Goal: Task Accomplishment & Management: Complete application form

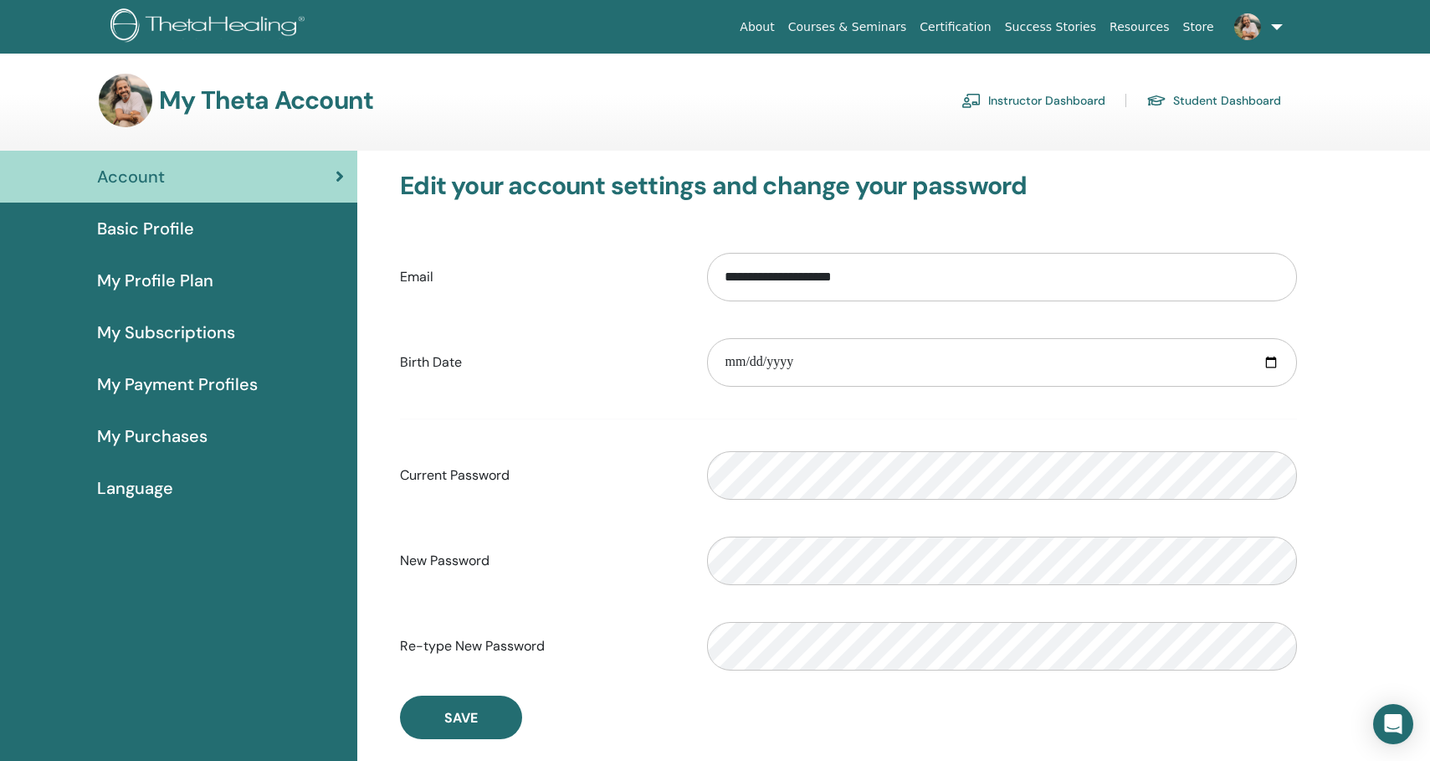
click at [1050, 103] on link "Instructor Dashboard" at bounding box center [1033, 100] width 144 height 27
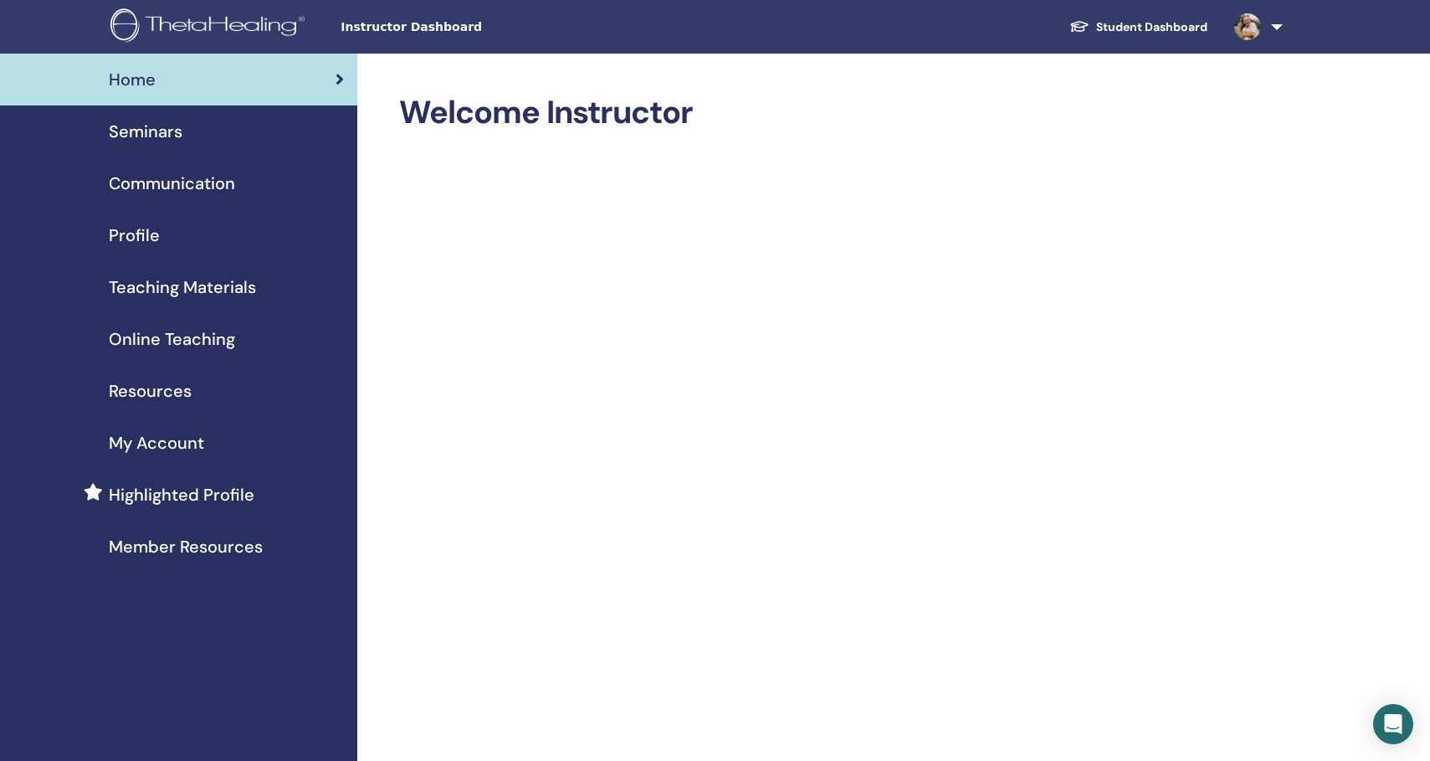
click at [144, 131] on span "Seminars" at bounding box center [146, 131] width 74 height 25
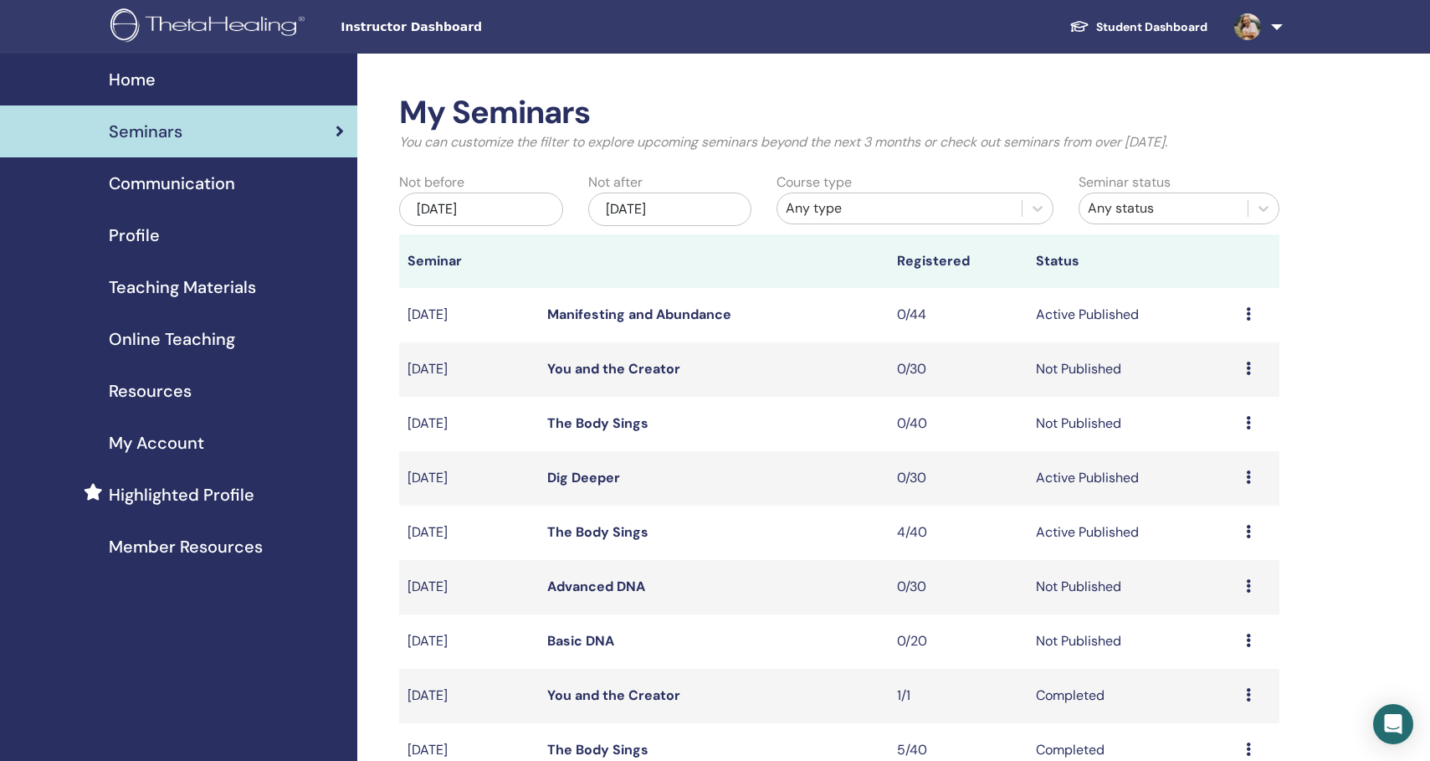
click at [1248, 425] on icon at bounding box center [1248, 422] width 5 height 13
click at [1213, 464] on li "Edit" at bounding box center [1218, 463] width 90 height 25
click at [1247, 422] on icon at bounding box center [1248, 422] width 5 height 13
click at [1196, 457] on link "Edit" at bounding box center [1198, 461] width 24 height 18
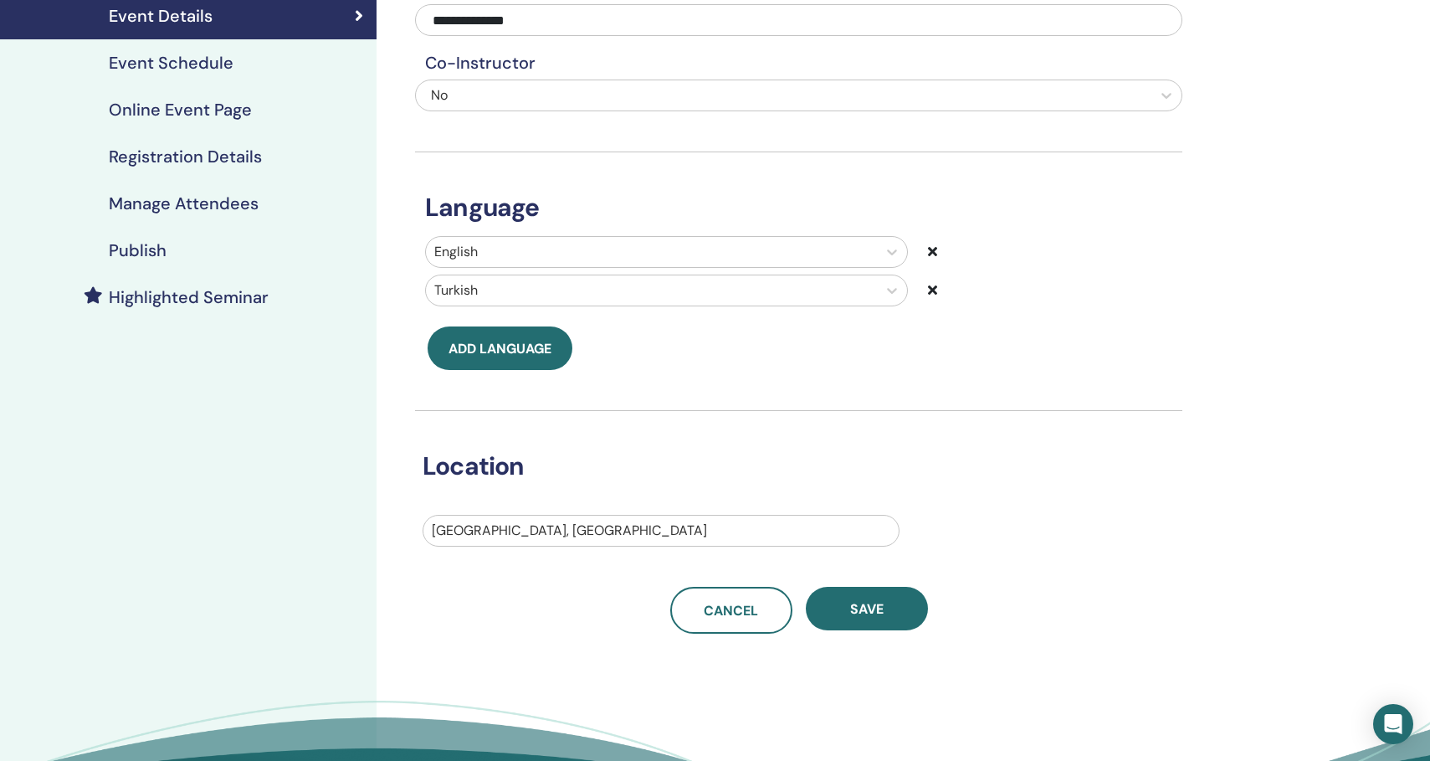
scroll to position [216, 0]
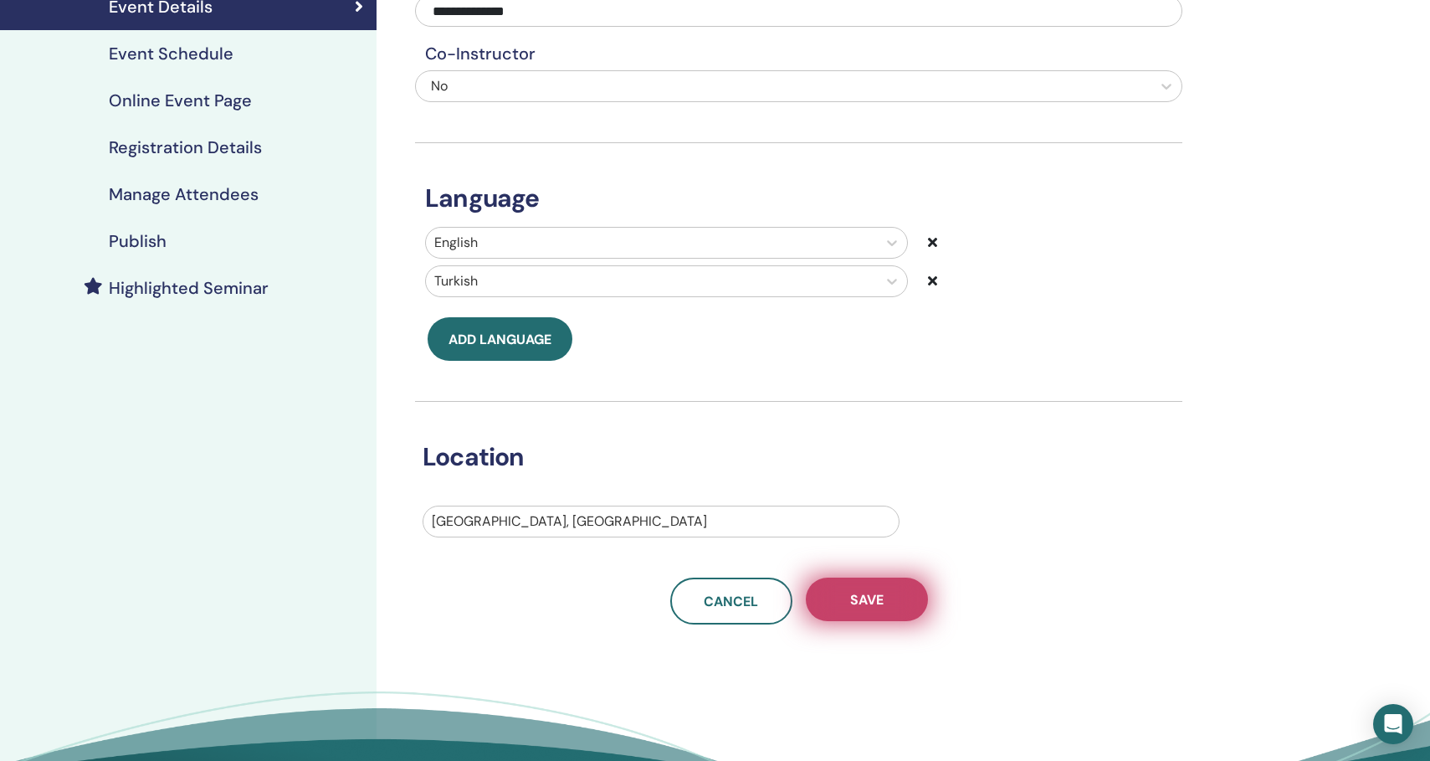
click at [842, 598] on button "Save" at bounding box center [867, 599] width 122 height 44
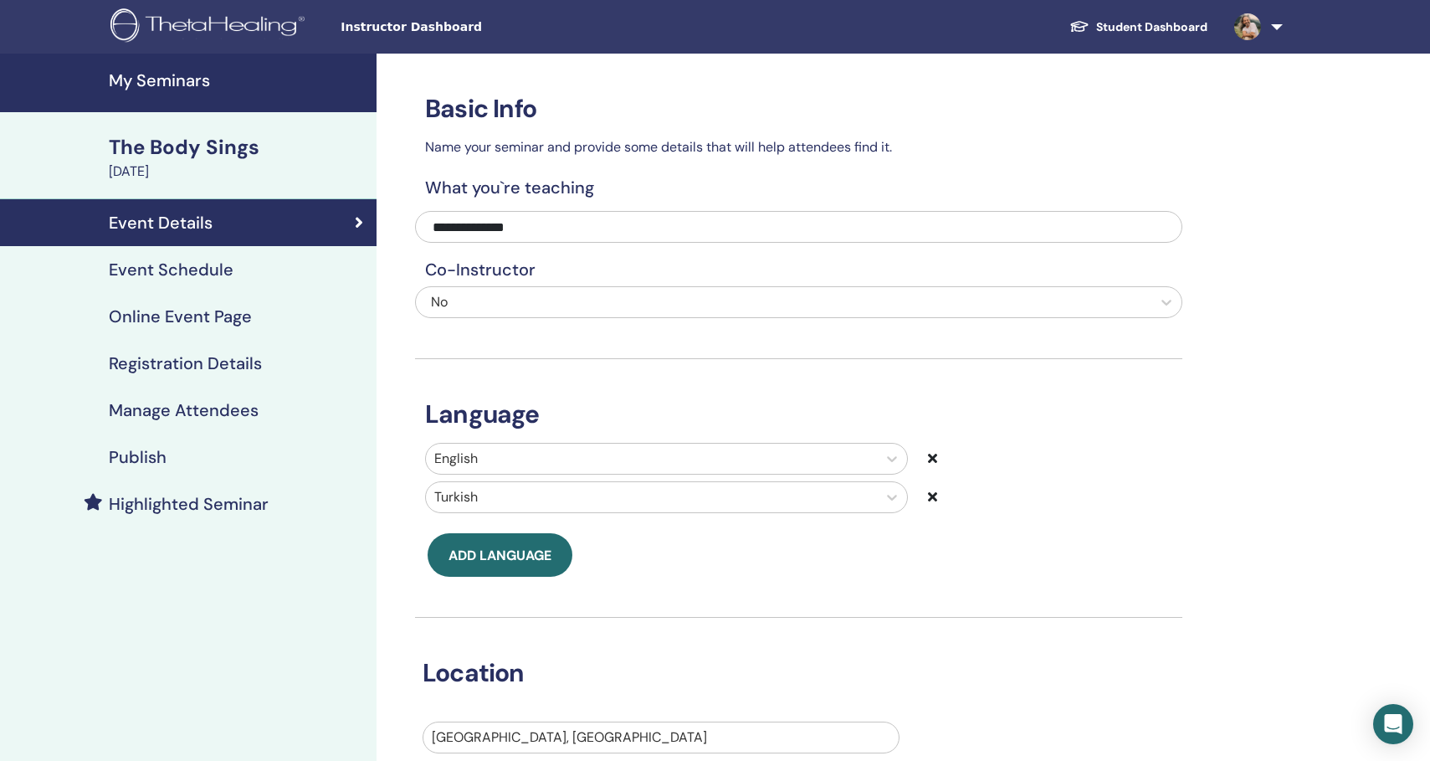
click at [218, 269] on h4 "Event Schedule" at bounding box center [171, 269] width 125 height 20
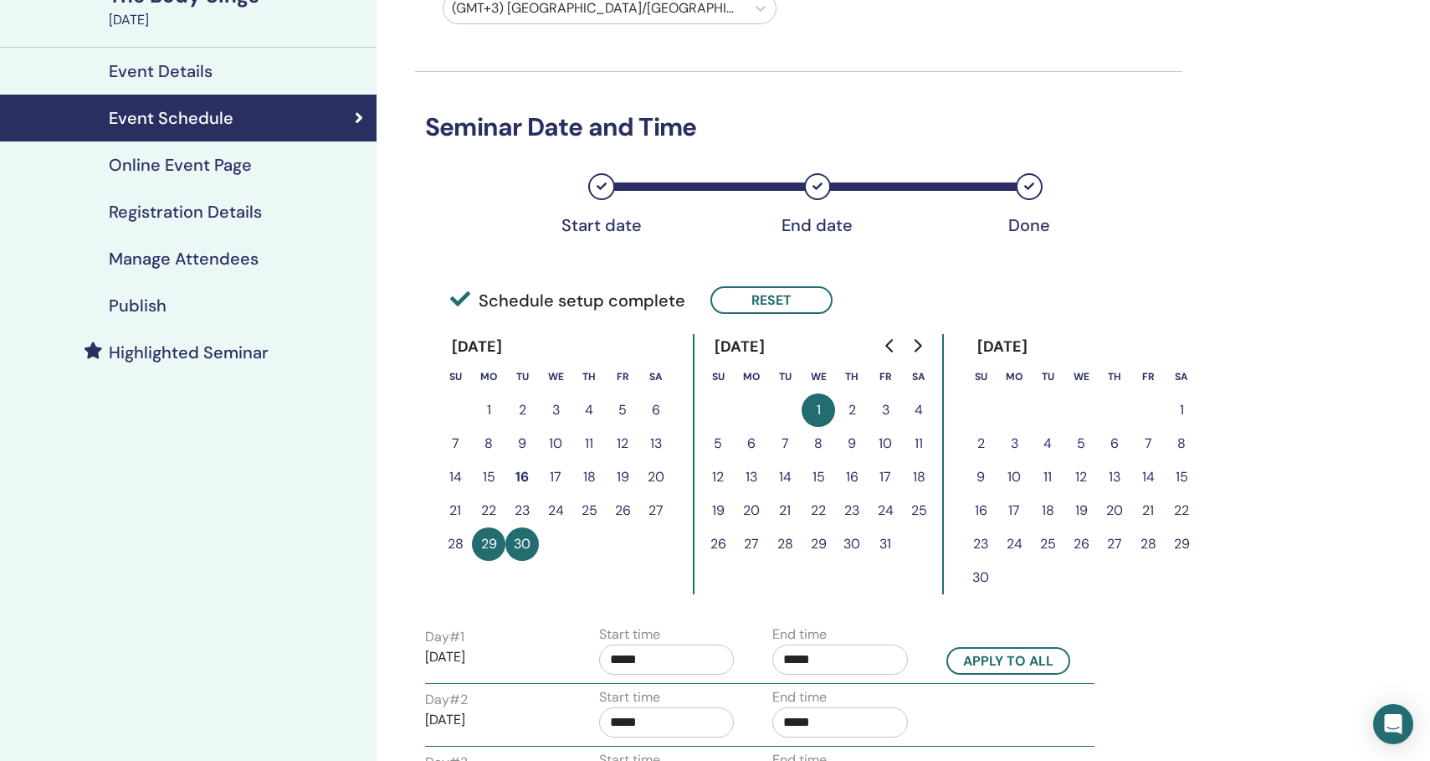
scroll to position [151, 0]
click at [223, 173] on h4 "Online Event Page" at bounding box center [180, 166] width 143 height 20
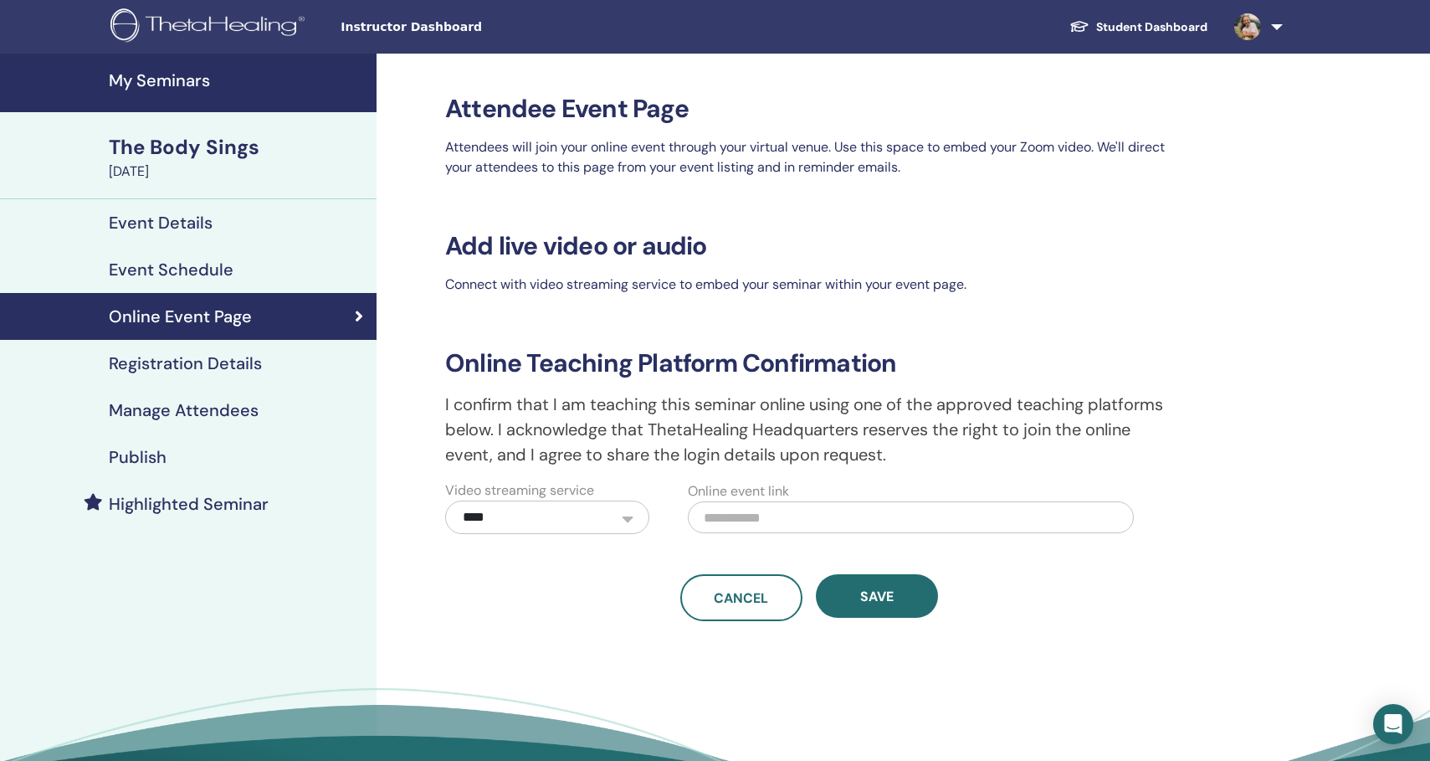
click at [214, 368] on h4 "Registration Details" at bounding box center [185, 363] width 153 height 20
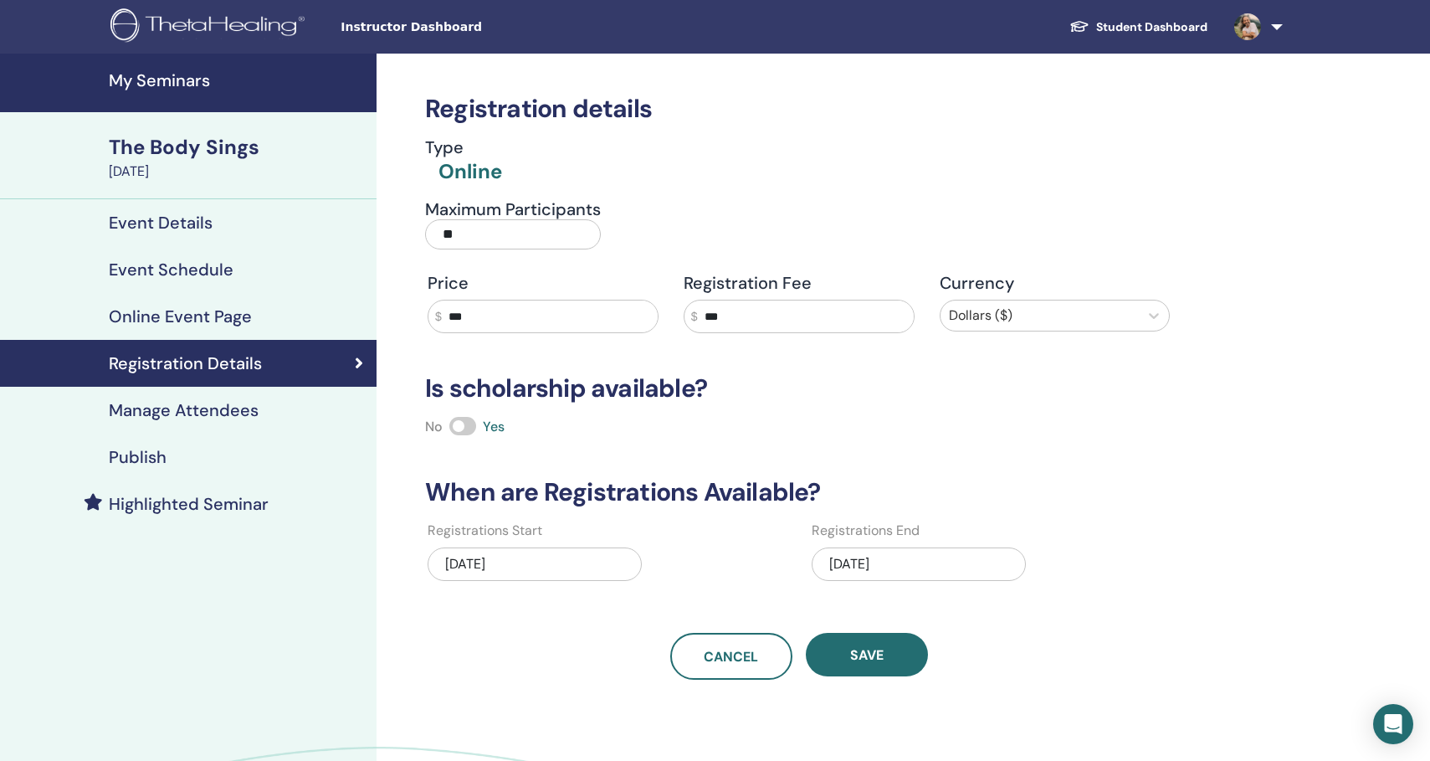
click at [141, 463] on h4 "Publish" at bounding box center [138, 457] width 58 height 20
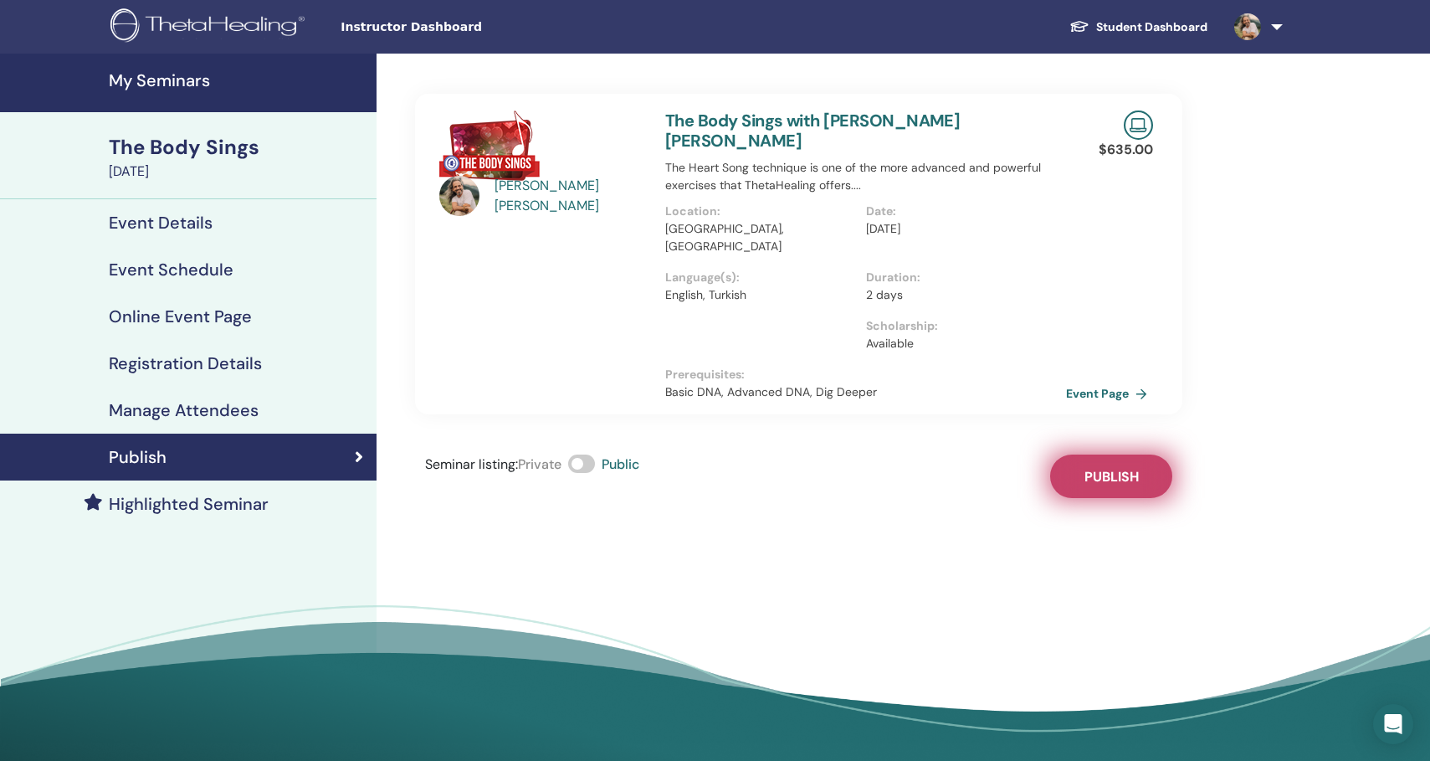
click at [1112, 454] on button "Publish" at bounding box center [1111, 476] width 122 height 44
click at [1099, 381] on link "Event Page" at bounding box center [1112, 393] width 88 height 25
click at [1107, 381] on link "Event Page" at bounding box center [1112, 393] width 88 height 25
click at [170, 364] on h4 "Registration Details" at bounding box center [185, 363] width 153 height 20
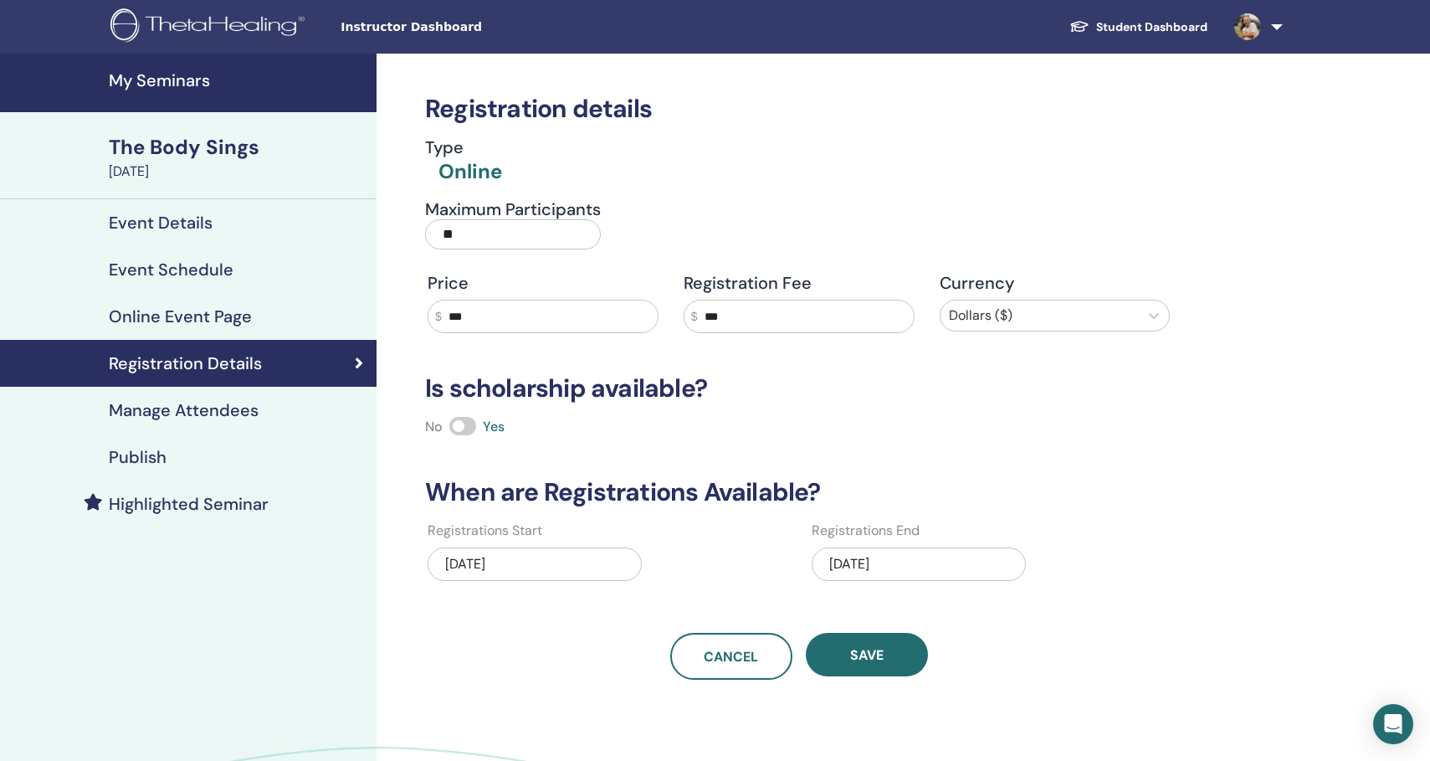
click at [470, 227] on input "**" at bounding box center [513, 234] width 176 height 30
click at [674, 188] on div "Registration details Type Online Maximum Participants ** Price $ *** Registrati…" at bounding box center [798, 367] width 767 height 626
click at [197, 222] on h4 "Event Details" at bounding box center [161, 223] width 104 height 20
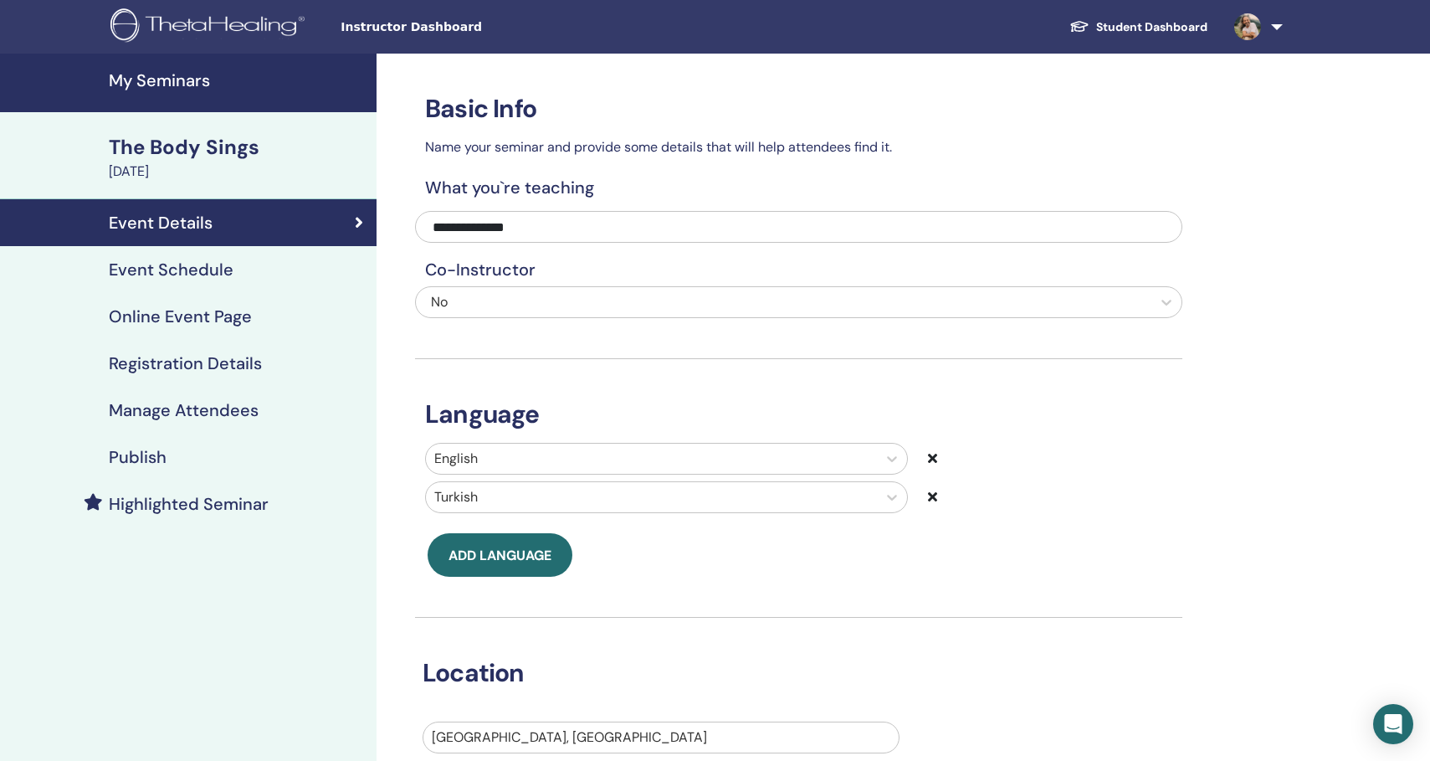
scroll to position [3, 0]
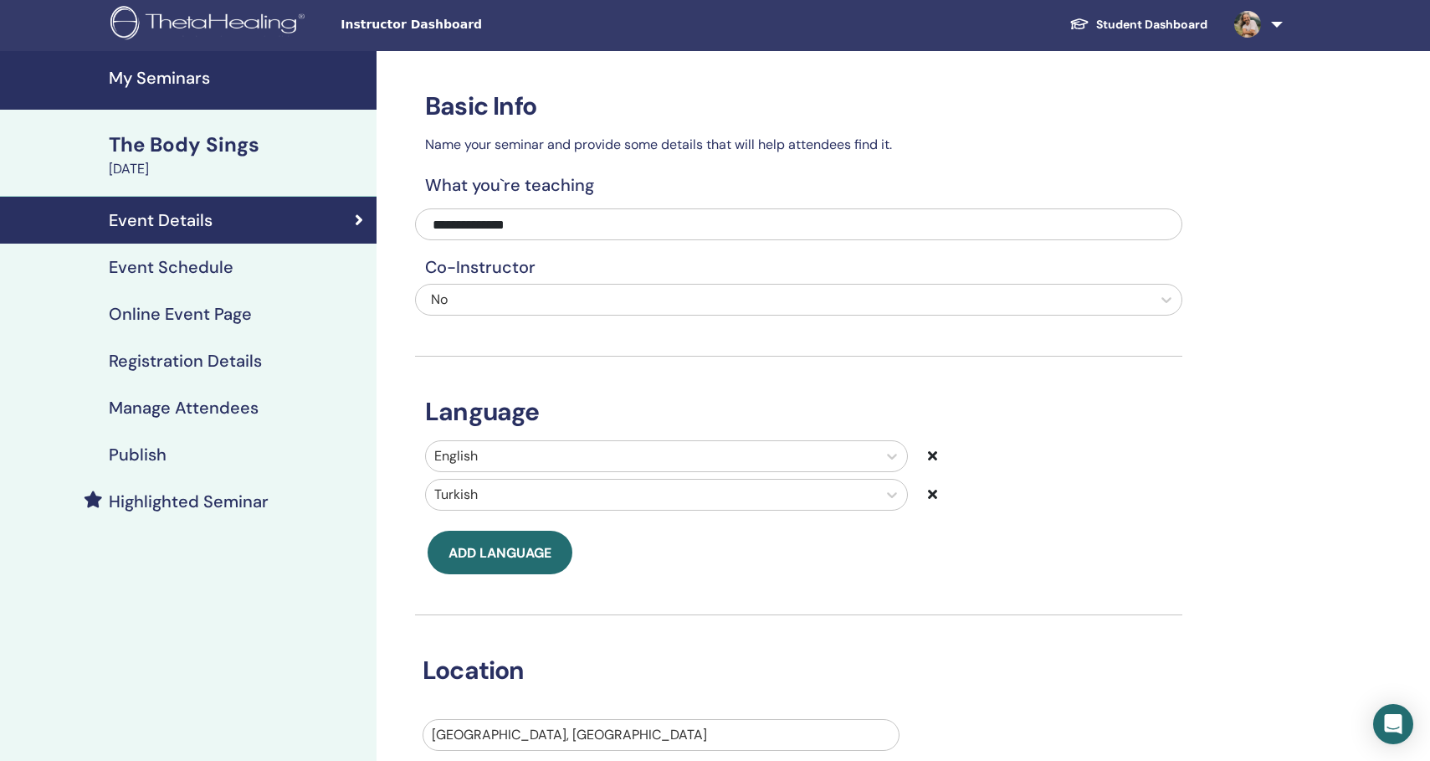
click at [195, 269] on h4 "Event Schedule" at bounding box center [171, 267] width 125 height 20
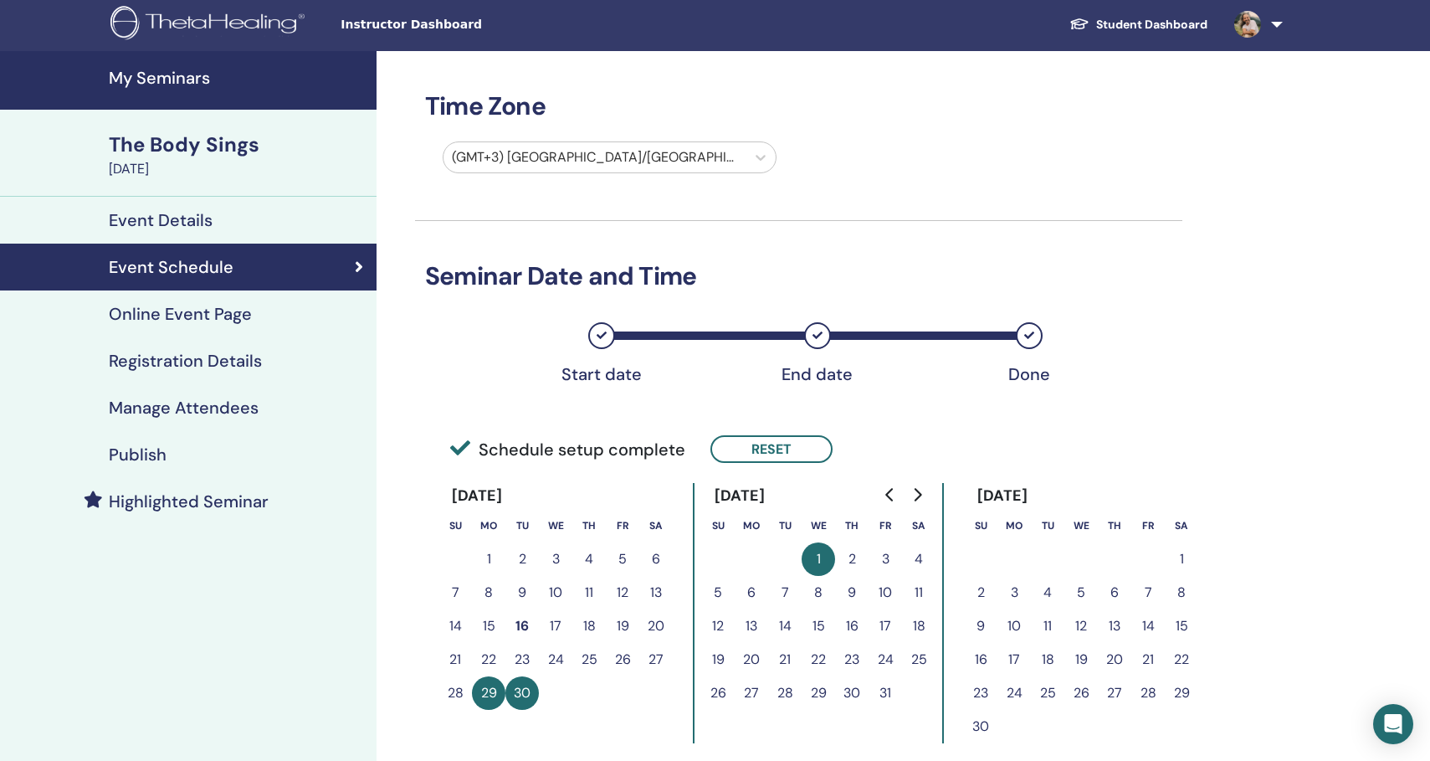
click at [199, 211] on h4 "Event Details" at bounding box center [161, 220] width 104 height 20
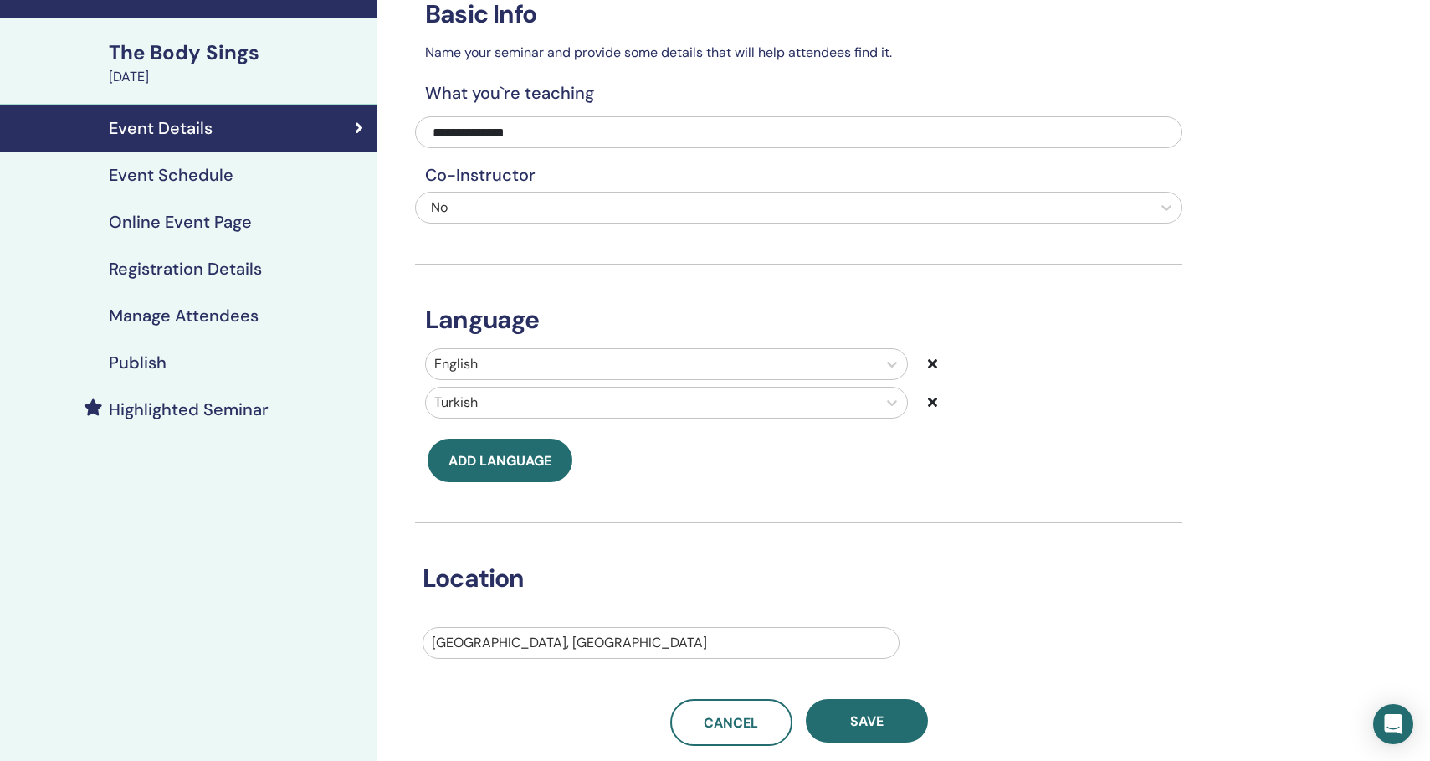
scroll to position [90, 0]
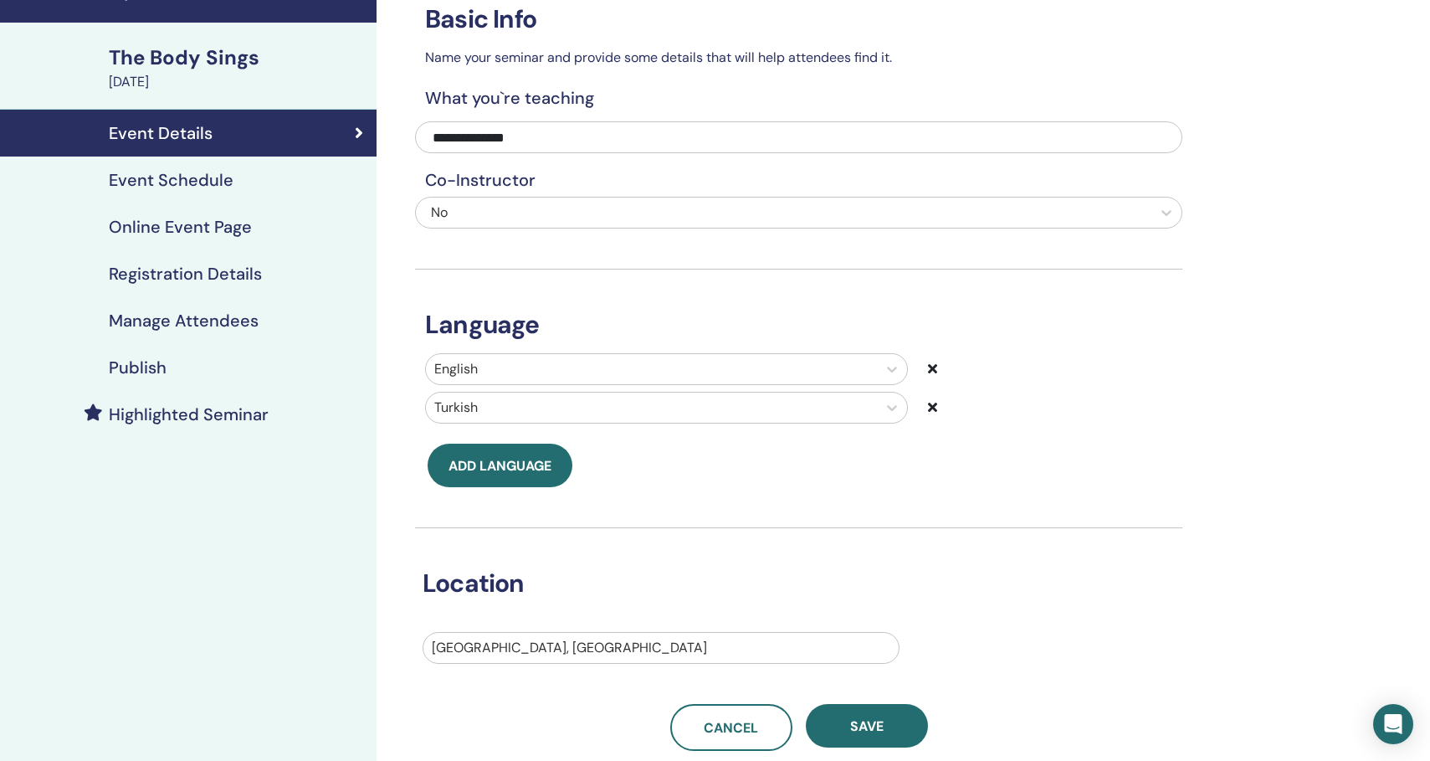
click at [197, 186] on h4 "Event Schedule" at bounding box center [171, 180] width 125 height 20
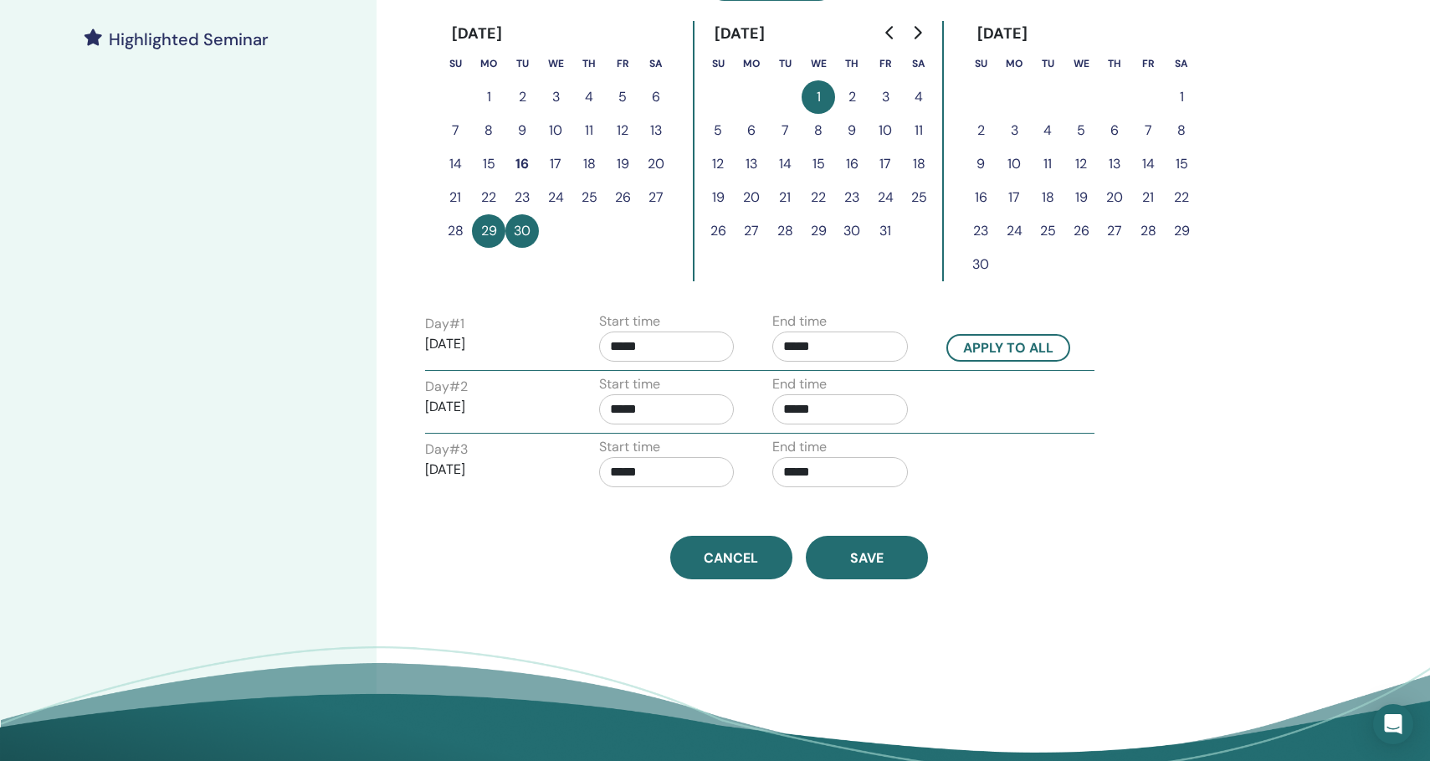
scroll to position [464, 0]
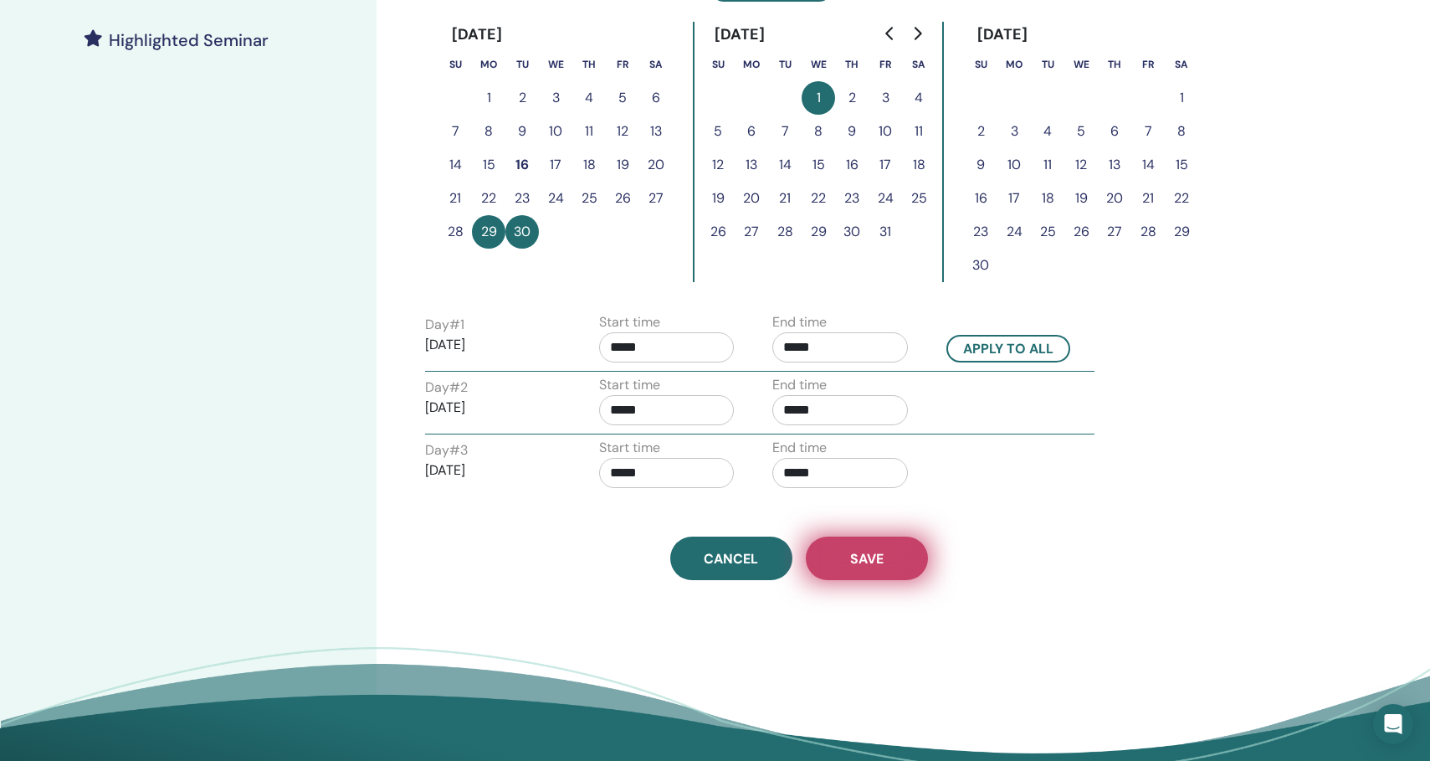
click at [842, 576] on button "Save" at bounding box center [867, 558] width 122 height 44
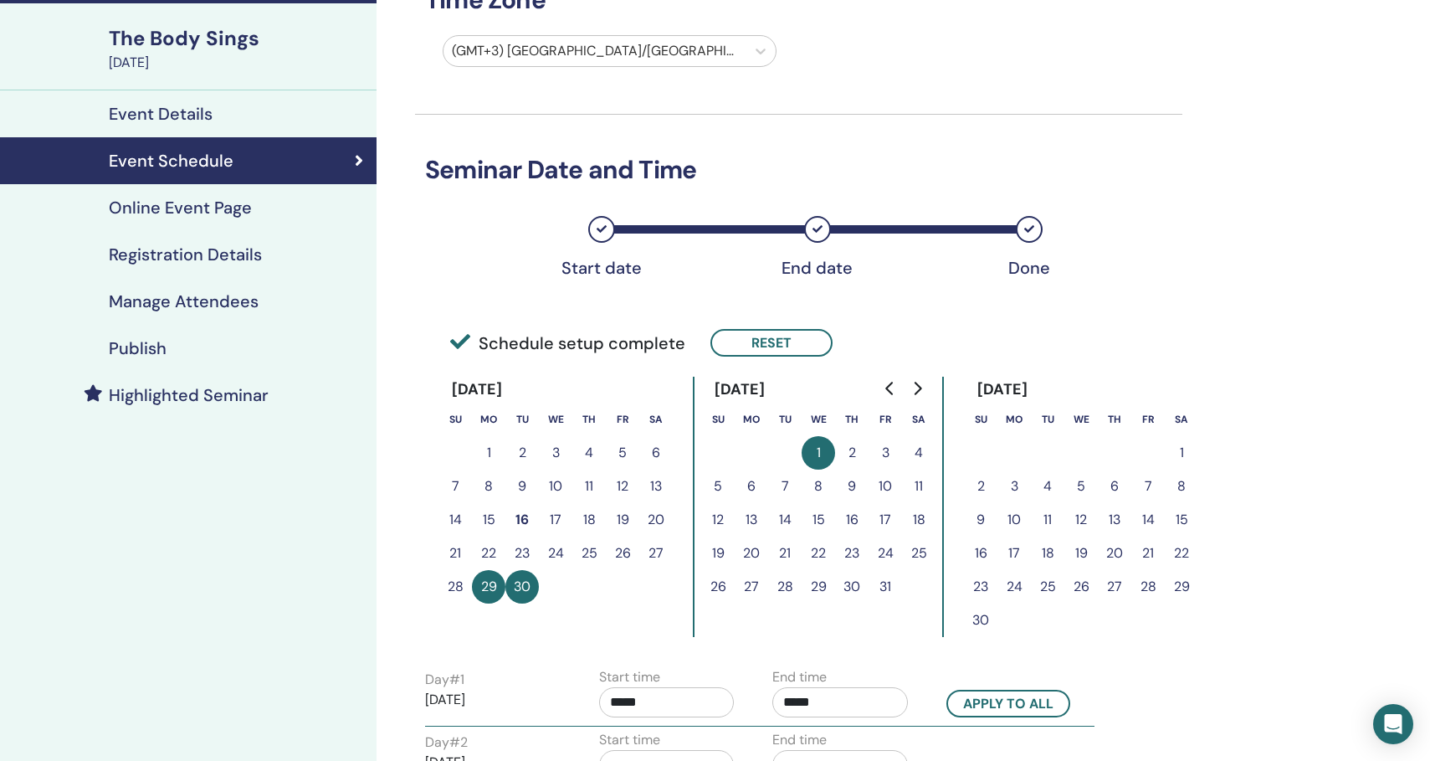
scroll to position [100, 0]
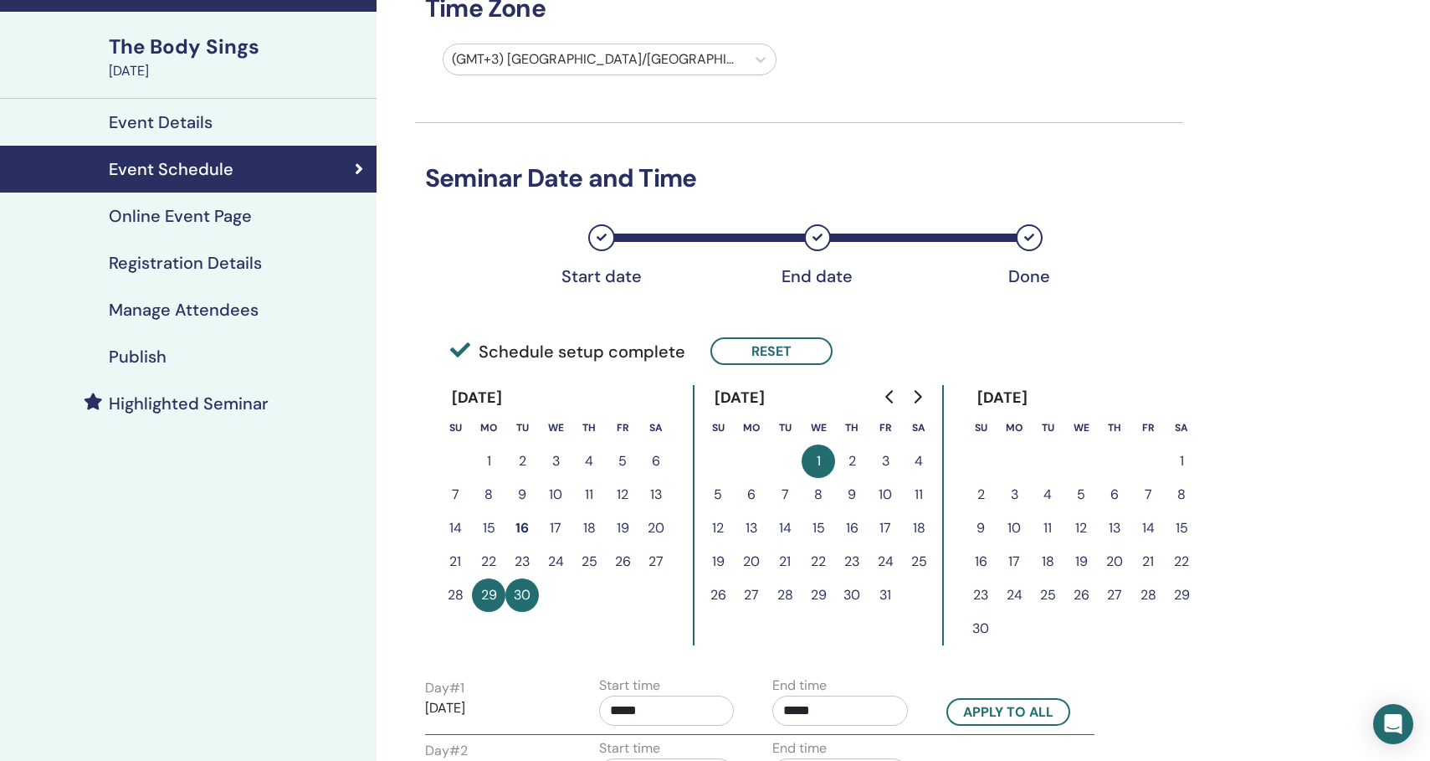
click at [230, 223] on h4 "Online Event Page" at bounding box center [180, 216] width 143 height 20
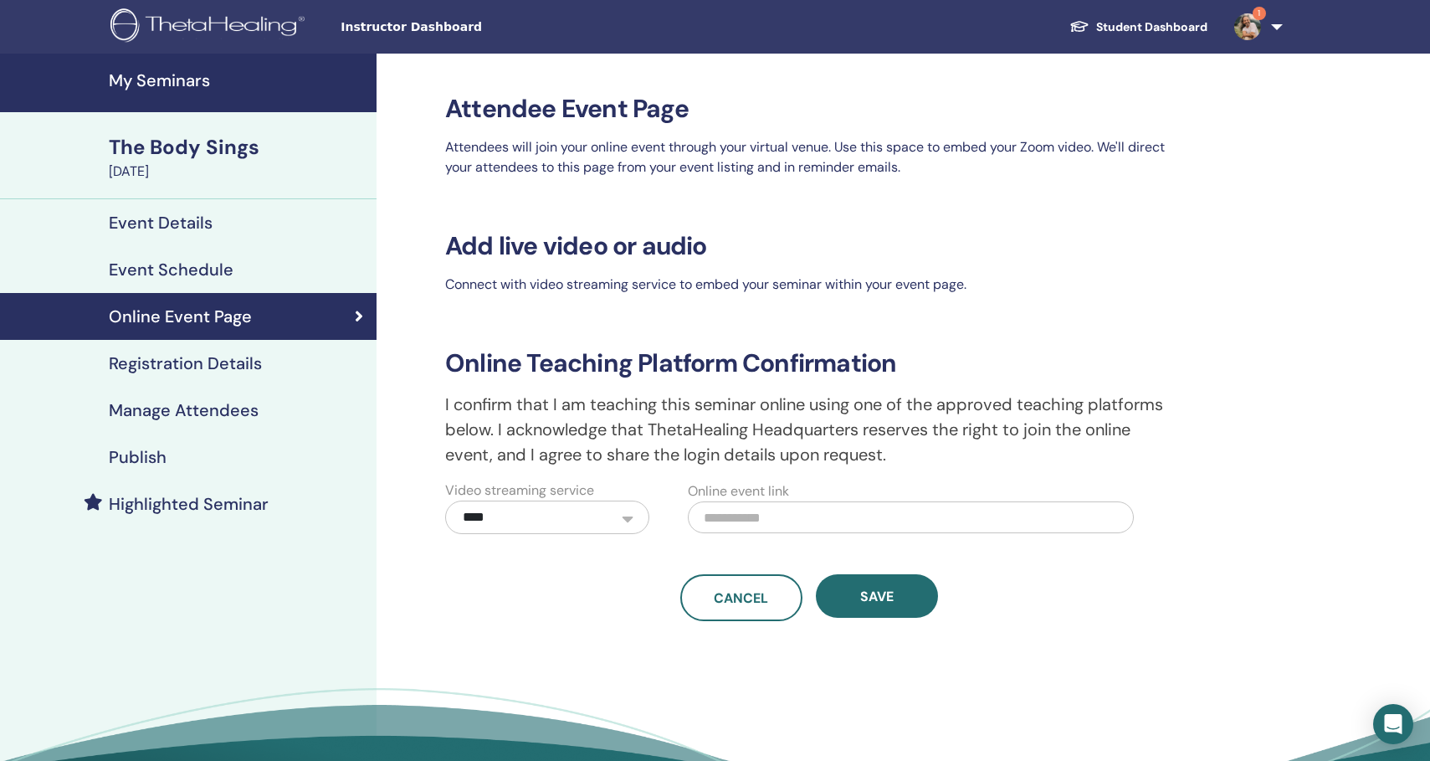
click at [515, 532] on select "**********" at bounding box center [547, 516] width 204 height 33
click at [445, 500] on select "**********" at bounding box center [547, 516] width 204 height 33
click at [209, 365] on h4 "Registration Details" at bounding box center [185, 363] width 153 height 20
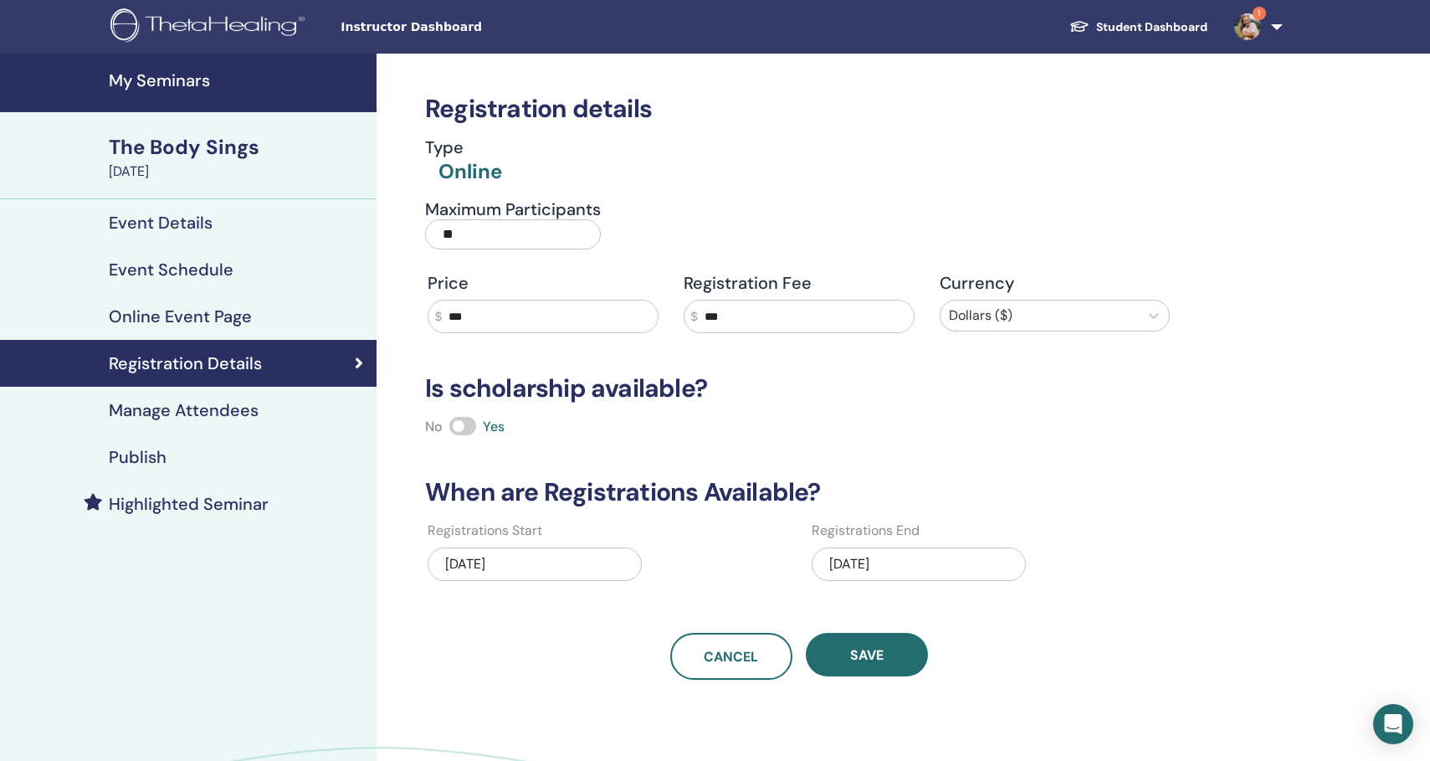
click at [248, 411] on h4 "Manage Attendees" at bounding box center [184, 410] width 150 height 20
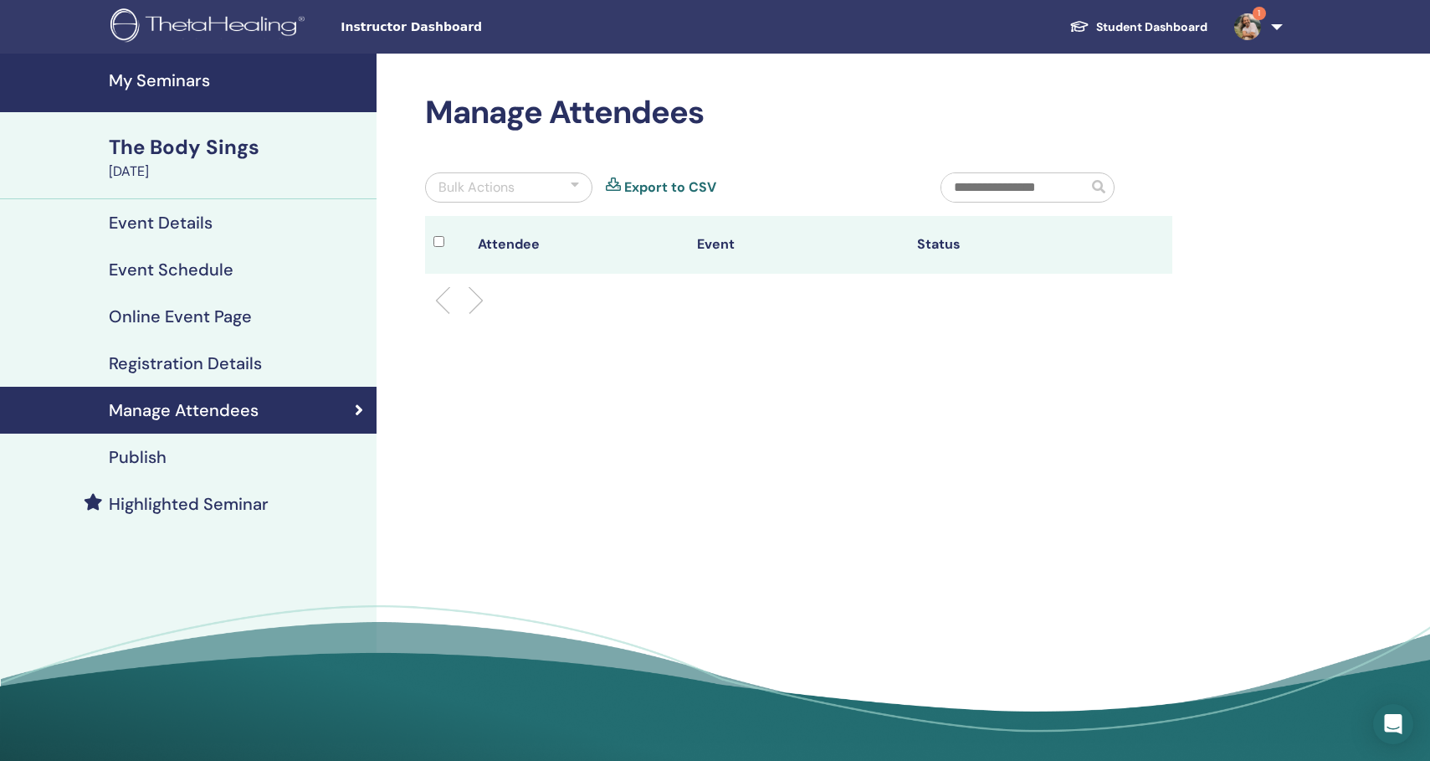
click at [156, 455] on h4 "Publish" at bounding box center [138, 457] width 58 height 20
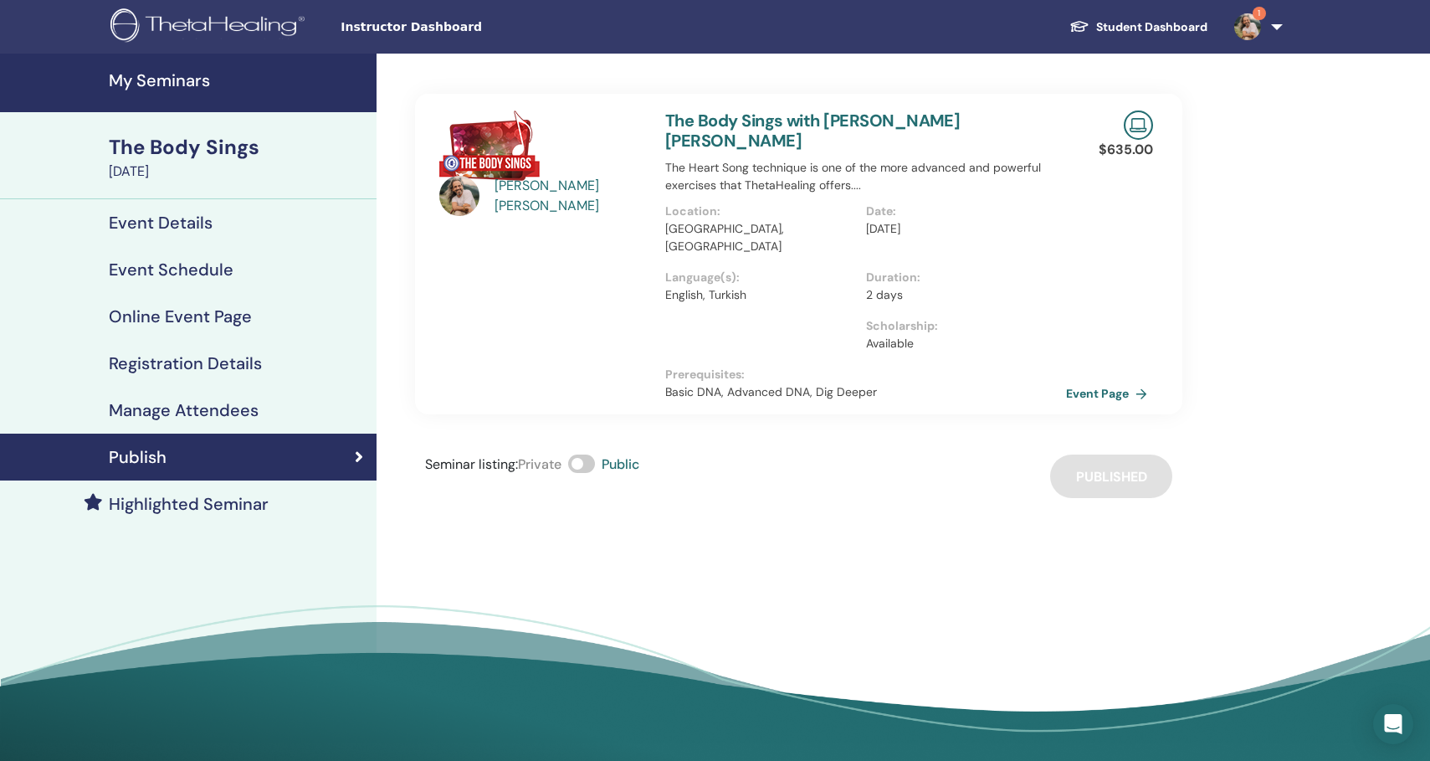
click at [583, 454] on span at bounding box center [581, 463] width 27 height 18
click at [1085, 381] on link "Event Page" at bounding box center [1112, 393] width 88 height 25
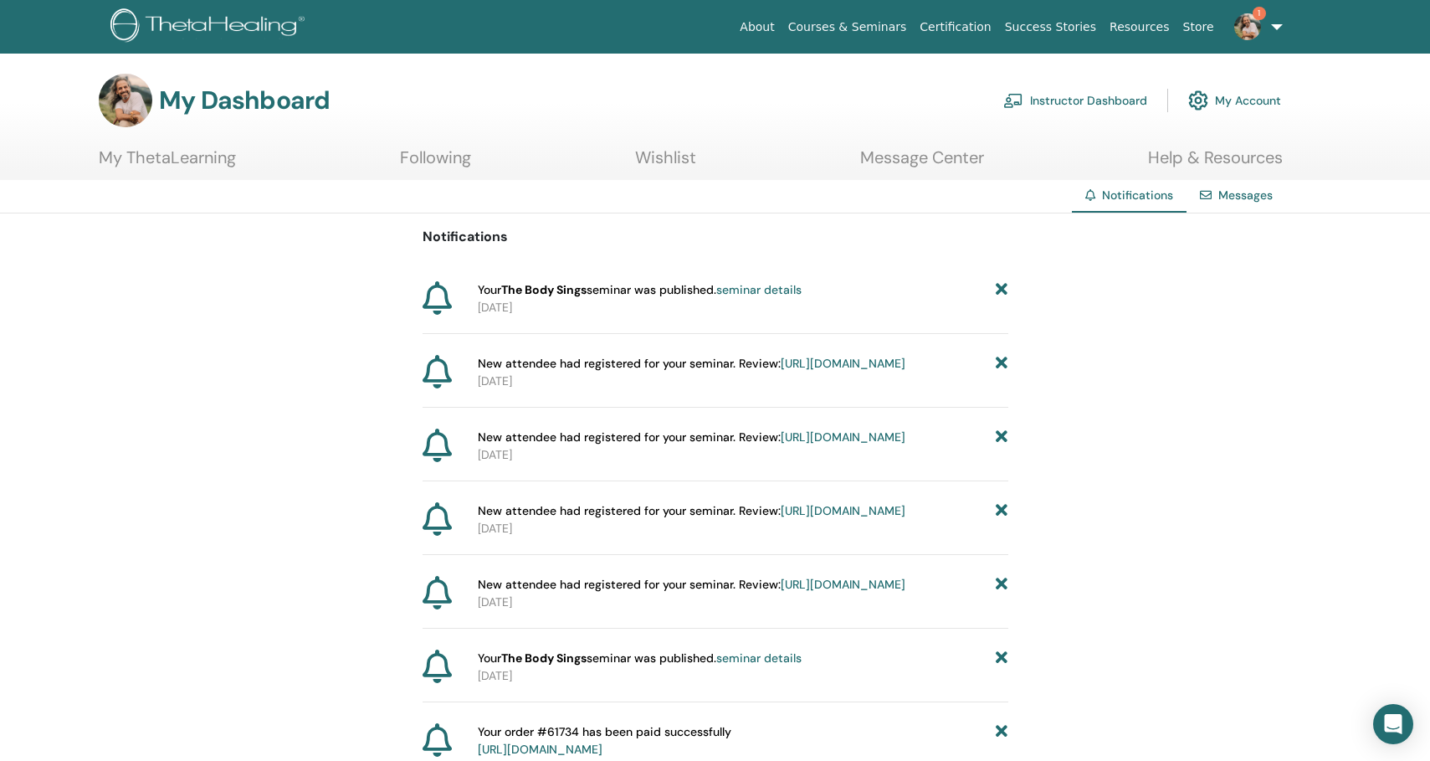
click at [791, 288] on link "seminar details" at bounding box center [758, 289] width 85 height 15
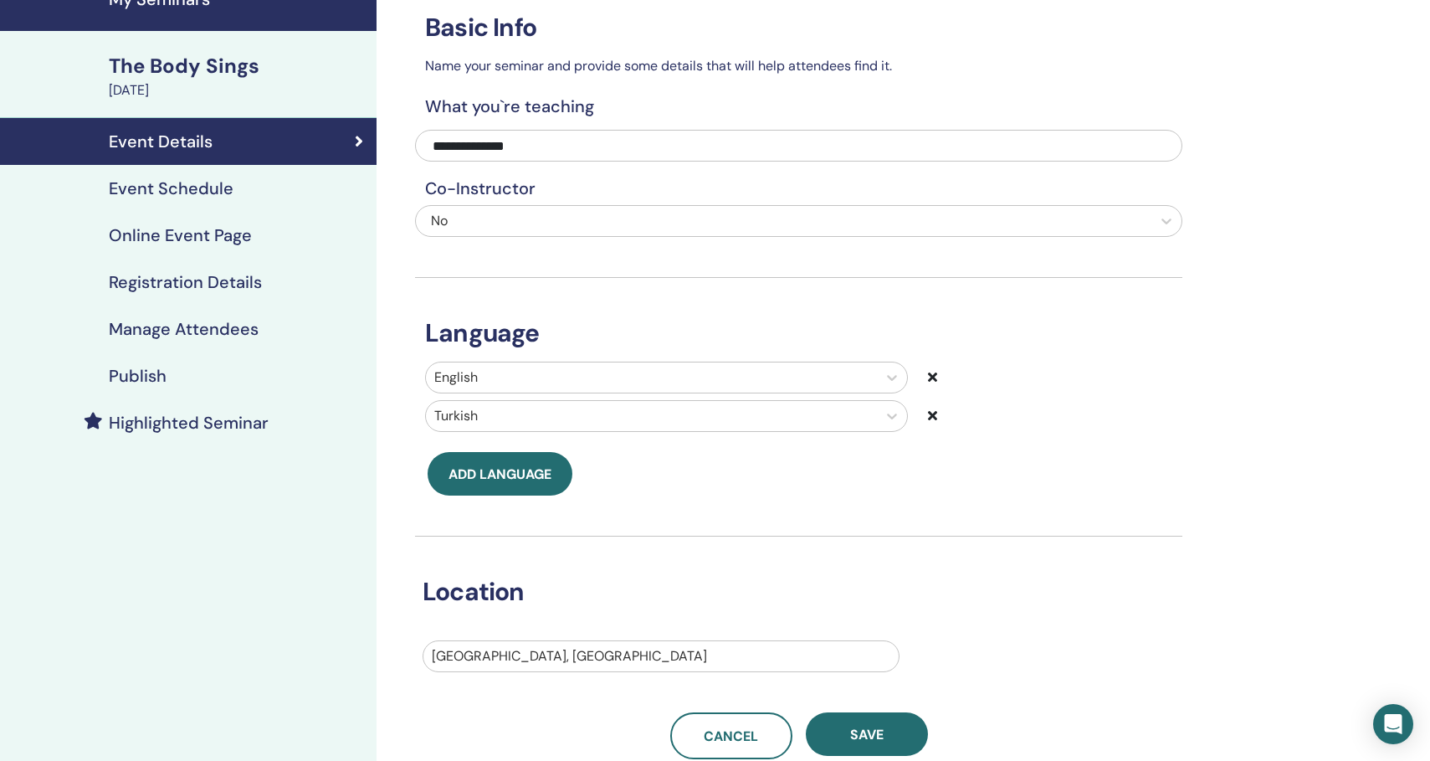
scroll to position [56, 0]
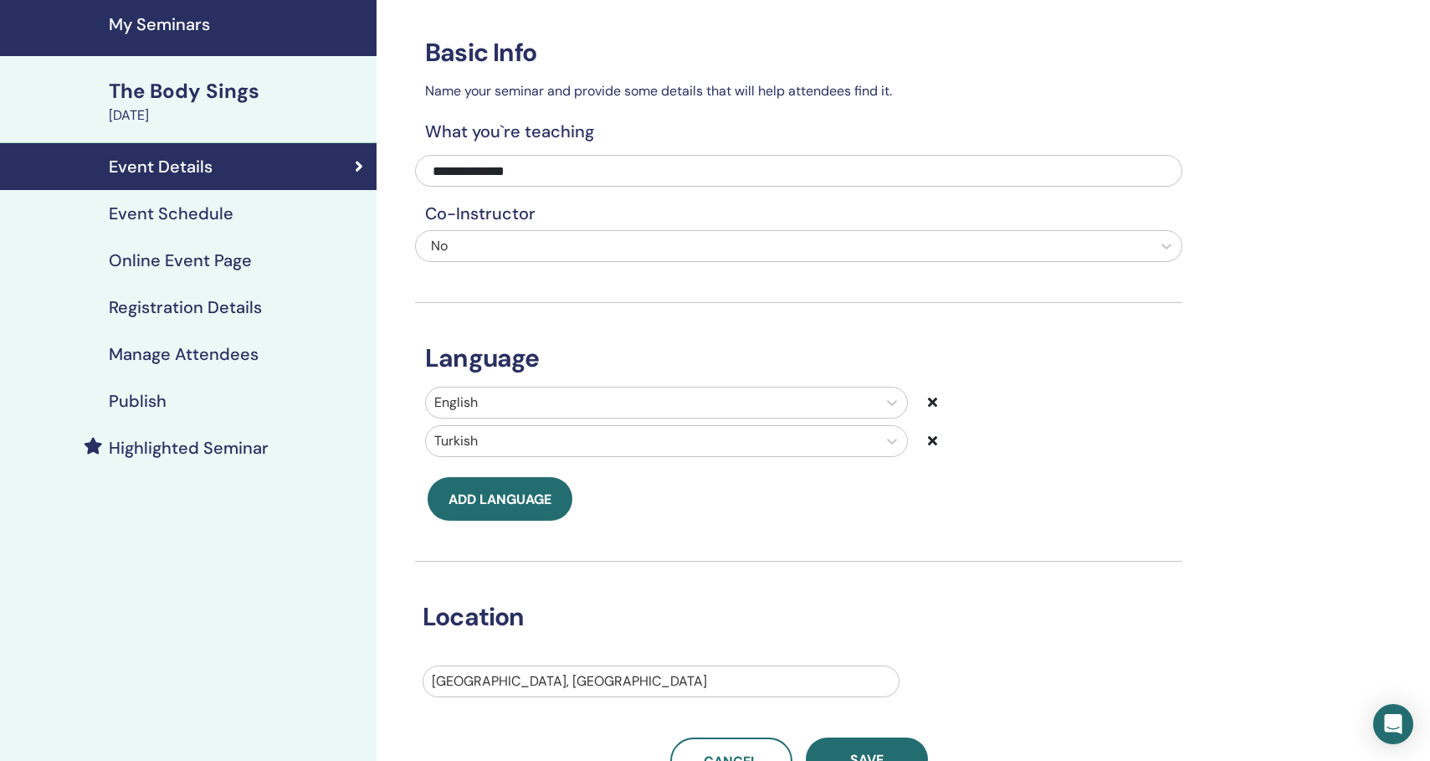
click at [177, 213] on h4 "Event Schedule" at bounding box center [171, 213] width 125 height 20
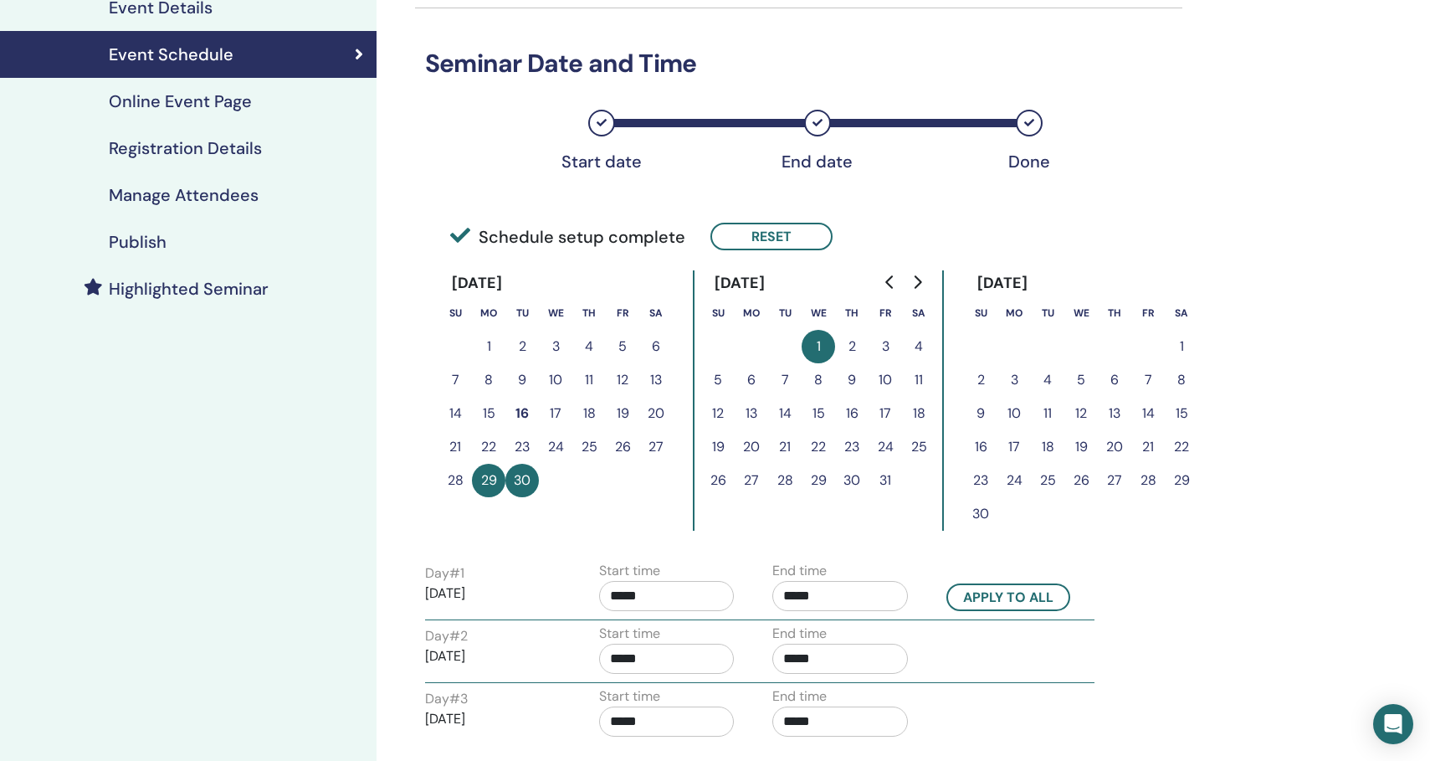
scroll to position [180, 0]
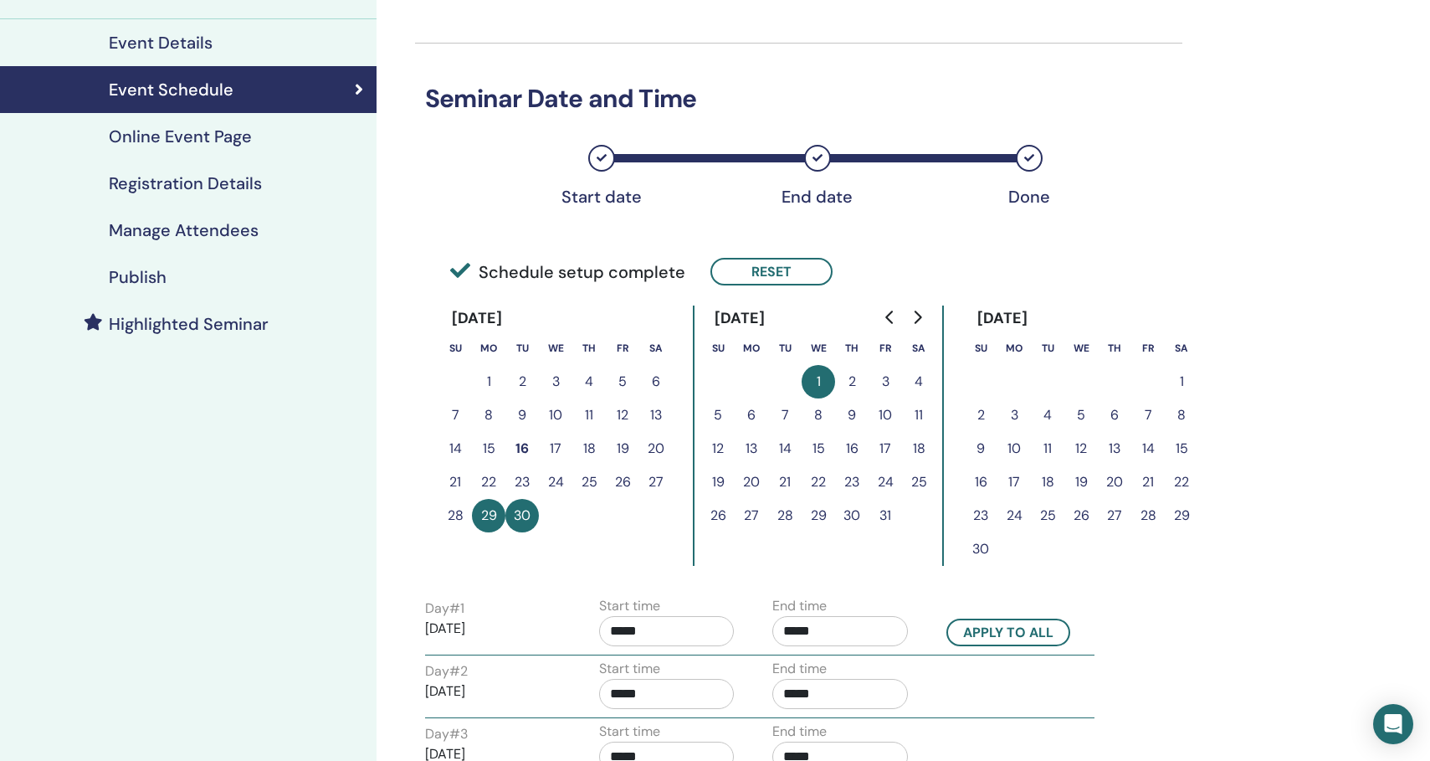
click at [172, 131] on h4 "Online Event Page" at bounding box center [180, 136] width 143 height 20
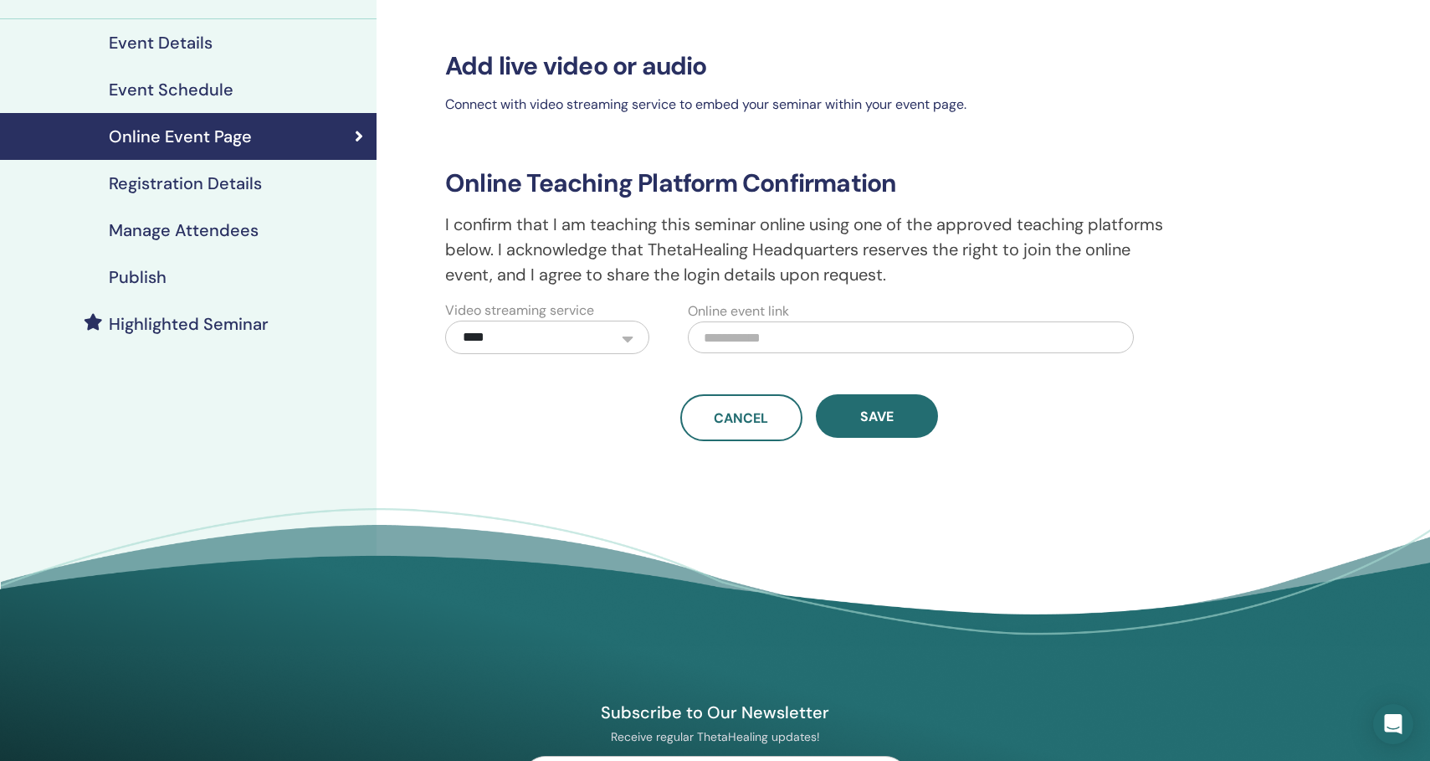
click at [223, 186] on h4 "Registration Details" at bounding box center [185, 183] width 153 height 20
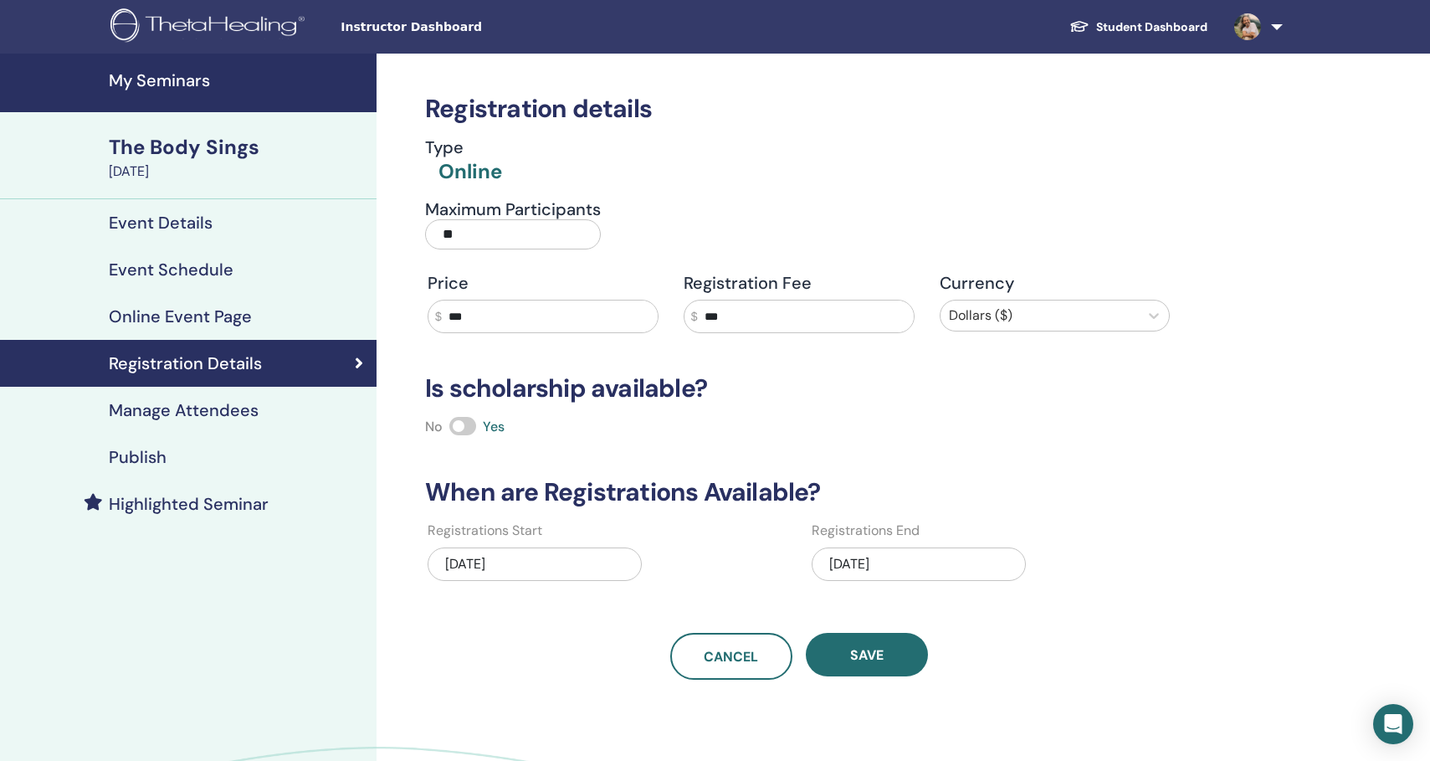
click at [194, 406] on h4 "Manage Attendees" at bounding box center [184, 410] width 150 height 20
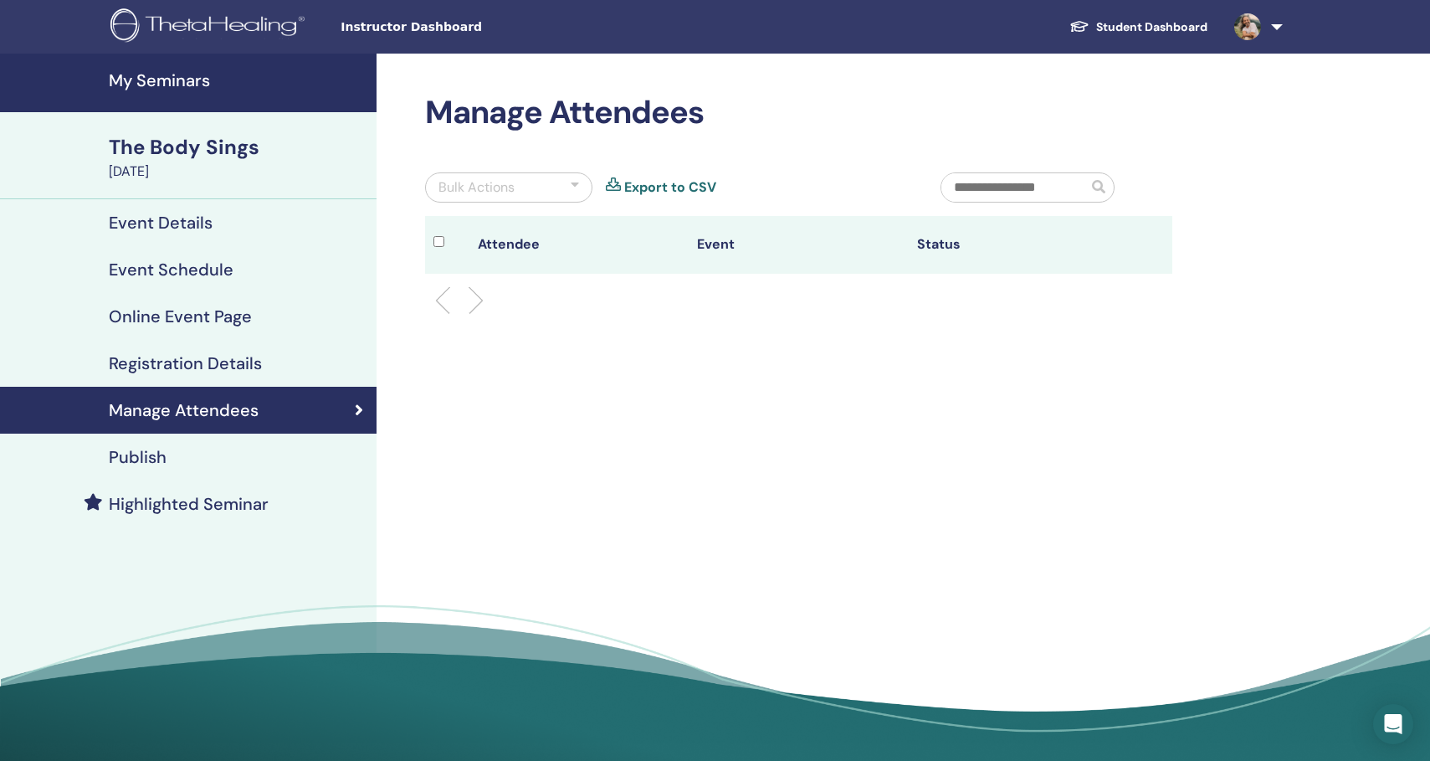
click at [131, 457] on h4 "Publish" at bounding box center [138, 457] width 58 height 20
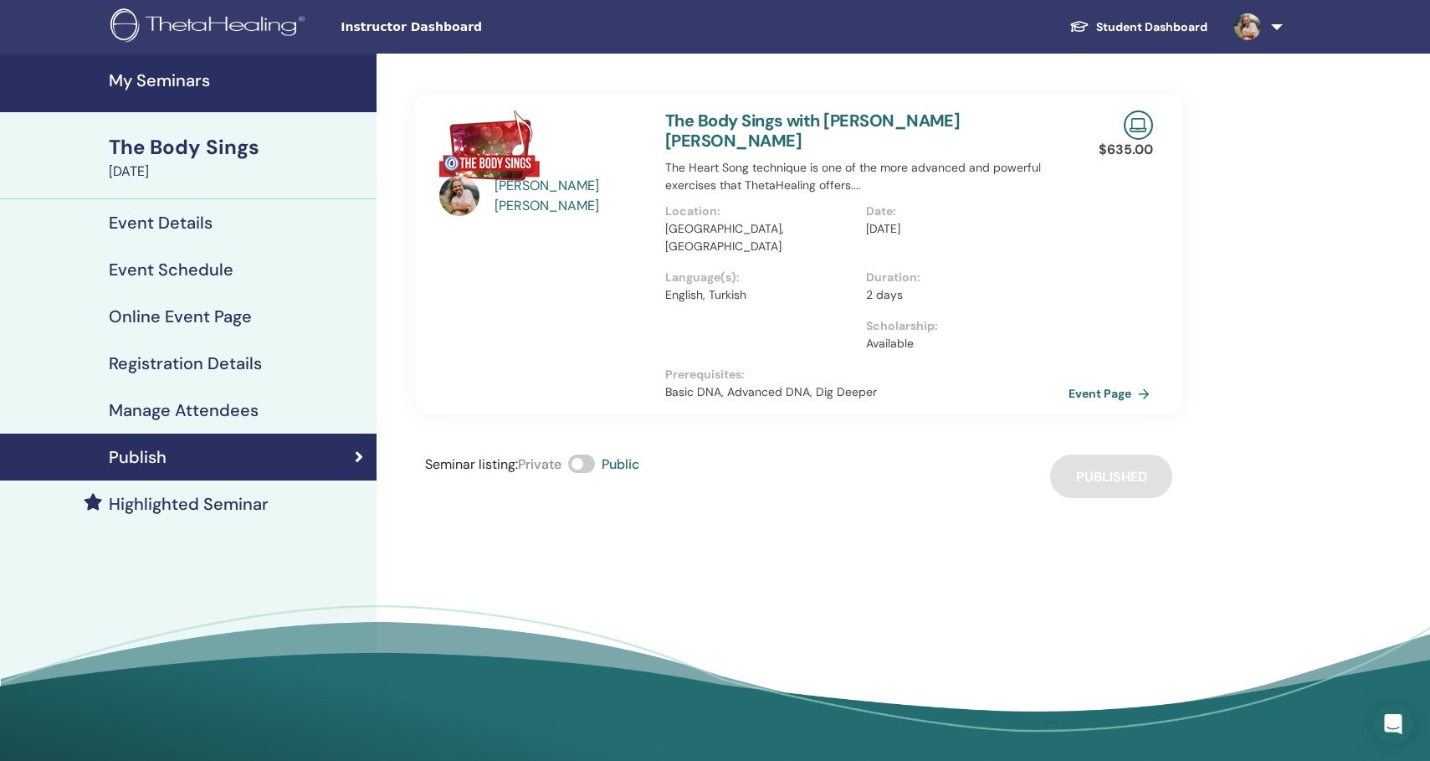
click at [1088, 381] on link "Event Page" at bounding box center [1112, 393] width 88 height 25
click at [155, 83] on h4 "My Seminars" at bounding box center [238, 80] width 258 height 20
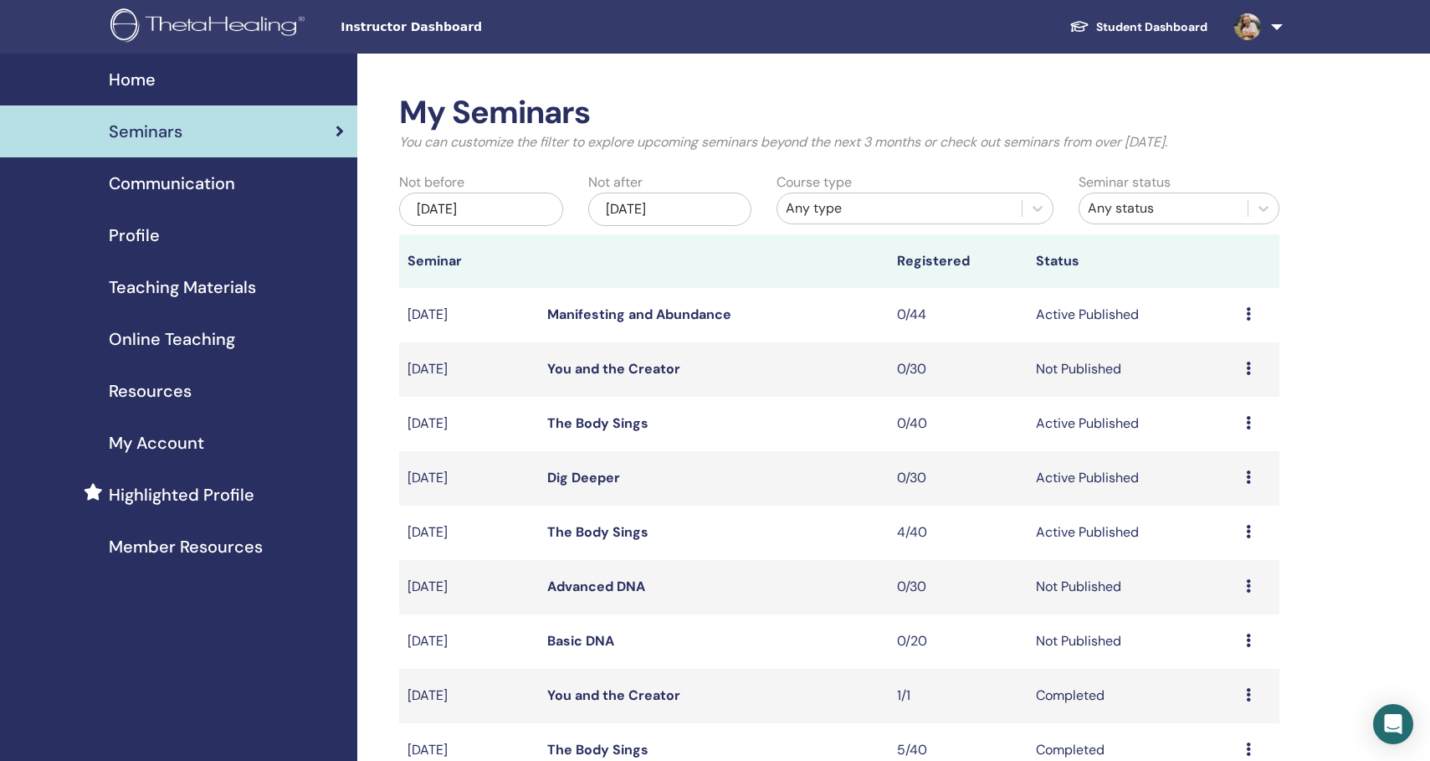
click at [1250, 419] on icon at bounding box center [1248, 422] width 5 height 13
click at [1205, 504] on p "Cancel" at bounding box center [1221, 509] width 64 height 20
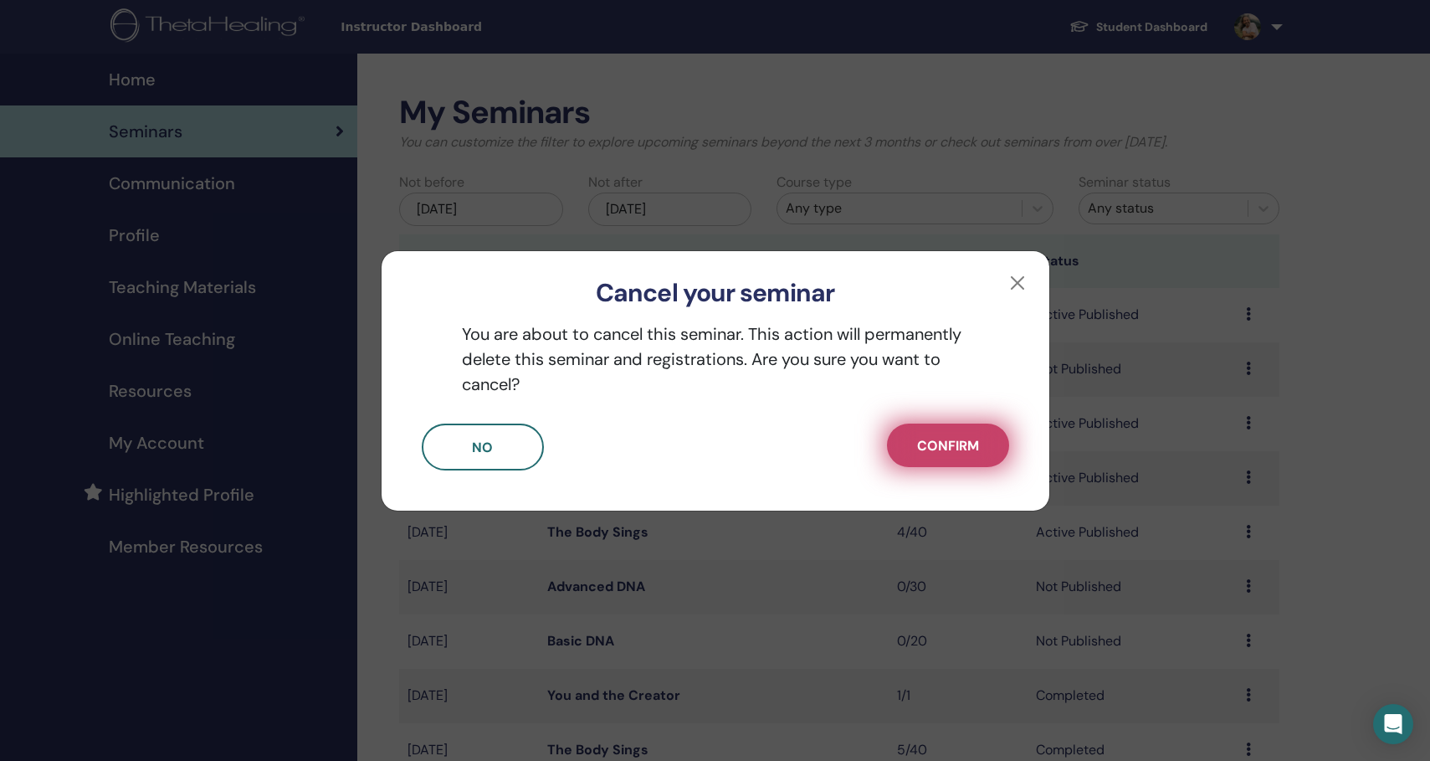
click at [931, 454] on button "Confirm" at bounding box center [948, 445] width 122 height 44
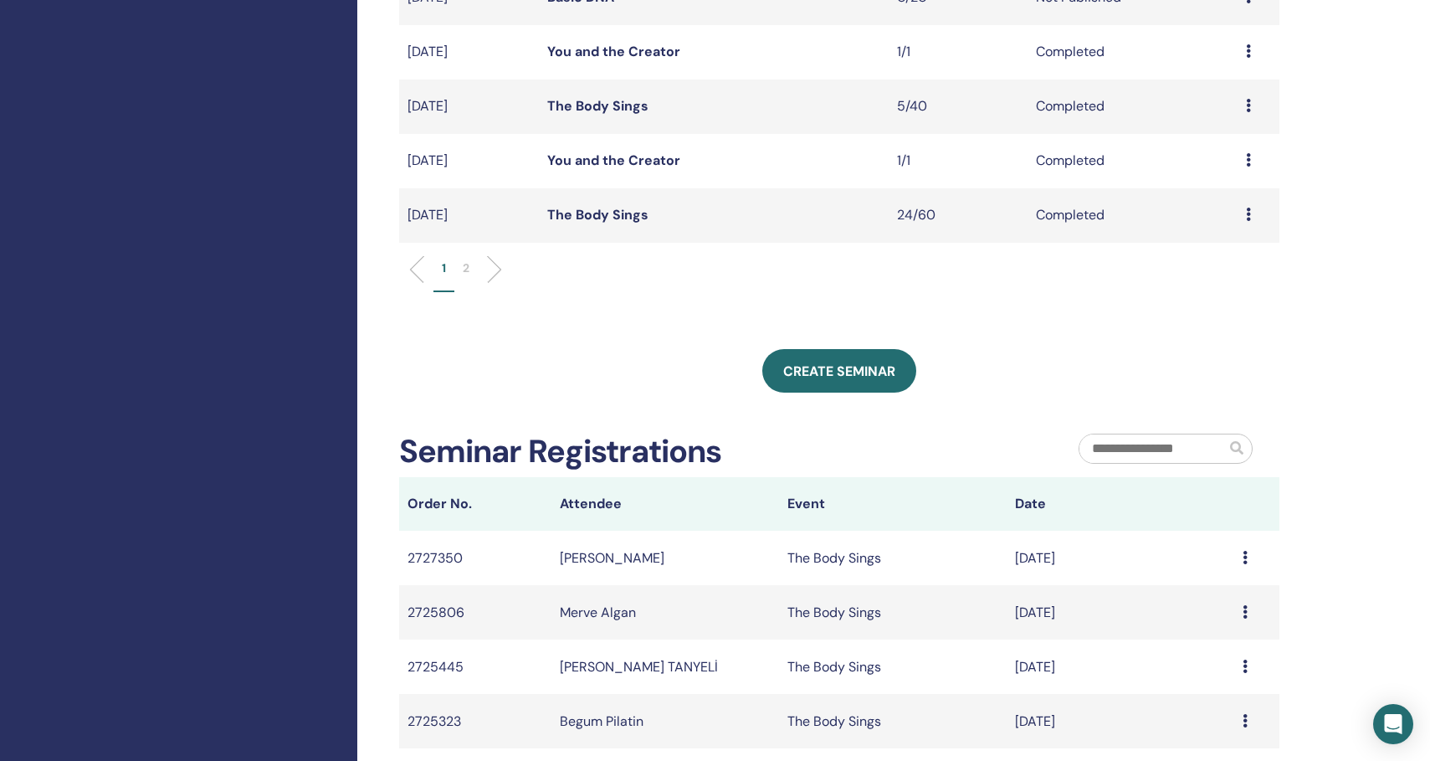
scroll to position [751, 0]
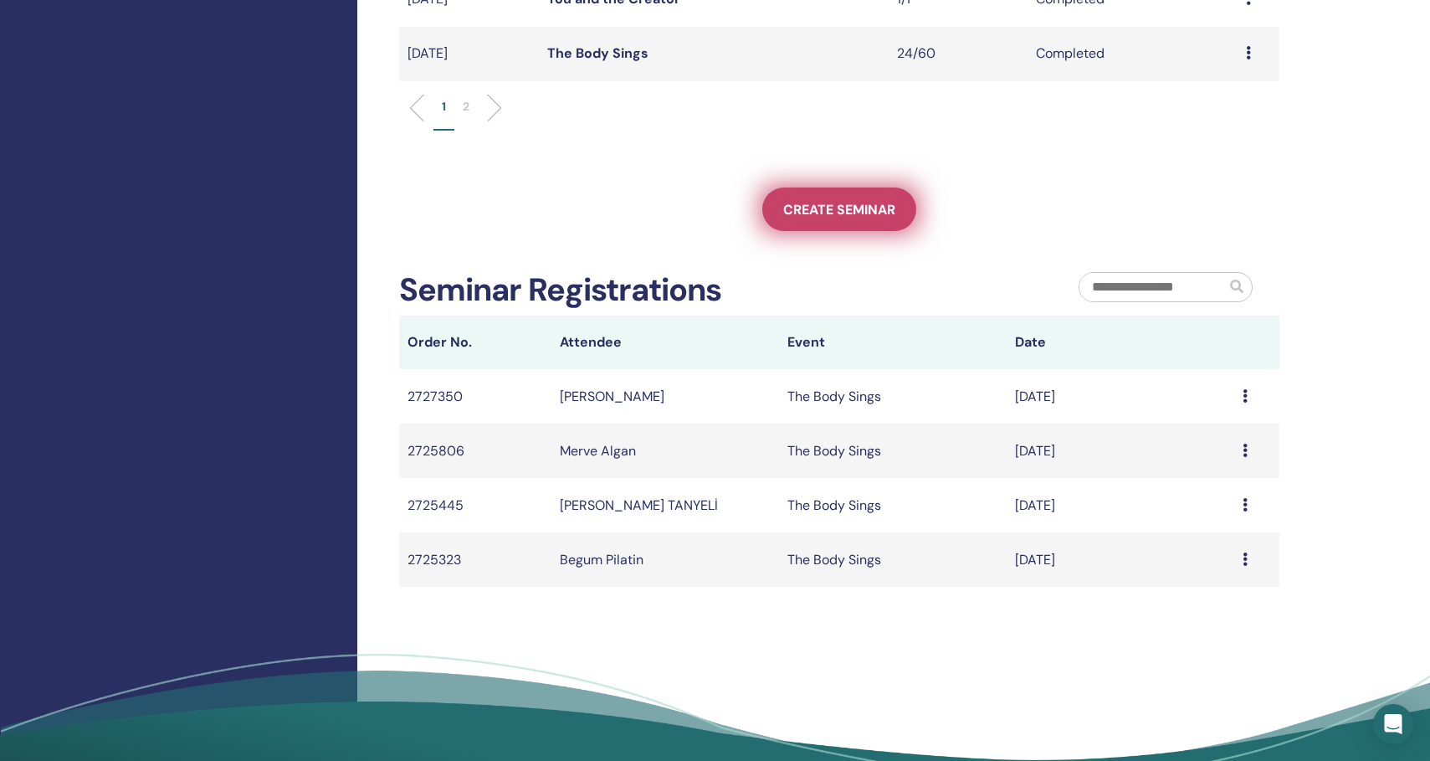
click at [794, 217] on span "Create seminar" at bounding box center [839, 210] width 112 height 18
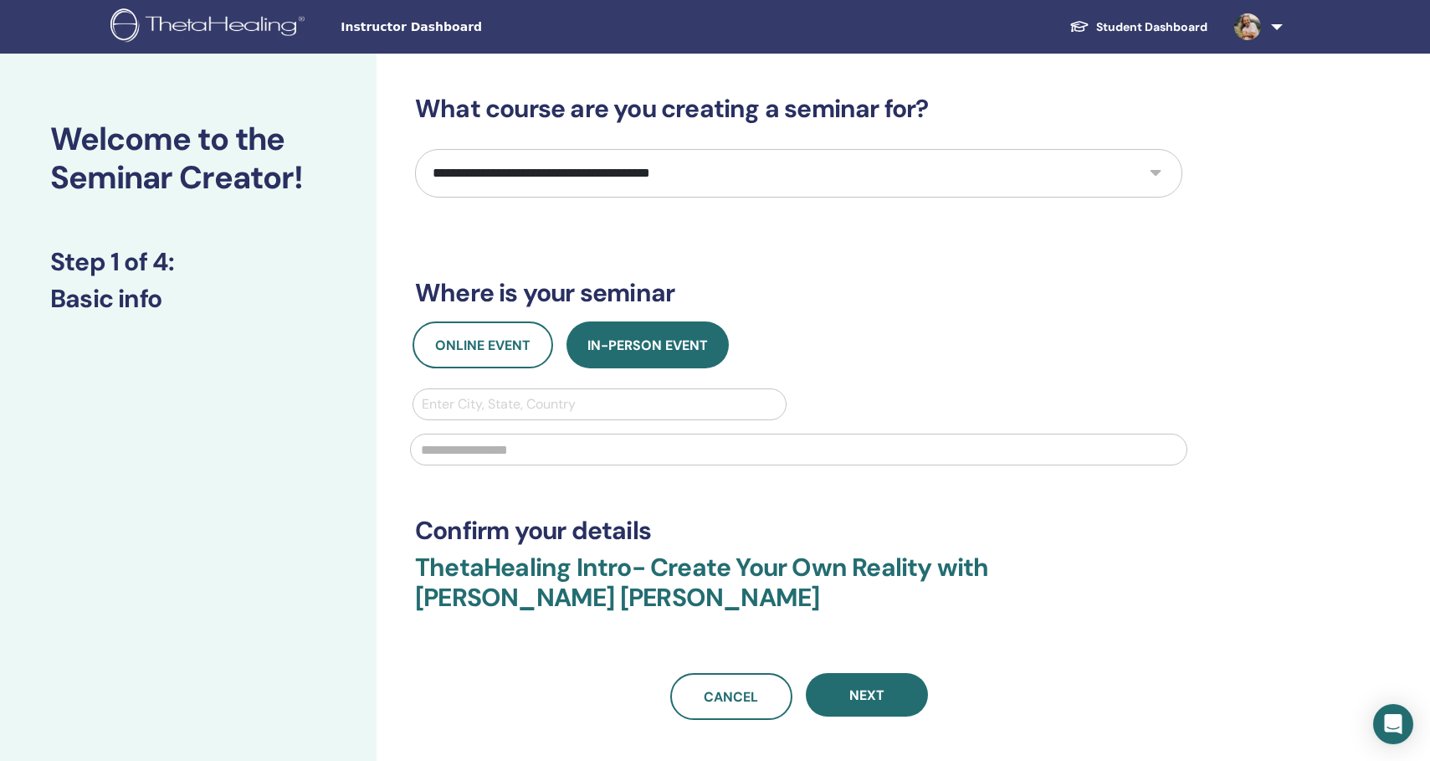
click at [504, 162] on select "**********" at bounding box center [798, 173] width 767 height 49
select select "***"
click at [415, 149] on select "**********" at bounding box center [798, 173] width 767 height 49
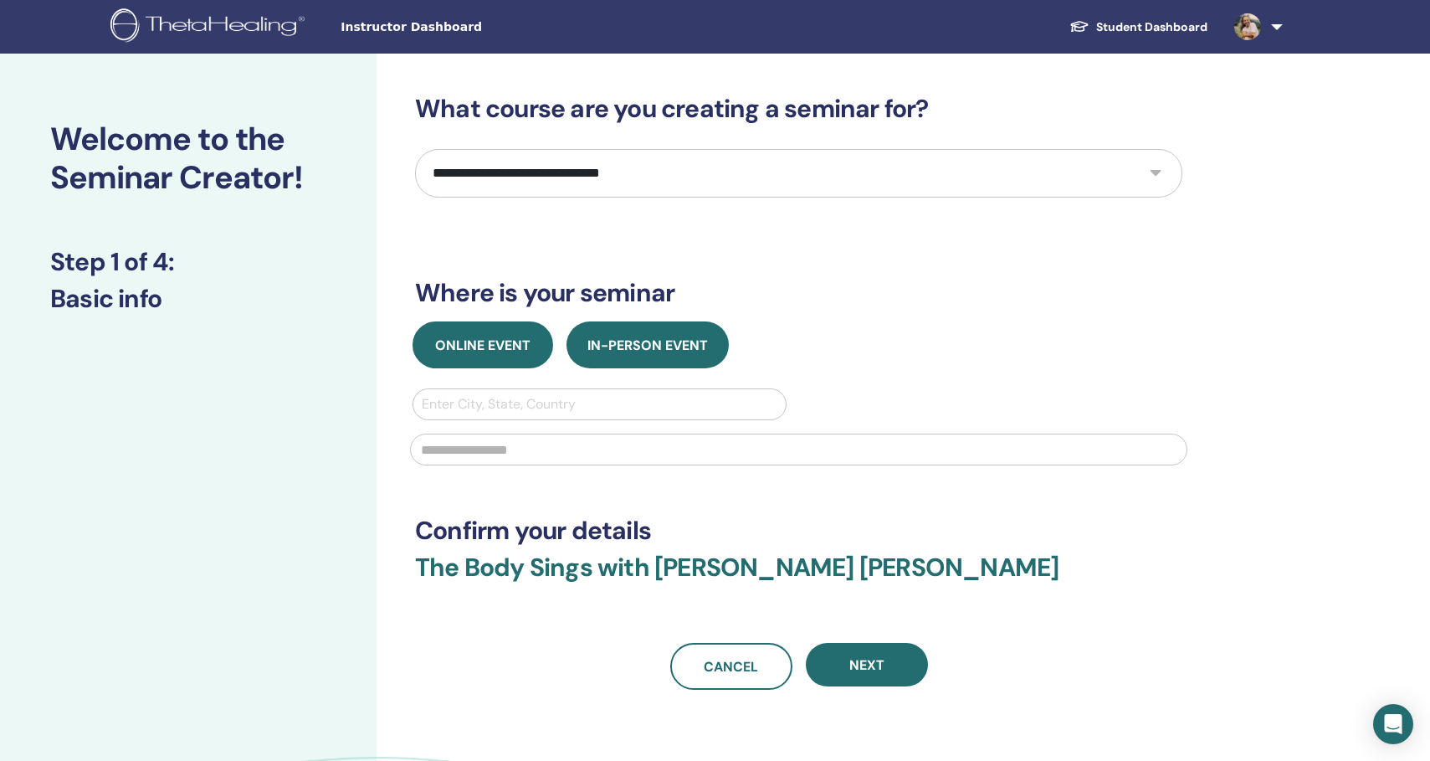
click at [460, 351] on span "Online Event" at bounding box center [482, 345] width 95 height 18
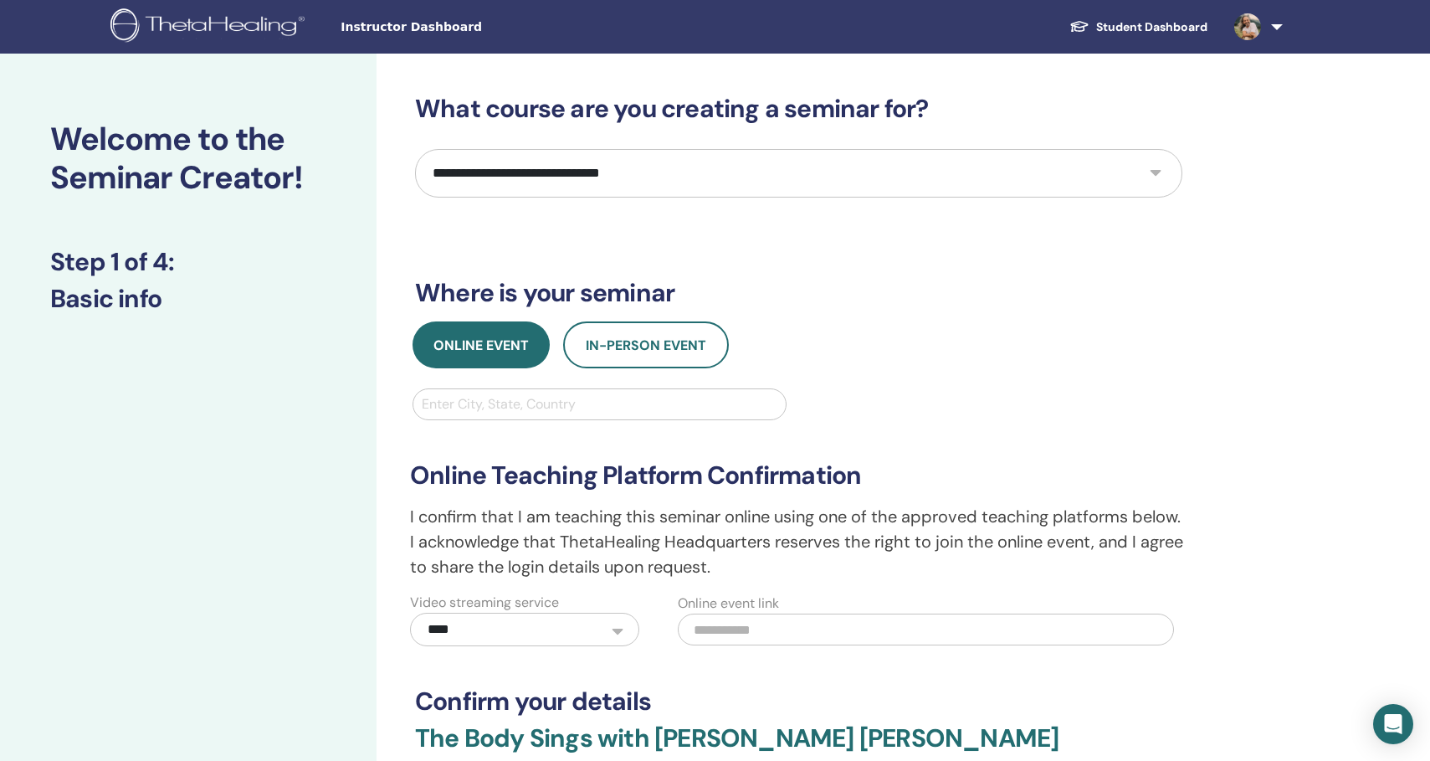
click at [516, 403] on div at bounding box center [600, 403] width 356 height 23
type input "***"
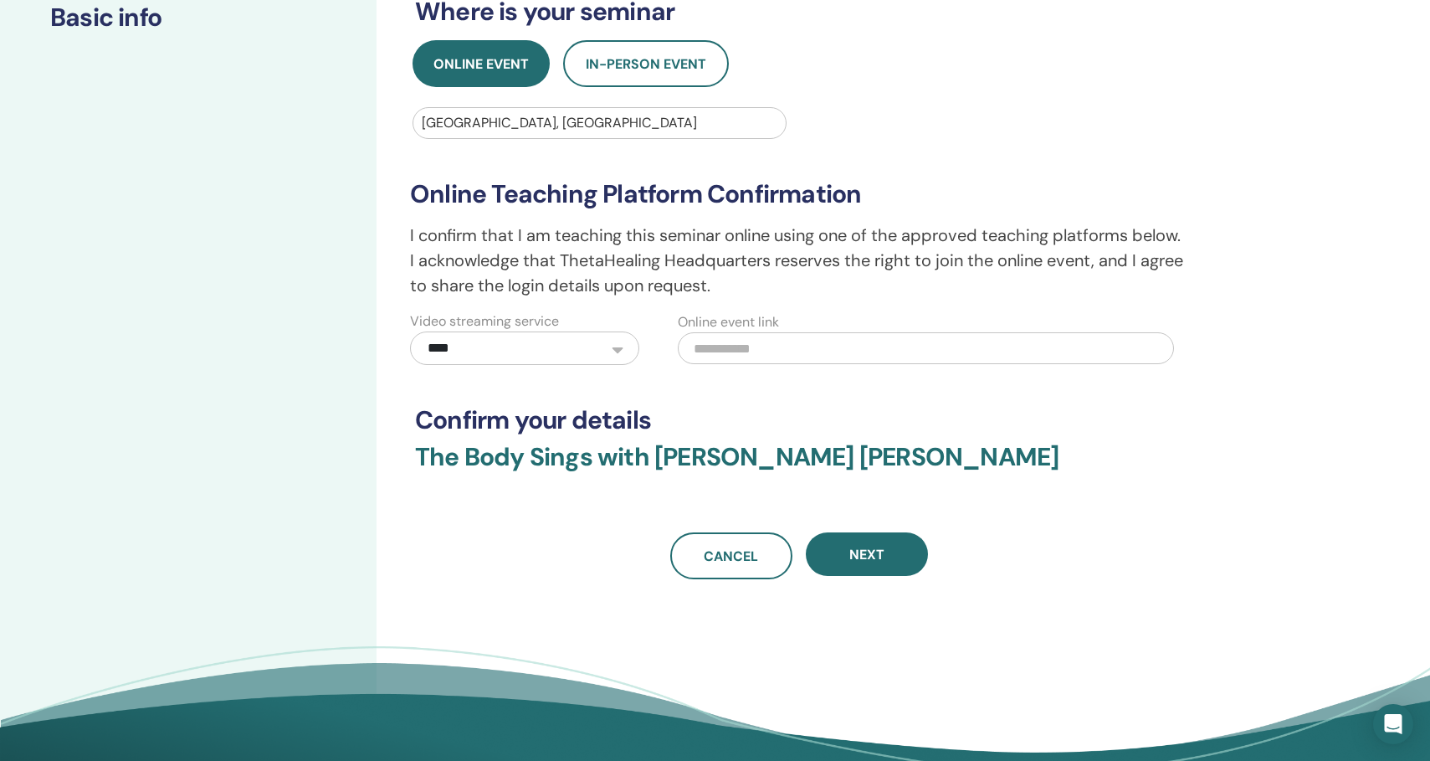
scroll to position [296, 0]
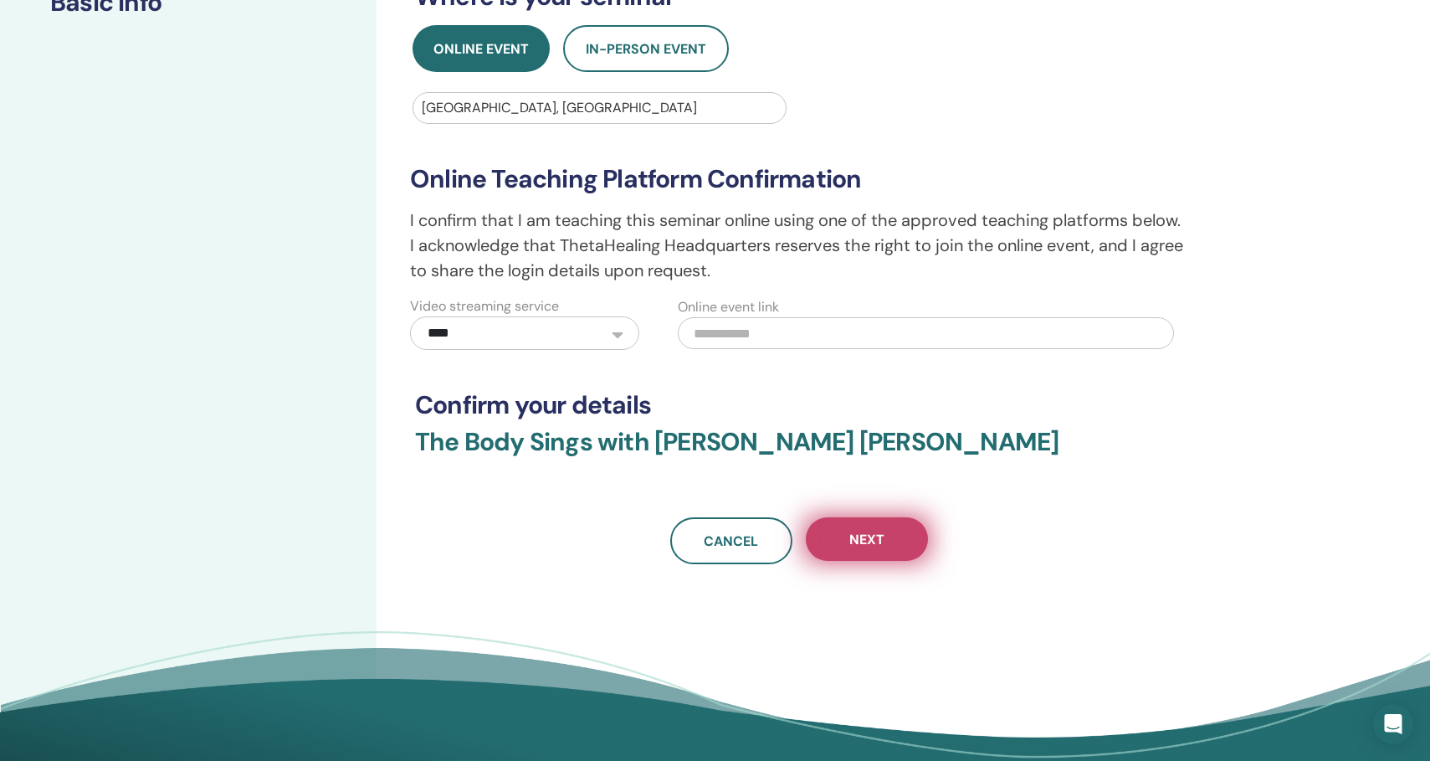
click at [840, 534] on button "Next" at bounding box center [867, 539] width 122 height 44
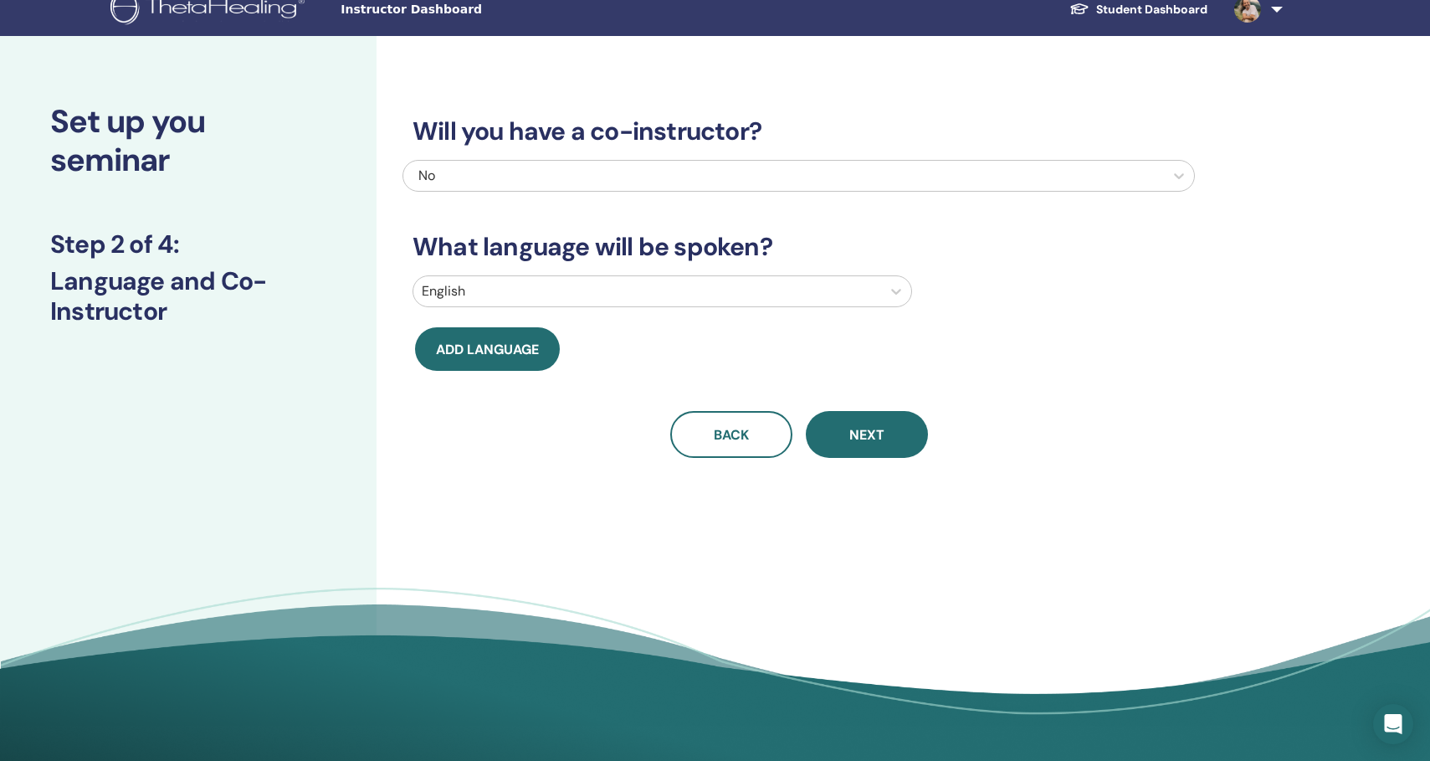
scroll to position [0, 0]
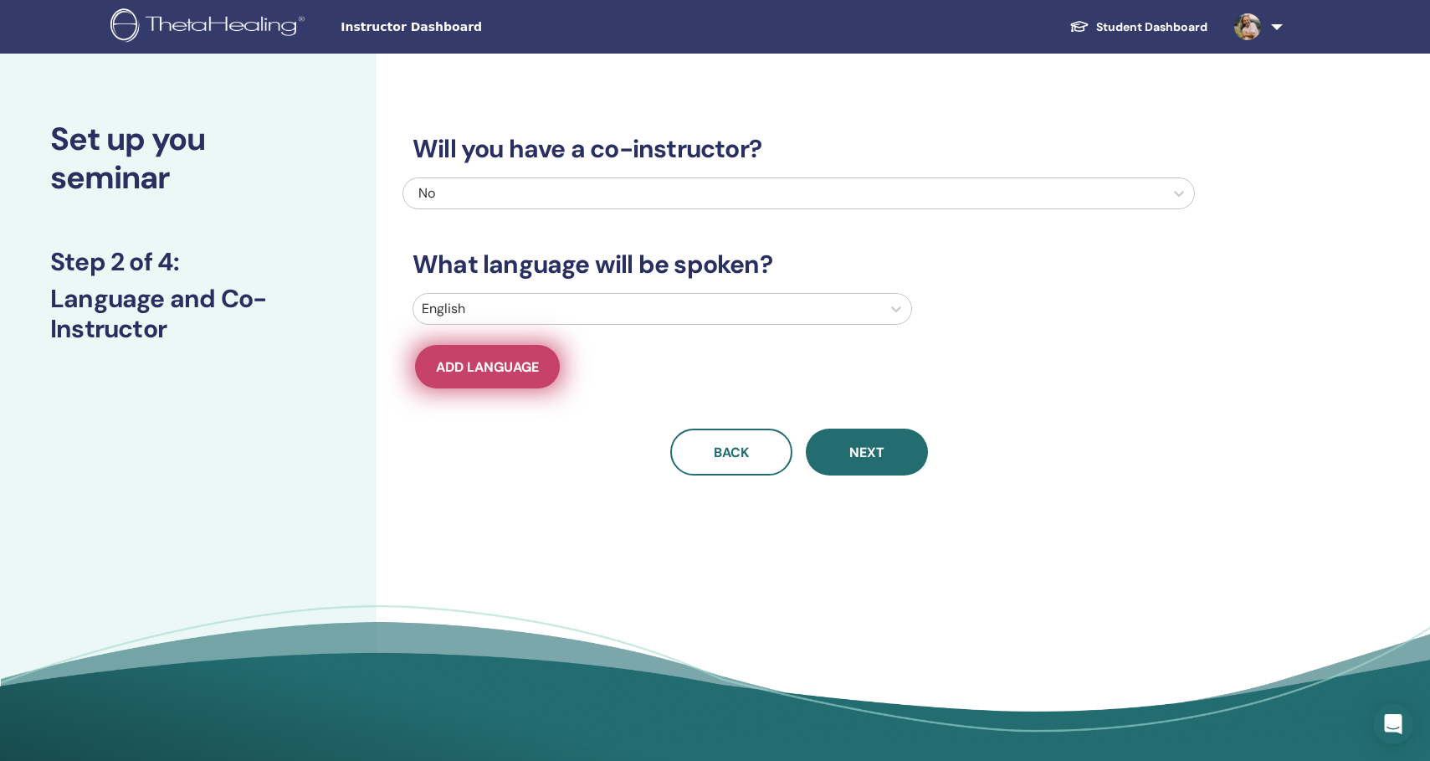
click at [474, 368] on span "Add language" at bounding box center [487, 367] width 103 height 18
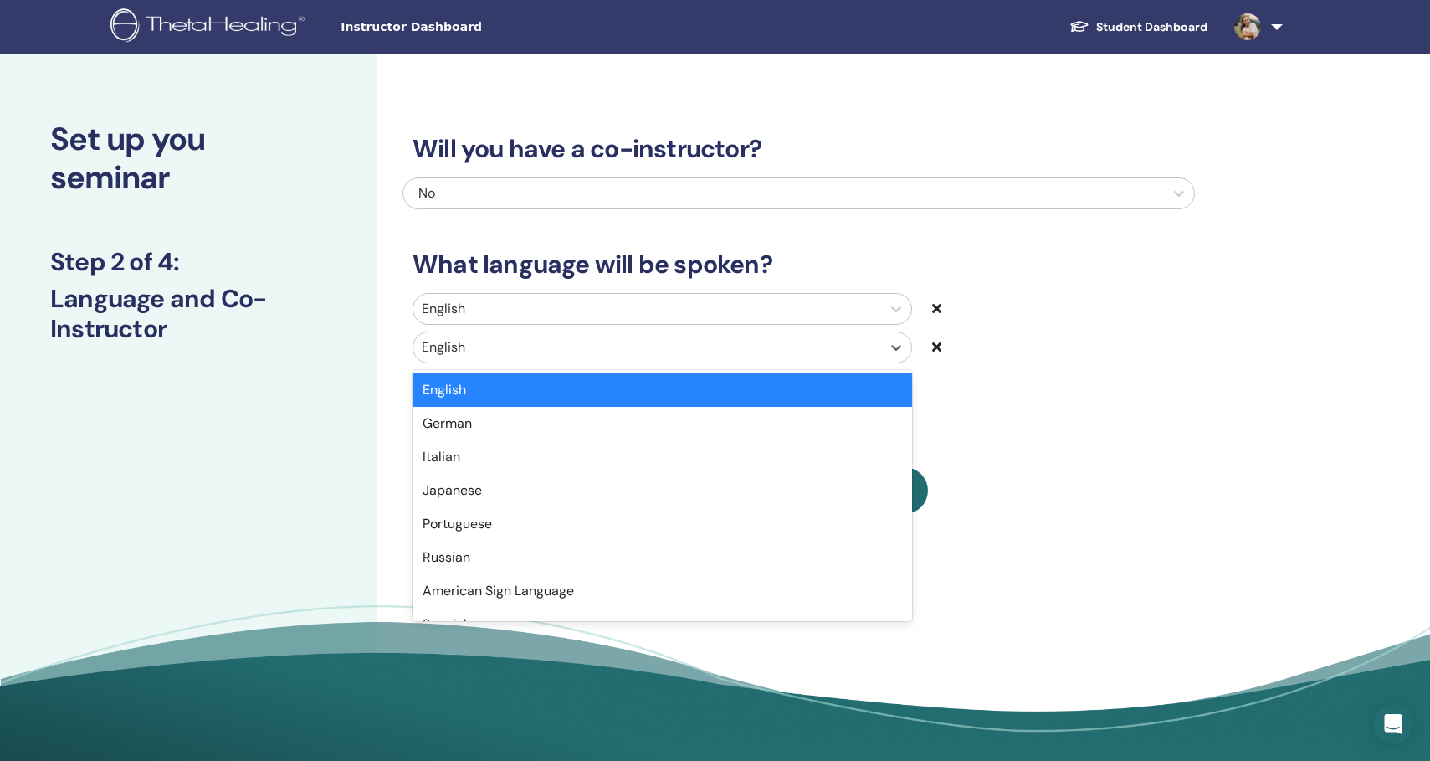
click at [497, 337] on div at bounding box center [647, 347] width 451 height 23
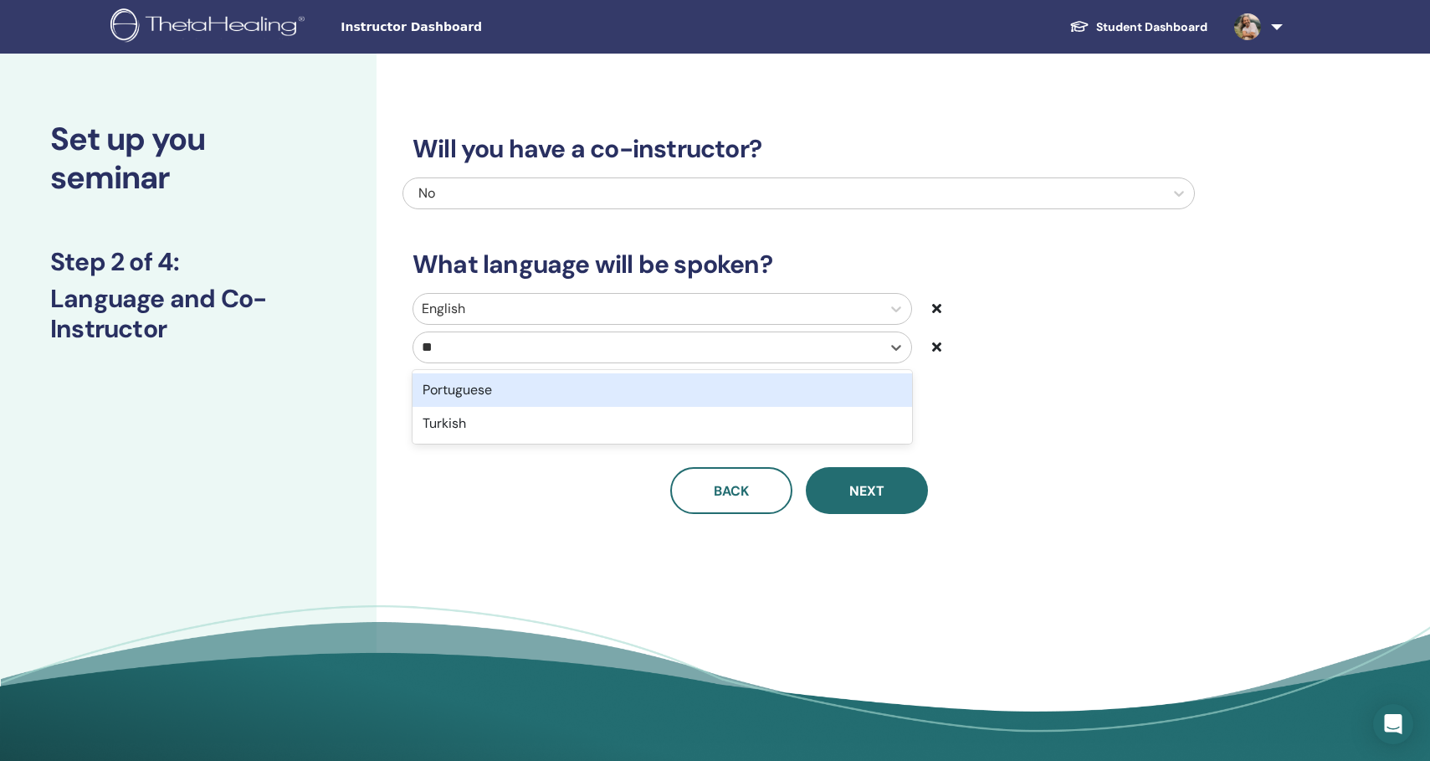
type input "***"
click at [472, 392] on div "Turkish" at bounding box center [662, 389] width 500 height 33
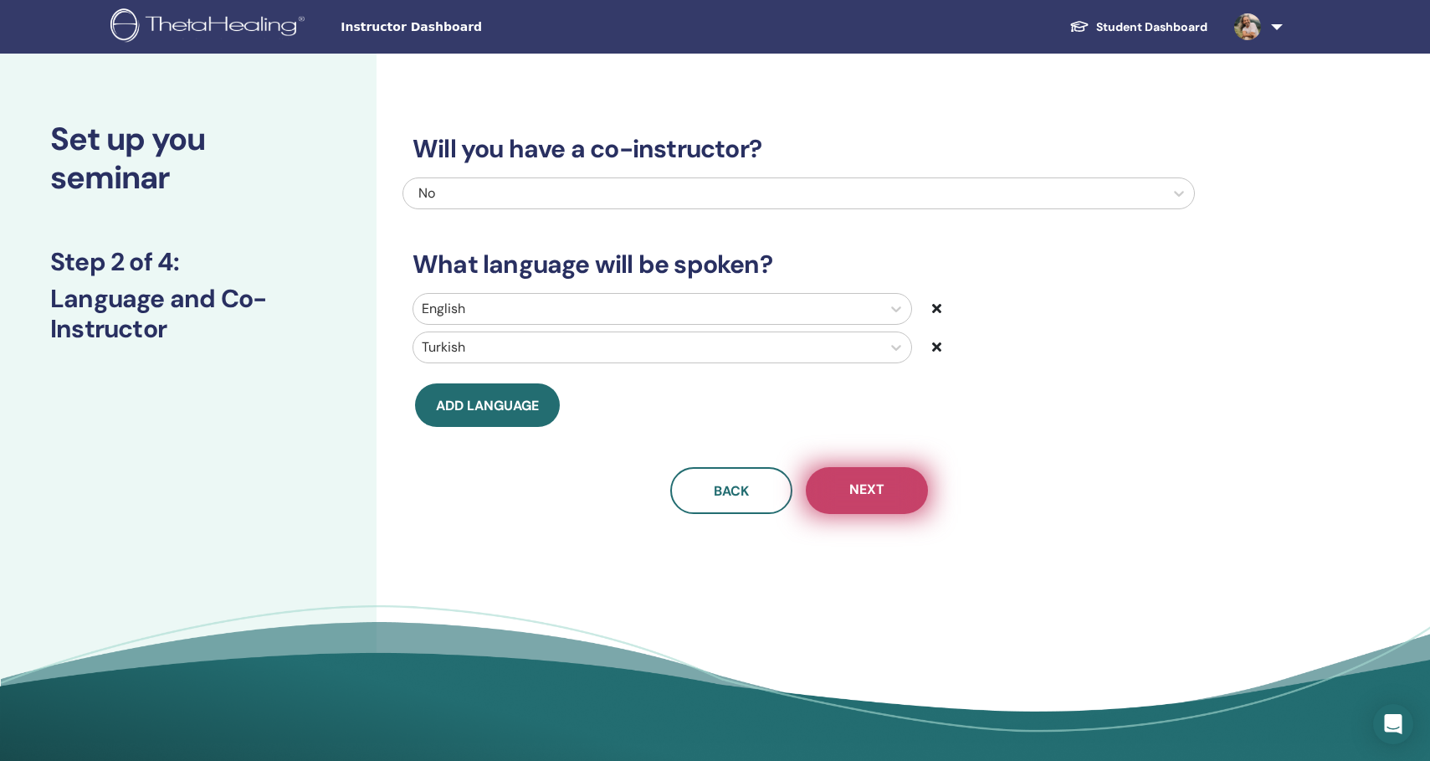
click at [865, 487] on span "Next" at bounding box center [866, 490] width 35 height 21
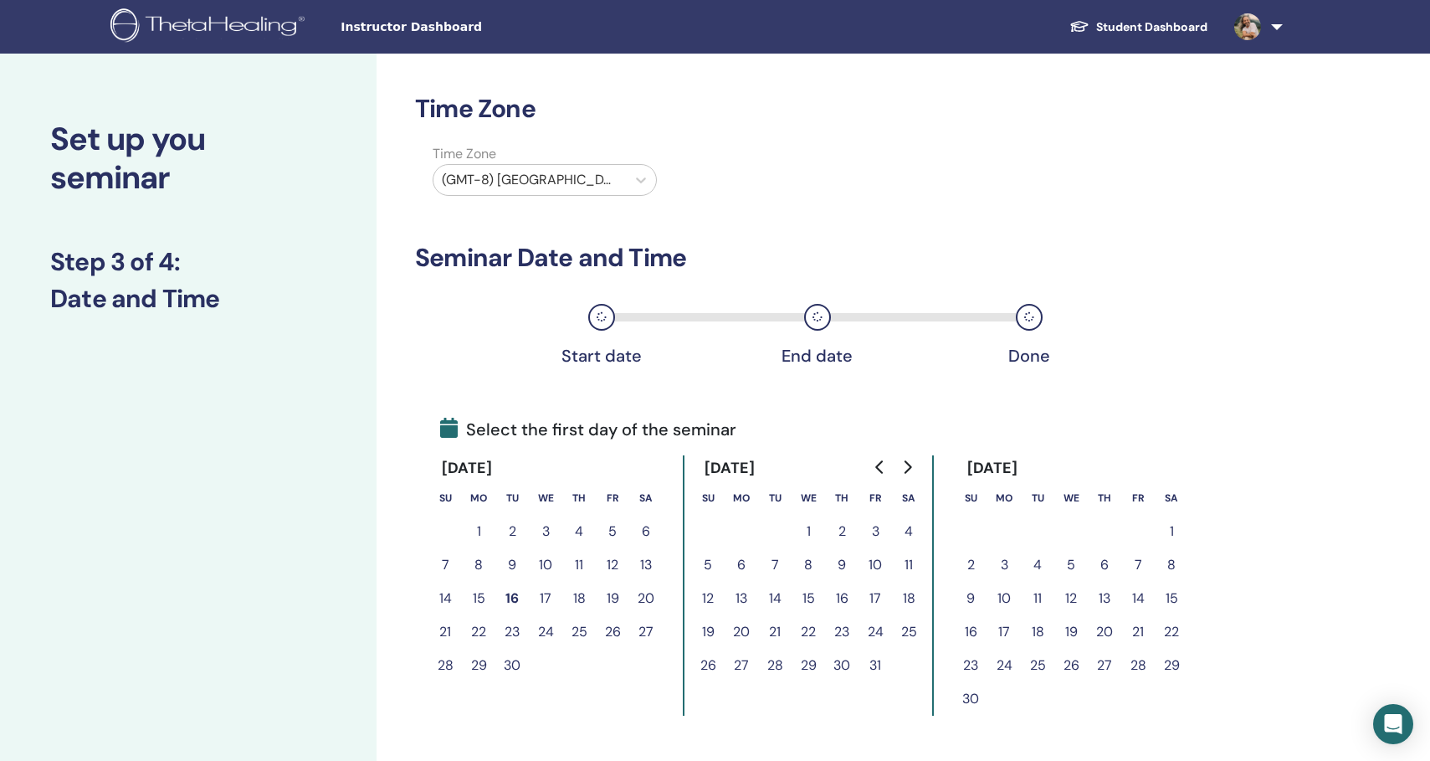
click at [481, 177] on div at bounding box center [530, 179] width 176 height 23
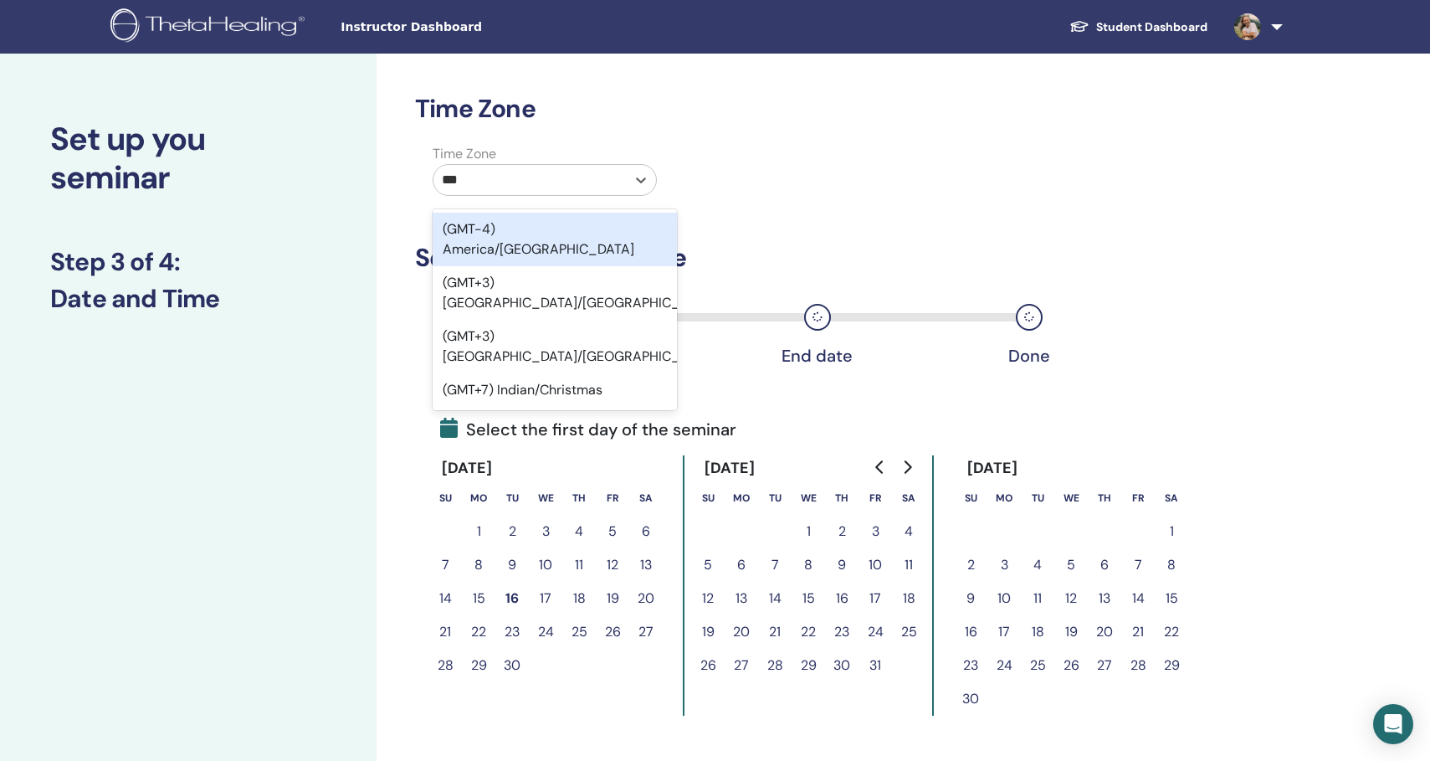
type input "****"
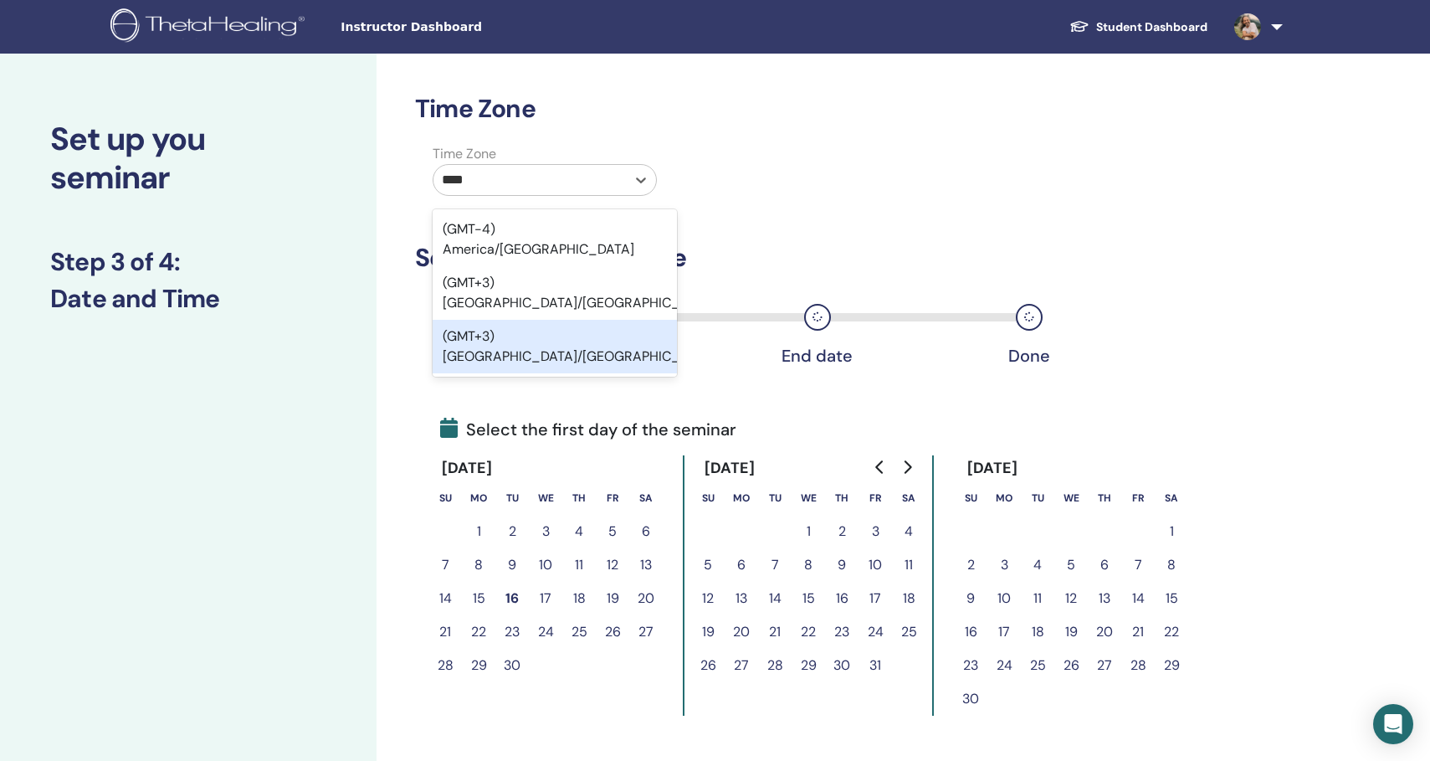
click at [531, 320] on div "(GMT+3) Europe/Istanbul" at bounding box center [555, 347] width 244 height 54
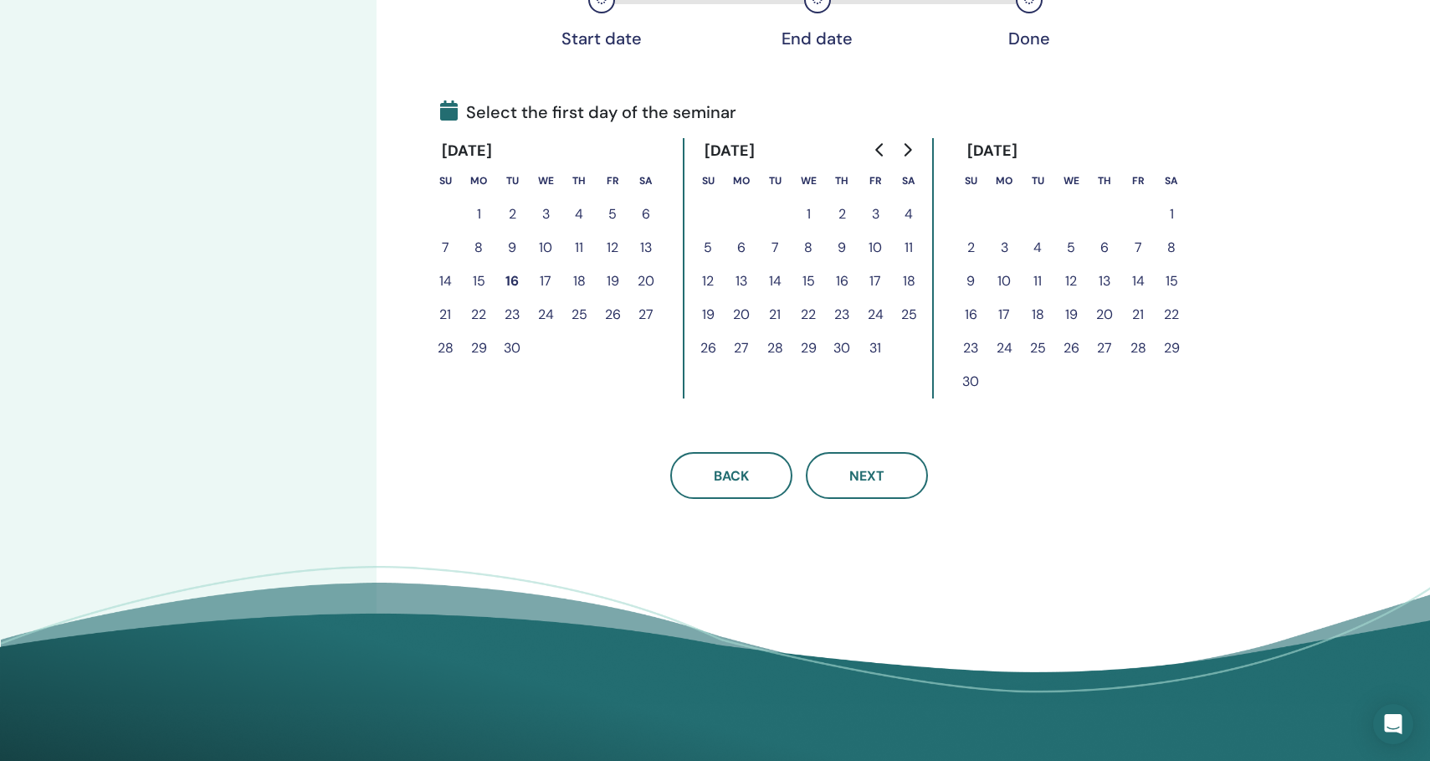
scroll to position [337, 0]
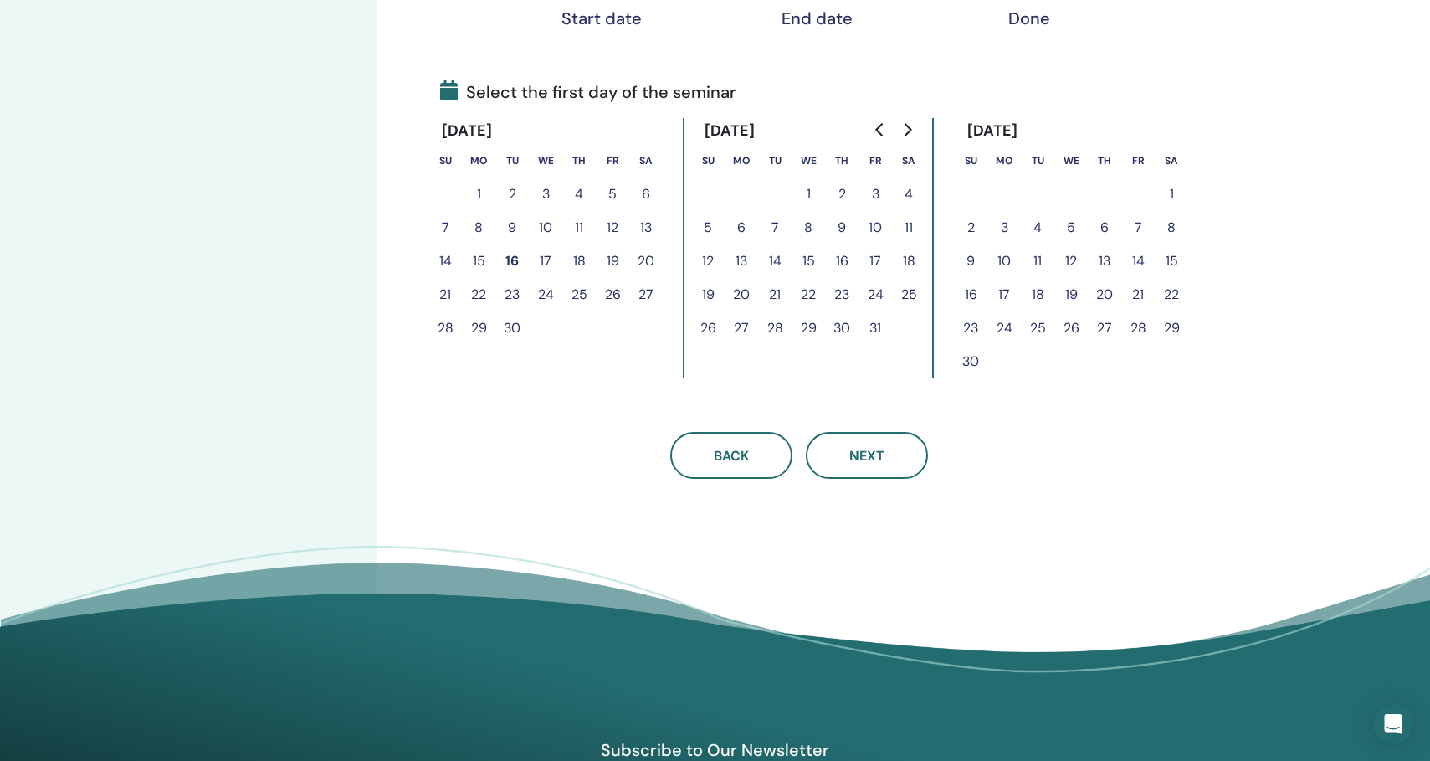
click at [483, 329] on button "29" at bounding box center [478, 327] width 33 height 33
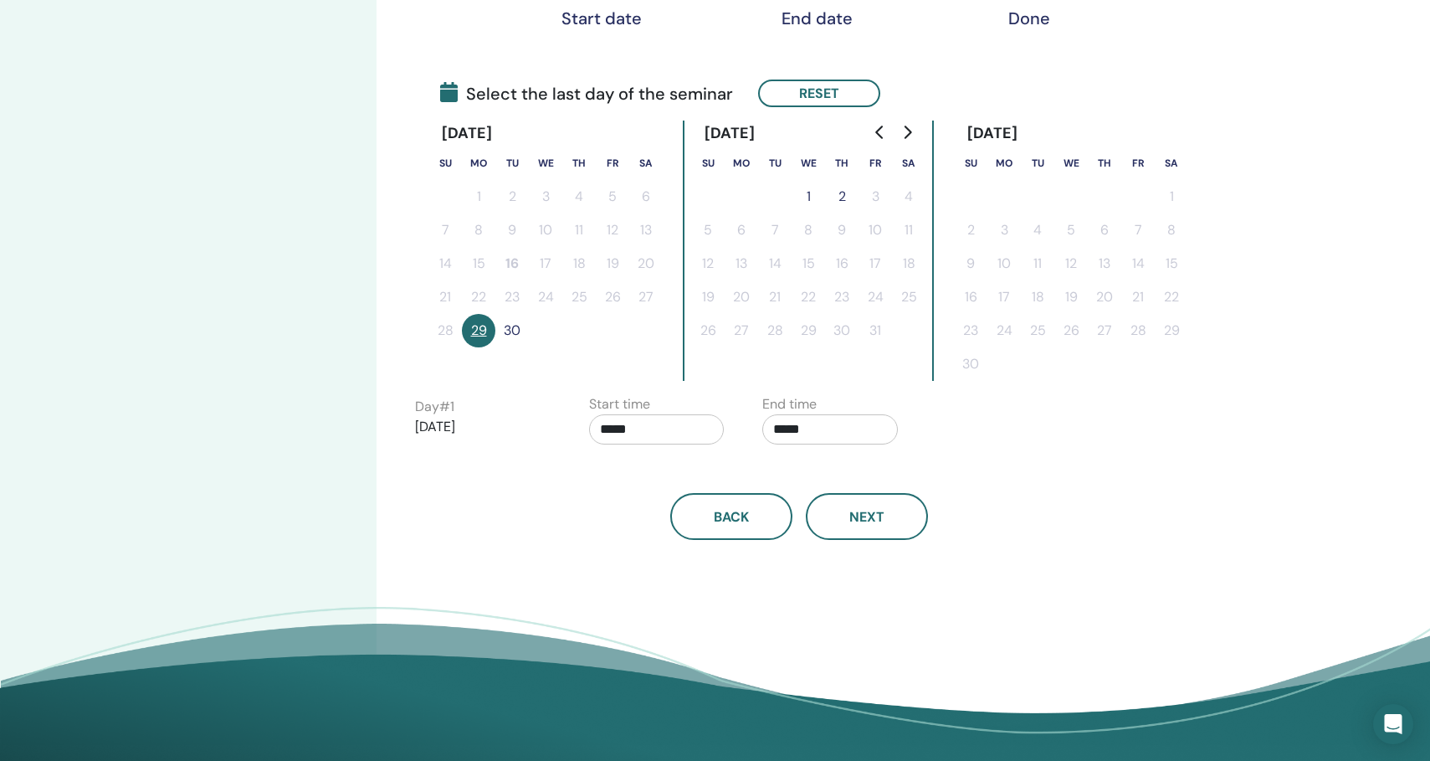
click at [805, 192] on button "1" at bounding box center [808, 196] width 33 height 33
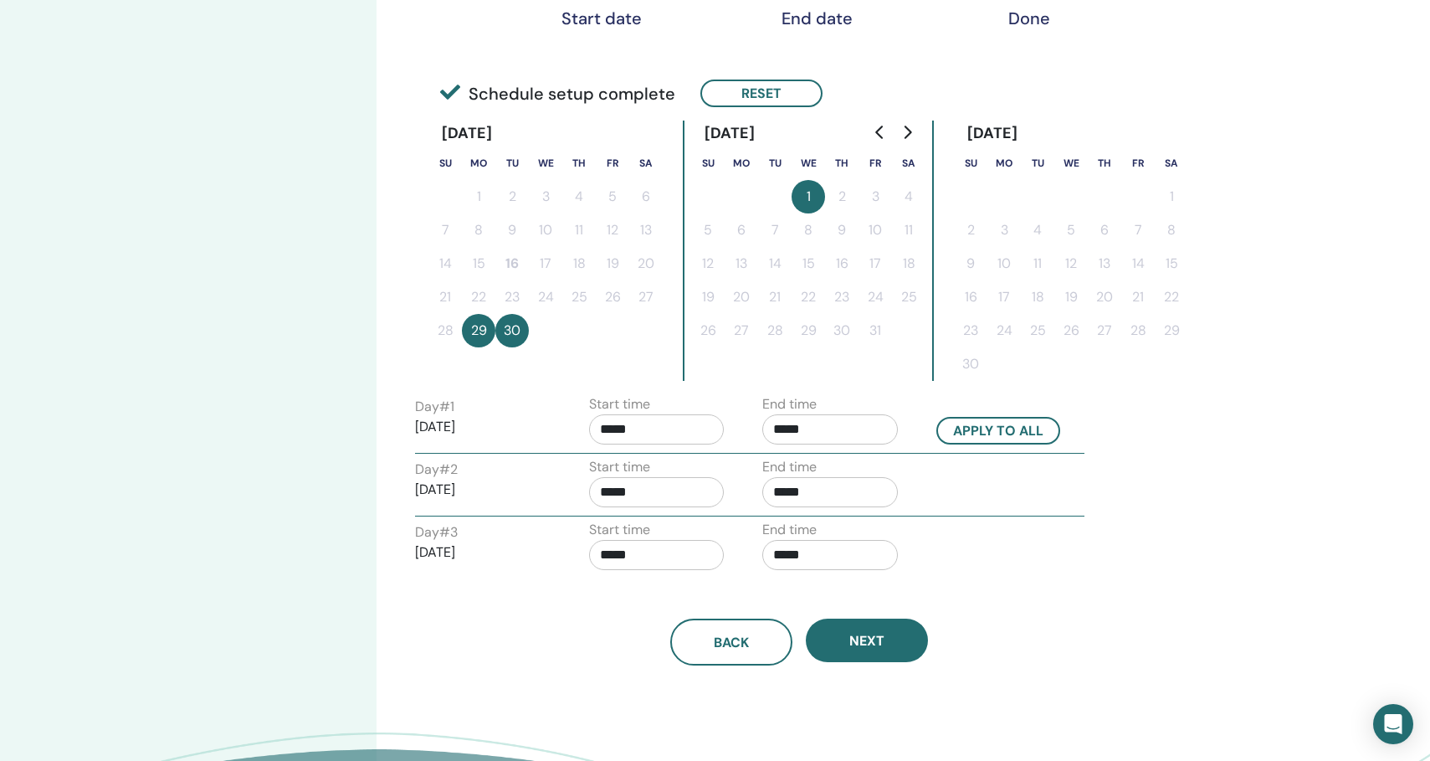
click at [641, 428] on input "*****" at bounding box center [657, 429] width 136 height 30
click at [677, 471] on span "▲" at bounding box center [674, 471] width 33 height 33
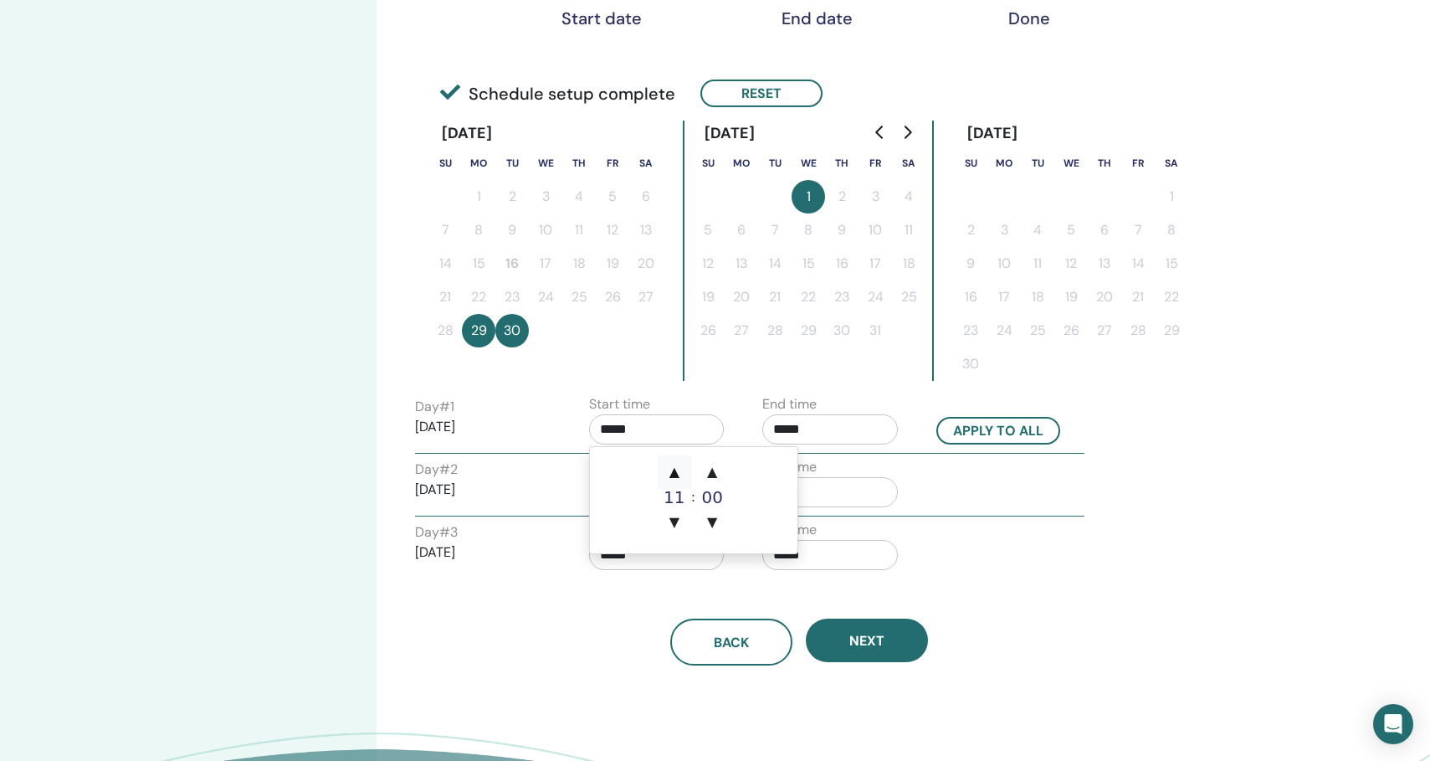
click at [677, 471] on span "▲" at bounding box center [674, 471] width 33 height 33
type input "*****"
click at [677, 471] on span "▲" at bounding box center [674, 471] width 33 height 33
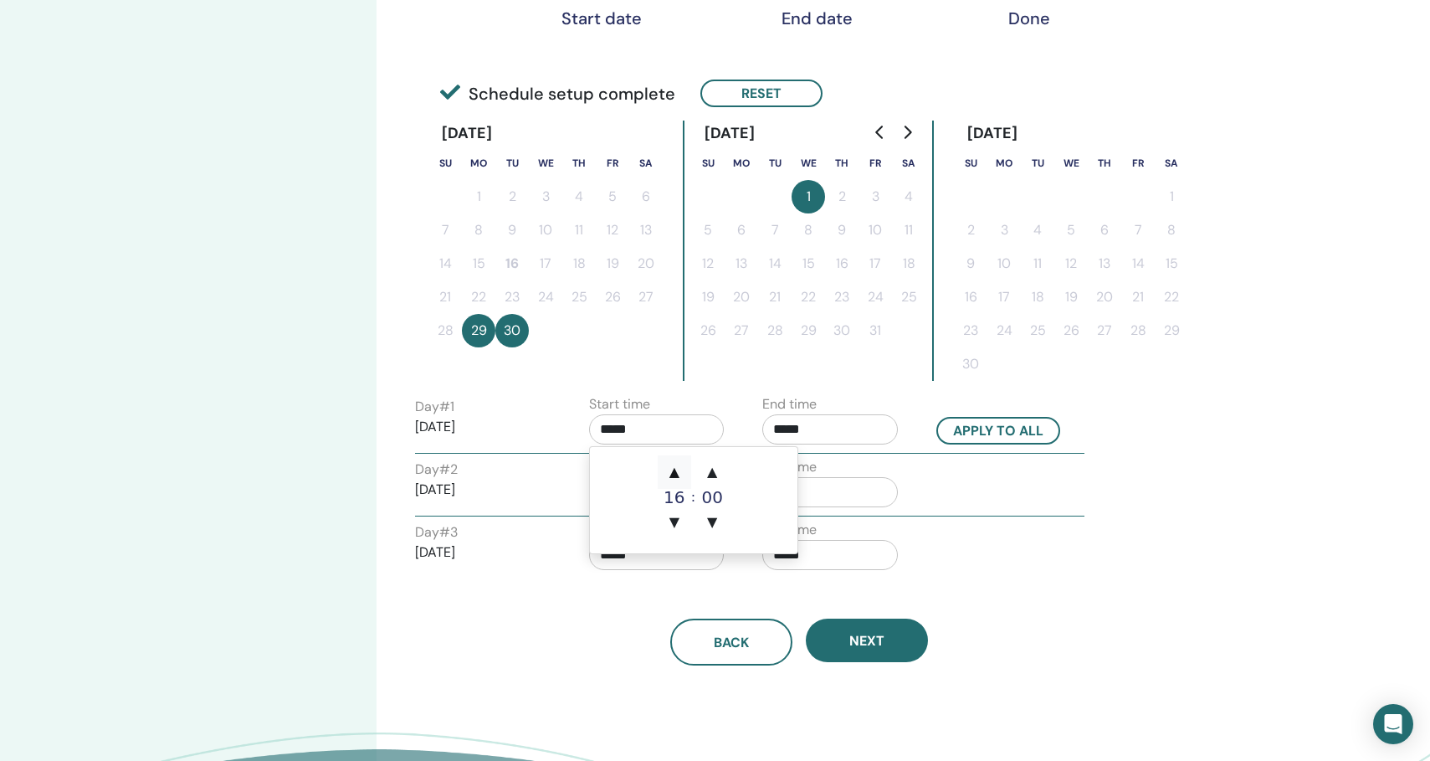
click at [677, 471] on span "▲" at bounding box center [674, 471] width 33 height 33
click at [819, 429] on input "*****" at bounding box center [830, 429] width 136 height 30
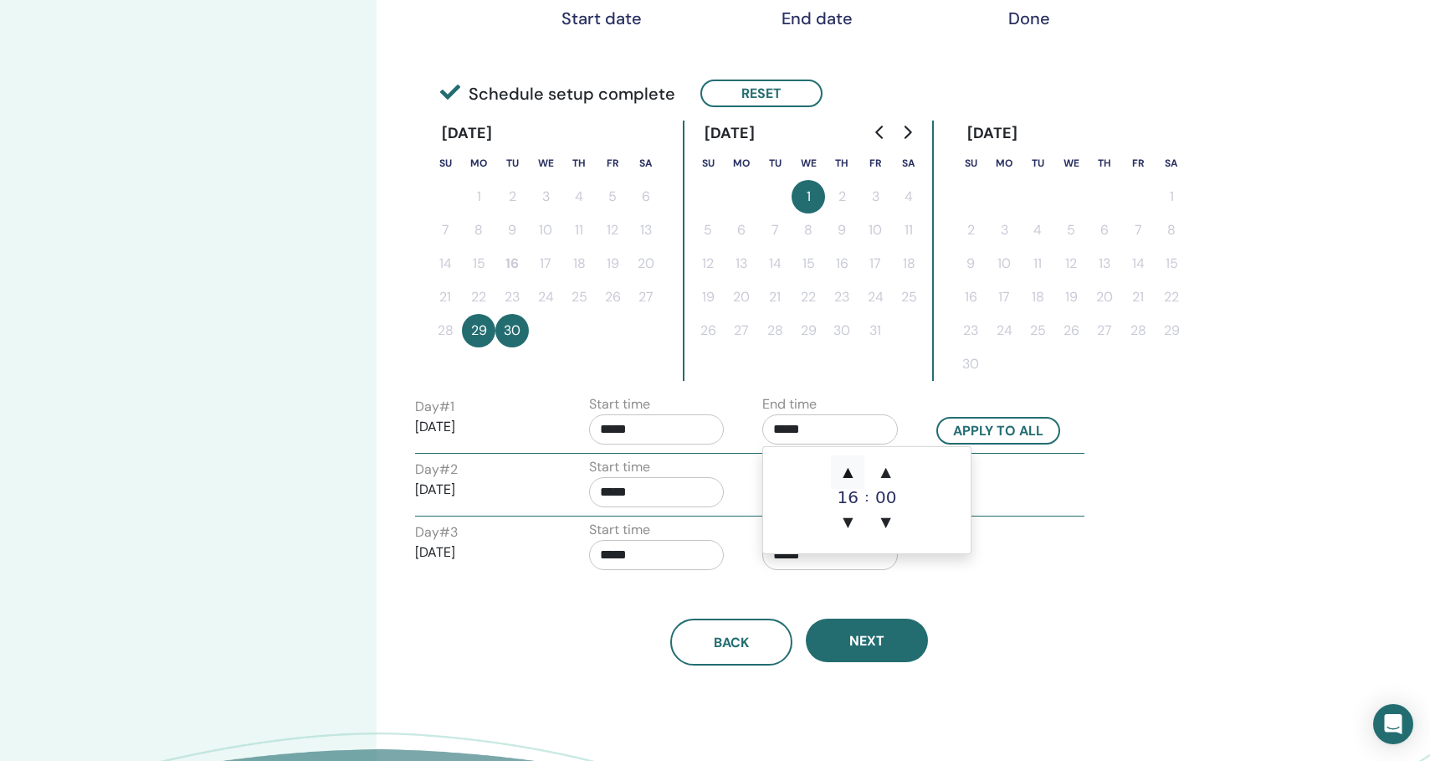
click at [856, 471] on span "▲" at bounding box center [847, 471] width 33 height 33
click at [855, 471] on span "▲" at bounding box center [847, 471] width 33 height 33
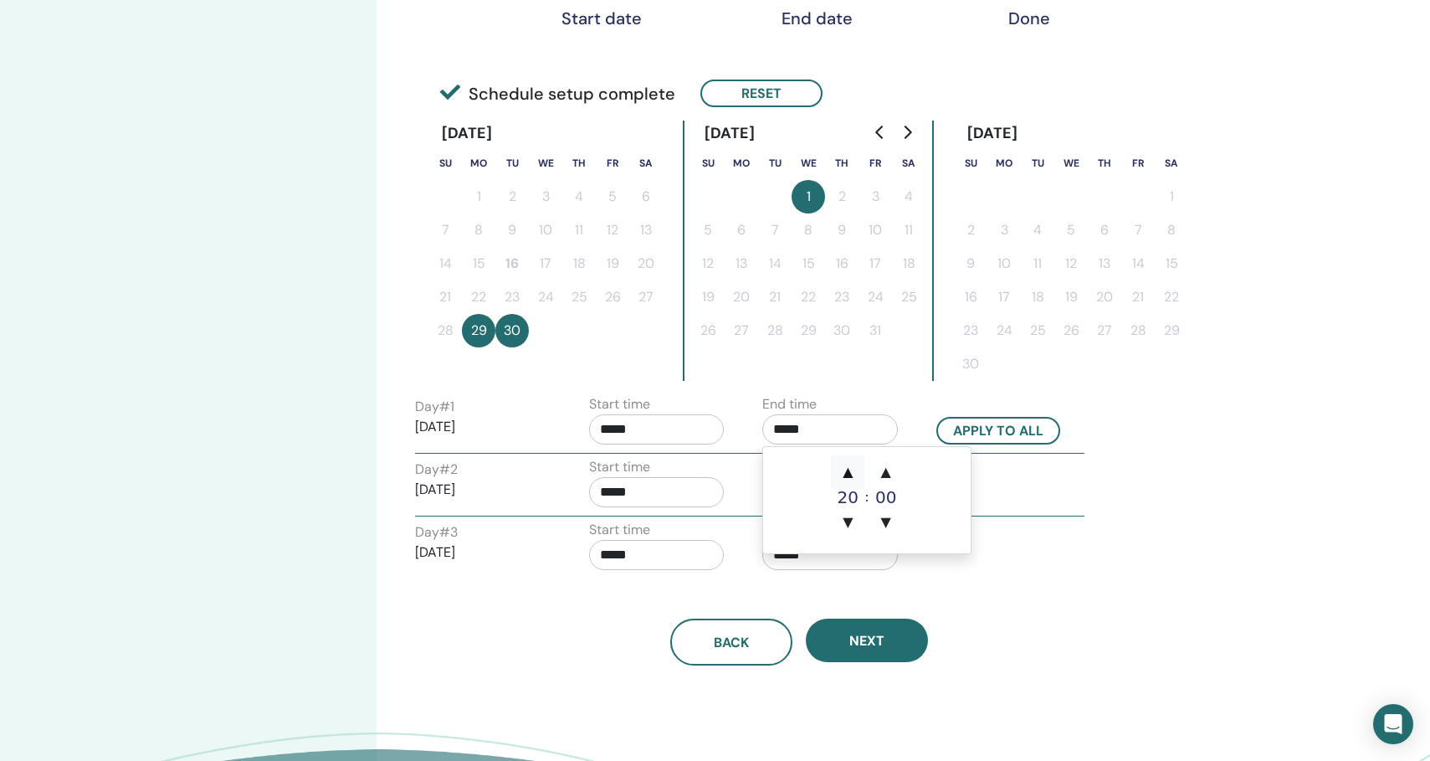
click at [855, 471] on span "▲" at bounding box center [847, 471] width 33 height 33
click at [843, 518] on span "▼" at bounding box center [847, 521] width 33 height 33
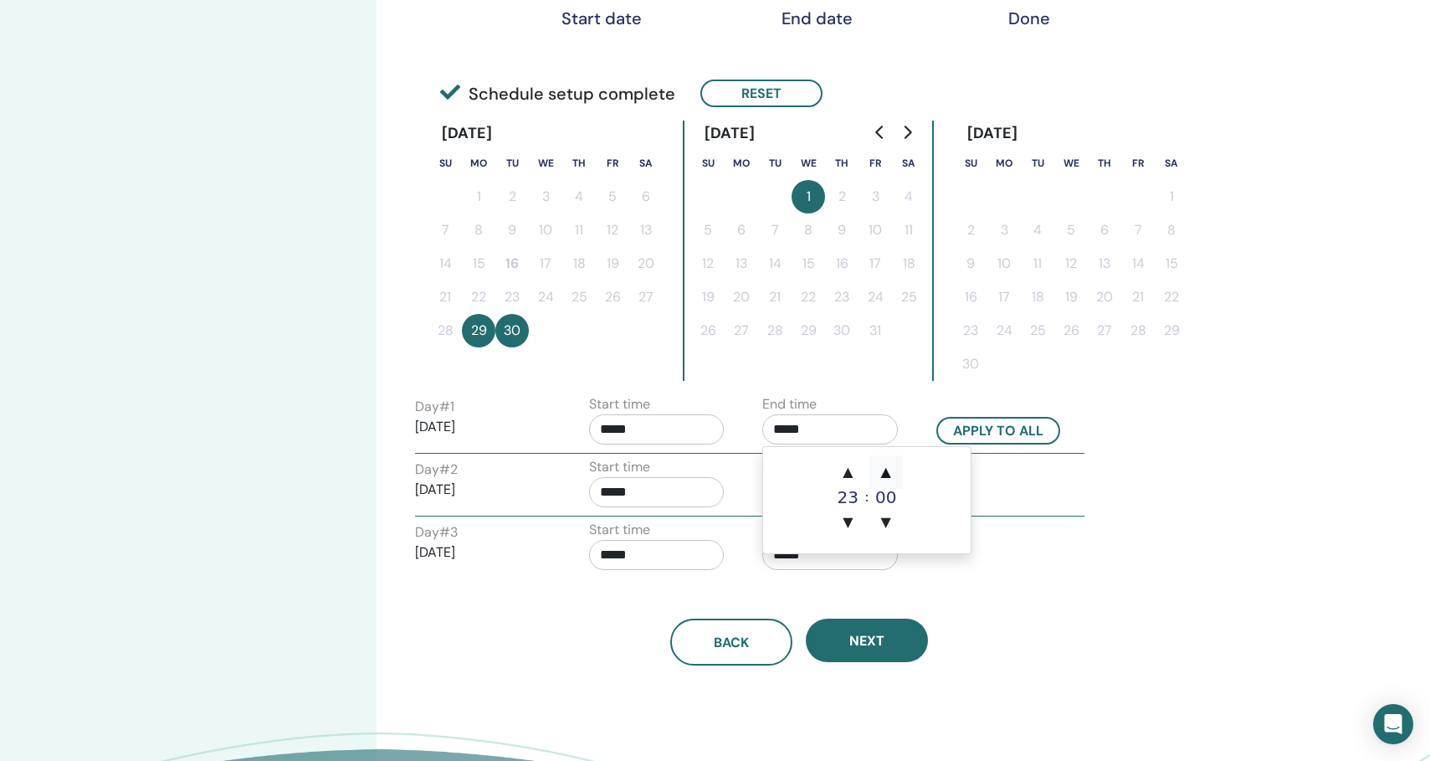
click at [884, 470] on span "▲" at bounding box center [885, 471] width 33 height 33
click at [884, 469] on span "▲" at bounding box center [885, 471] width 33 height 33
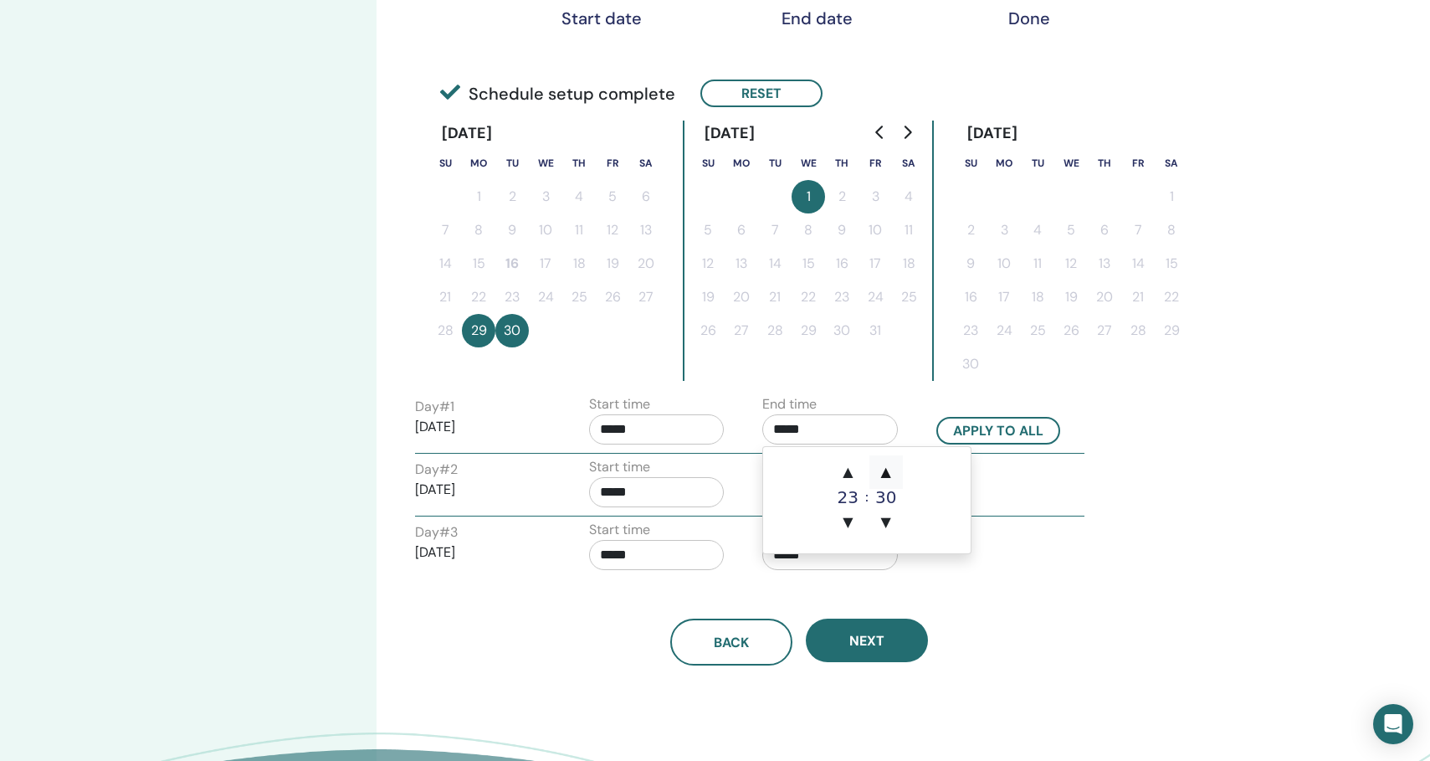
click at [884, 469] on span "▲" at bounding box center [885, 471] width 33 height 33
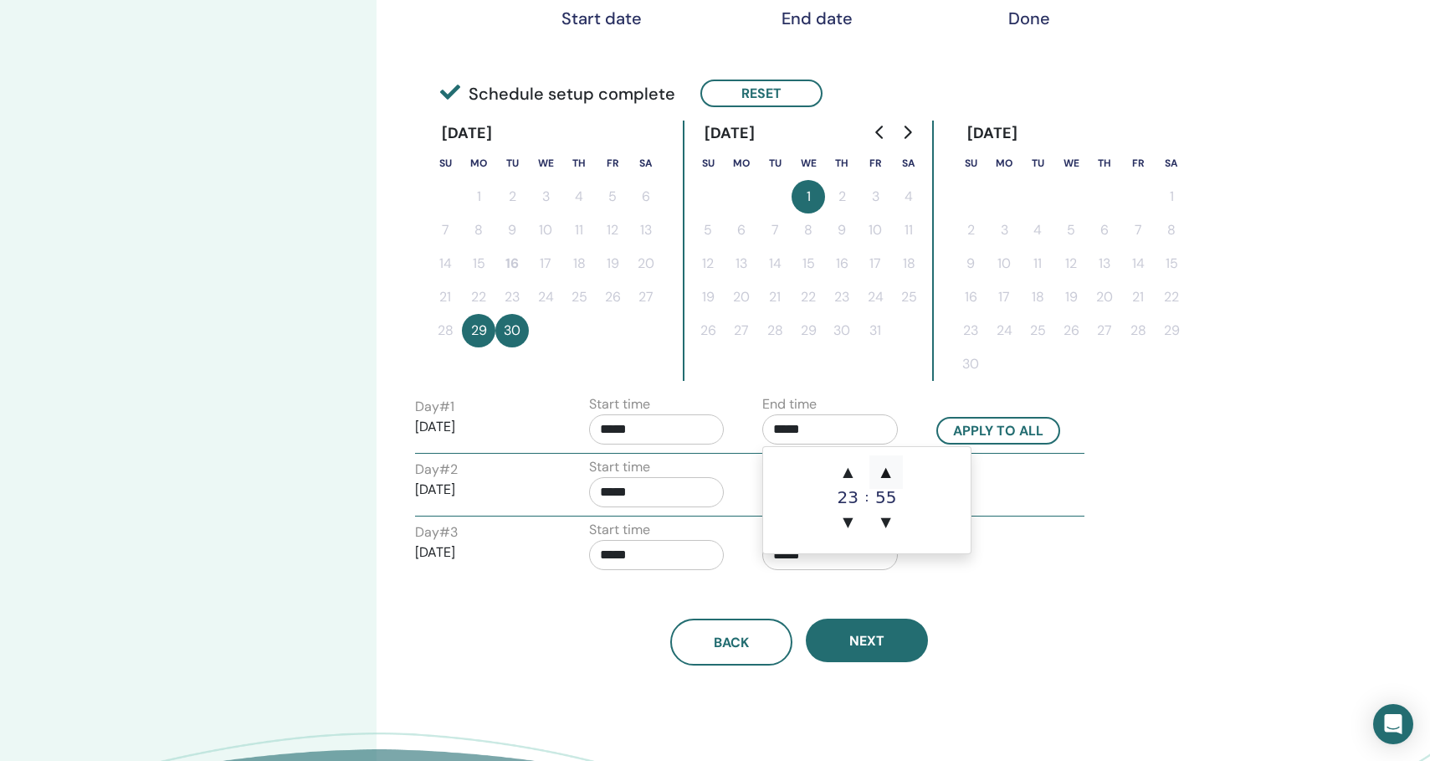
click at [884, 469] on span "▲" at bounding box center [885, 471] width 33 height 33
type input "*****"
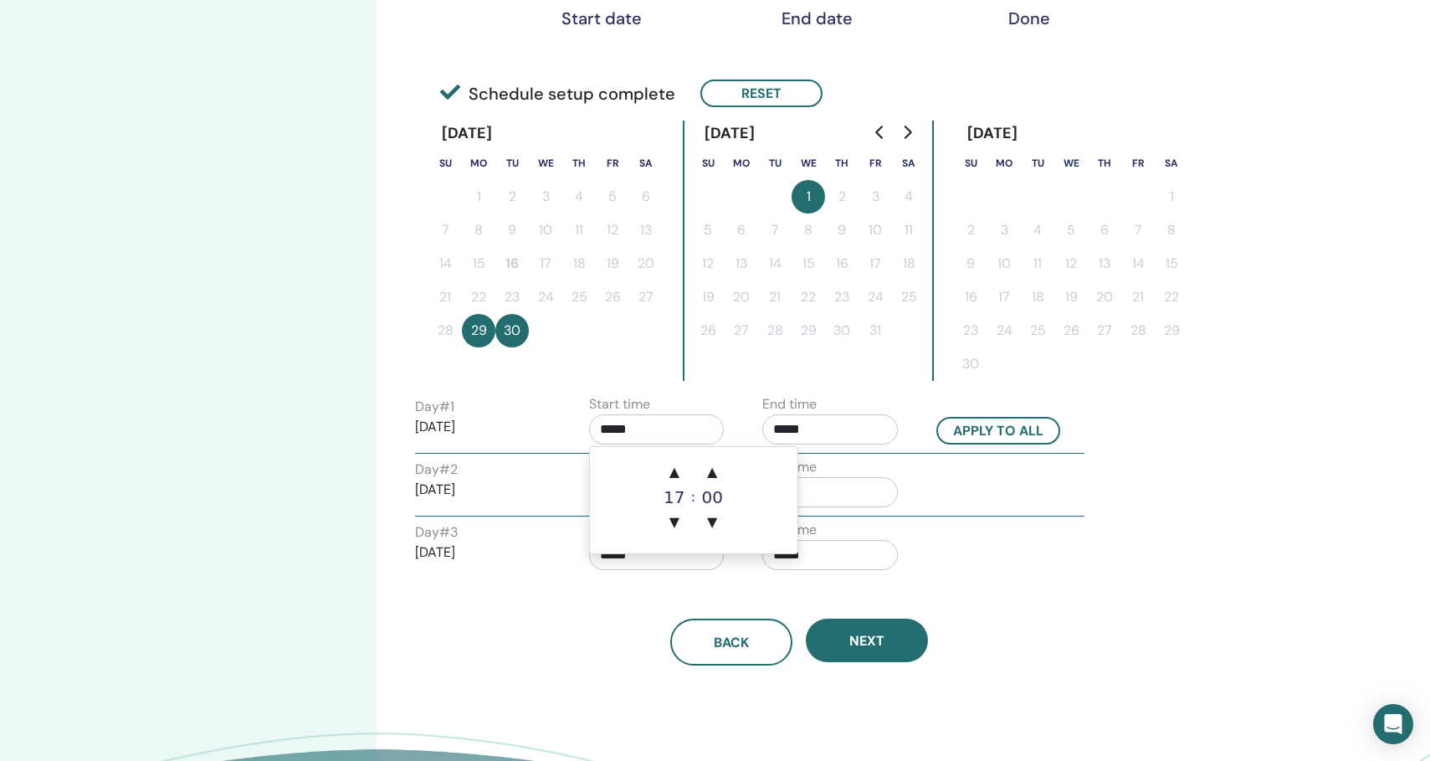
click at [634, 428] on input "*****" at bounding box center [657, 429] width 136 height 30
click at [682, 478] on span "▲" at bounding box center [674, 471] width 33 height 33
click at [682, 477] on span "▲" at bounding box center [674, 471] width 33 height 33
click at [713, 474] on span "▲" at bounding box center [711, 471] width 33 height 33
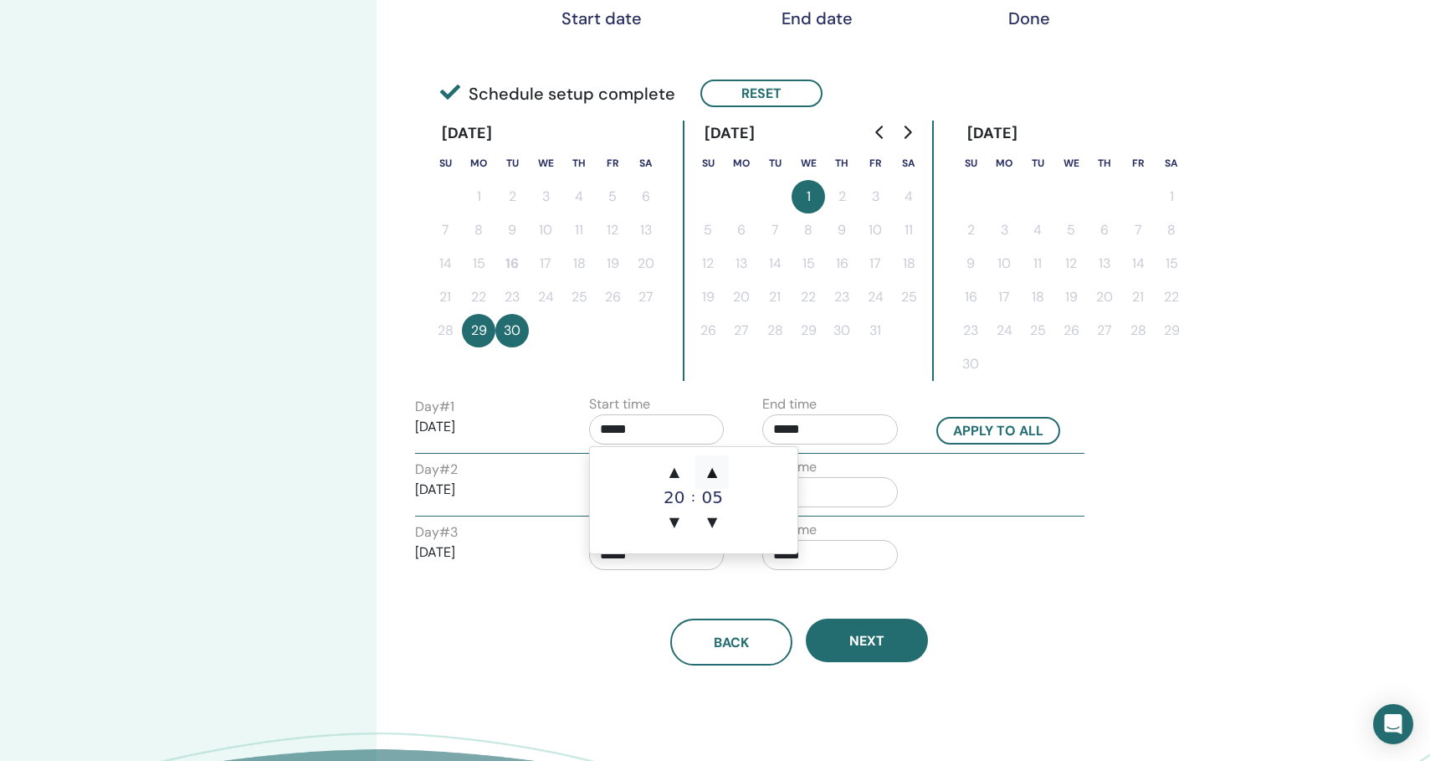
click at [713, 474] on span "▲" at bounding box center [711, 471] width 33 height 33
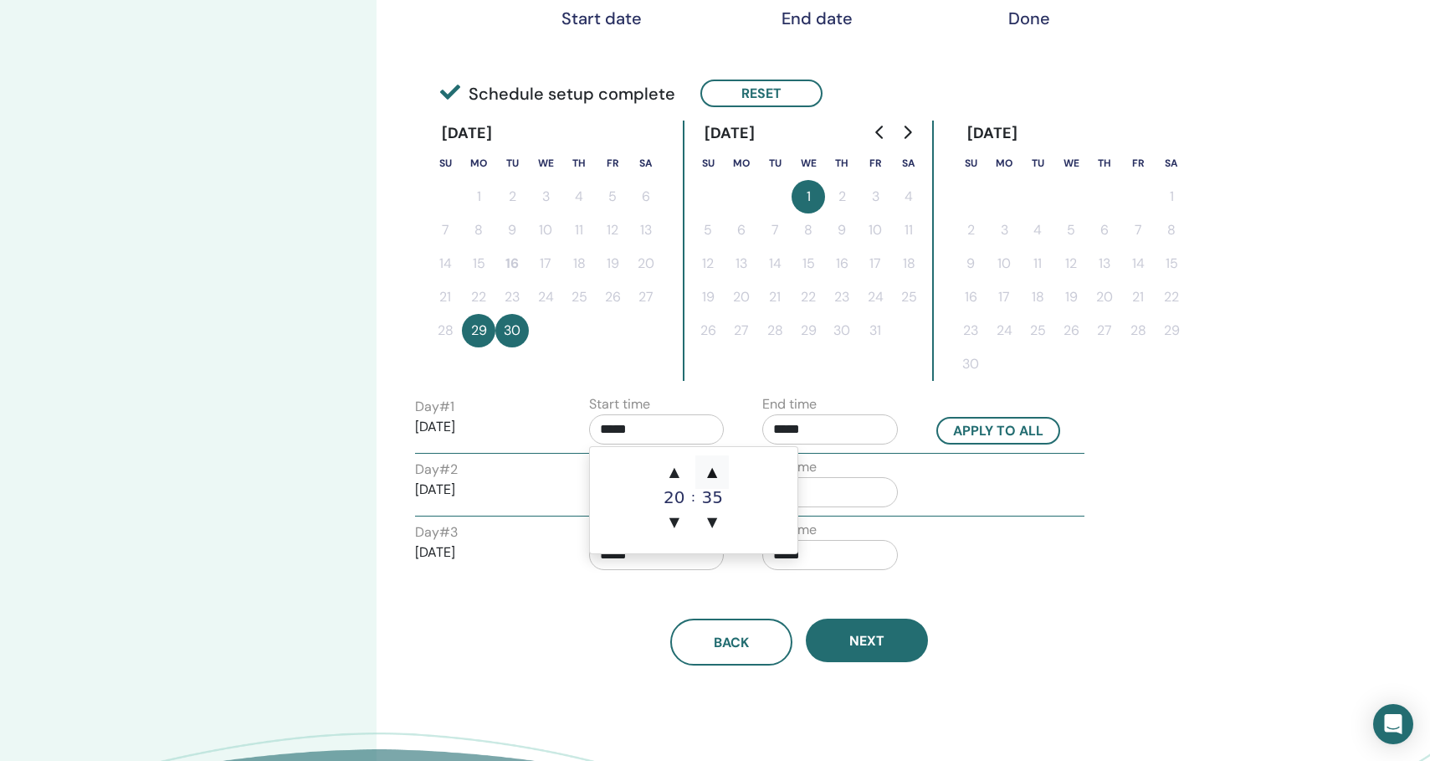
click at [713, 474] on span "▲" at bounding box center [711, 471] width 33 height 33
type input "*****"
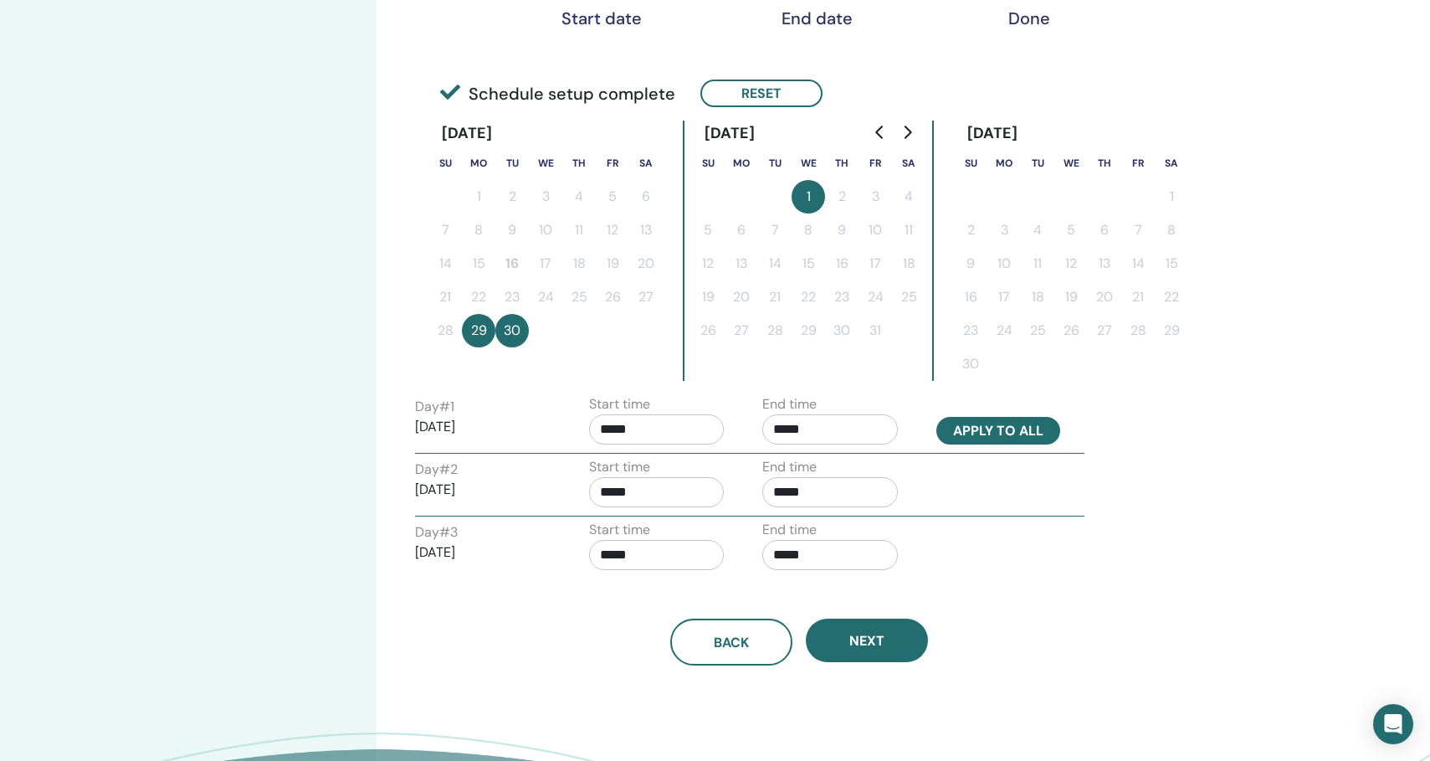
click at [967, 435] on button "Apply to all" at bounding box center [998, 431] width 124 height 28
type input "*****"
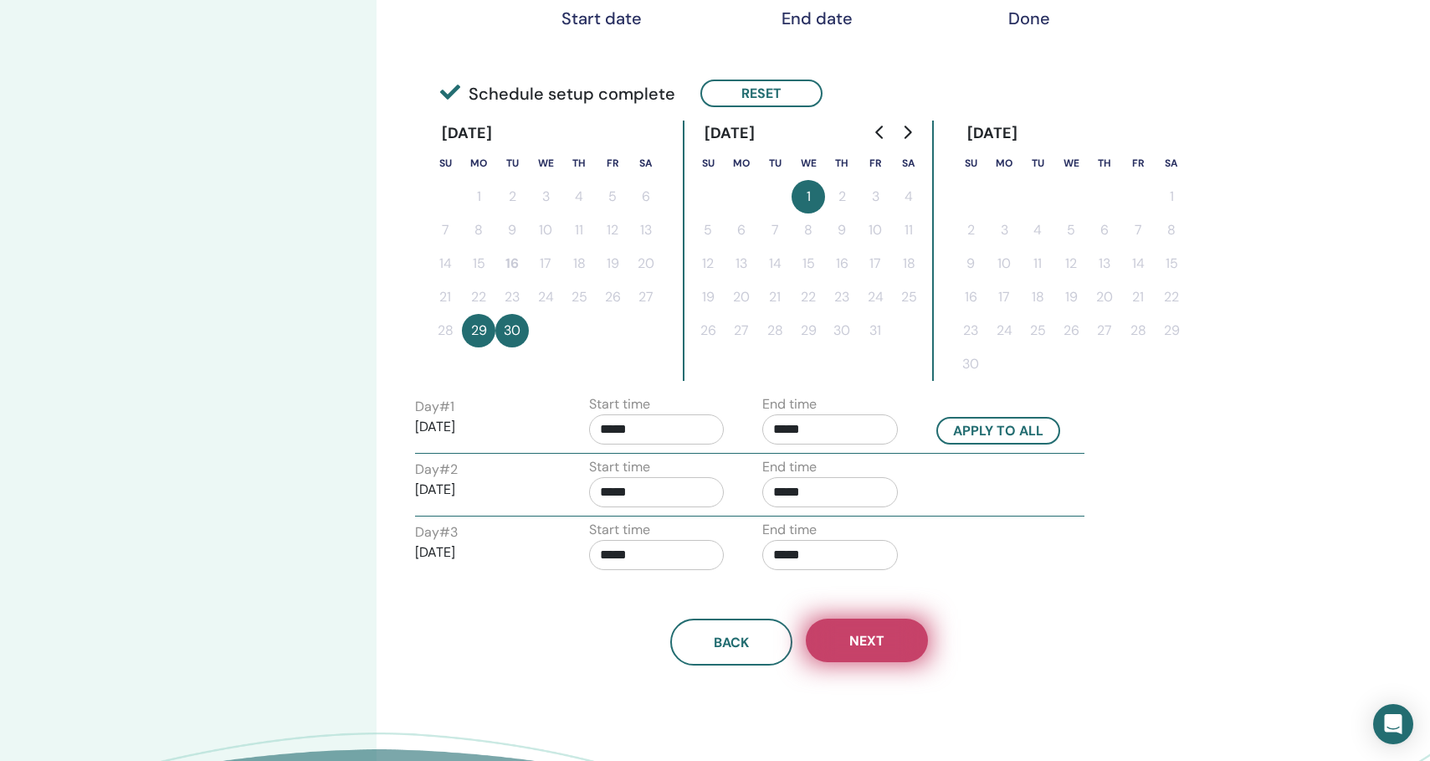
click at [850, 638] on span "Next" at bounding box center [866, 641] width 35 height 18
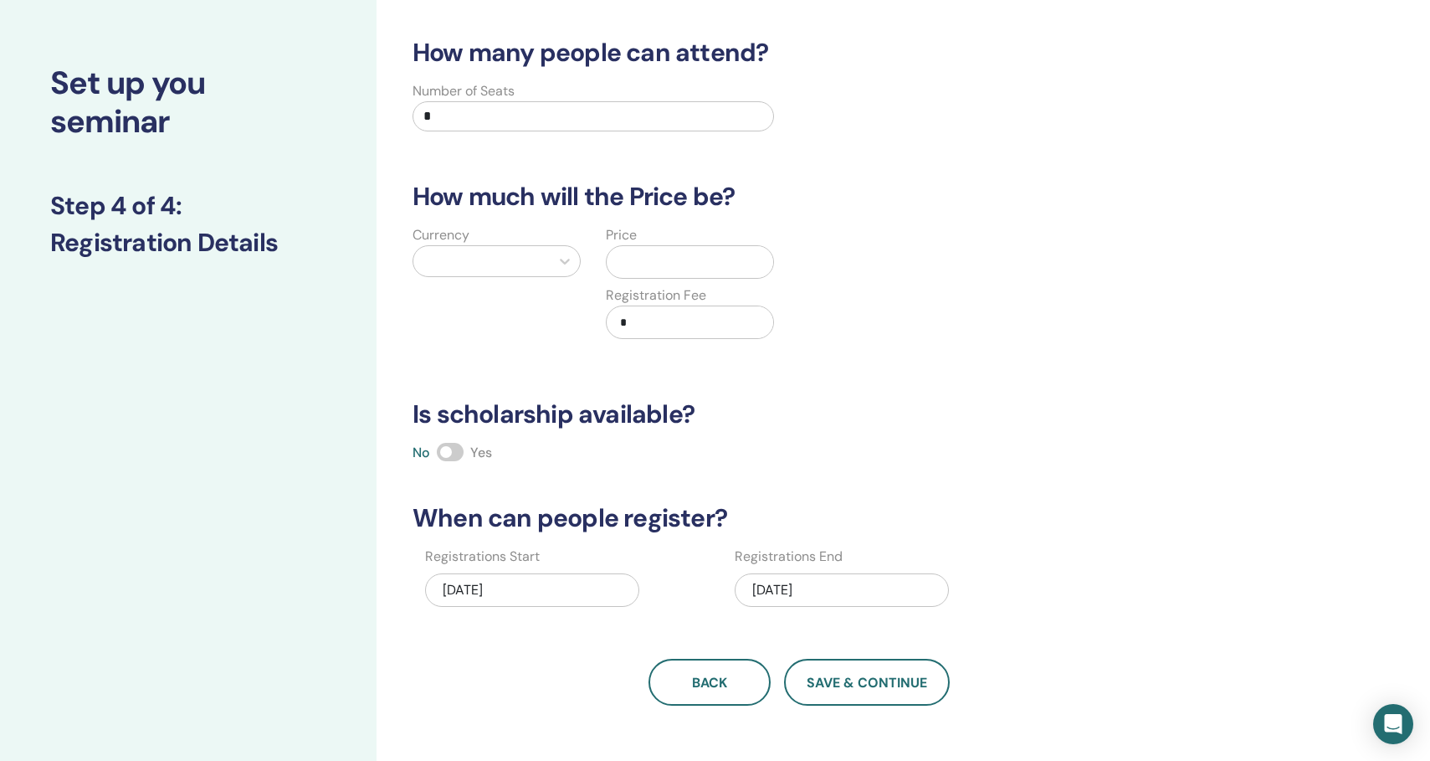
scroll to position [51, 0]
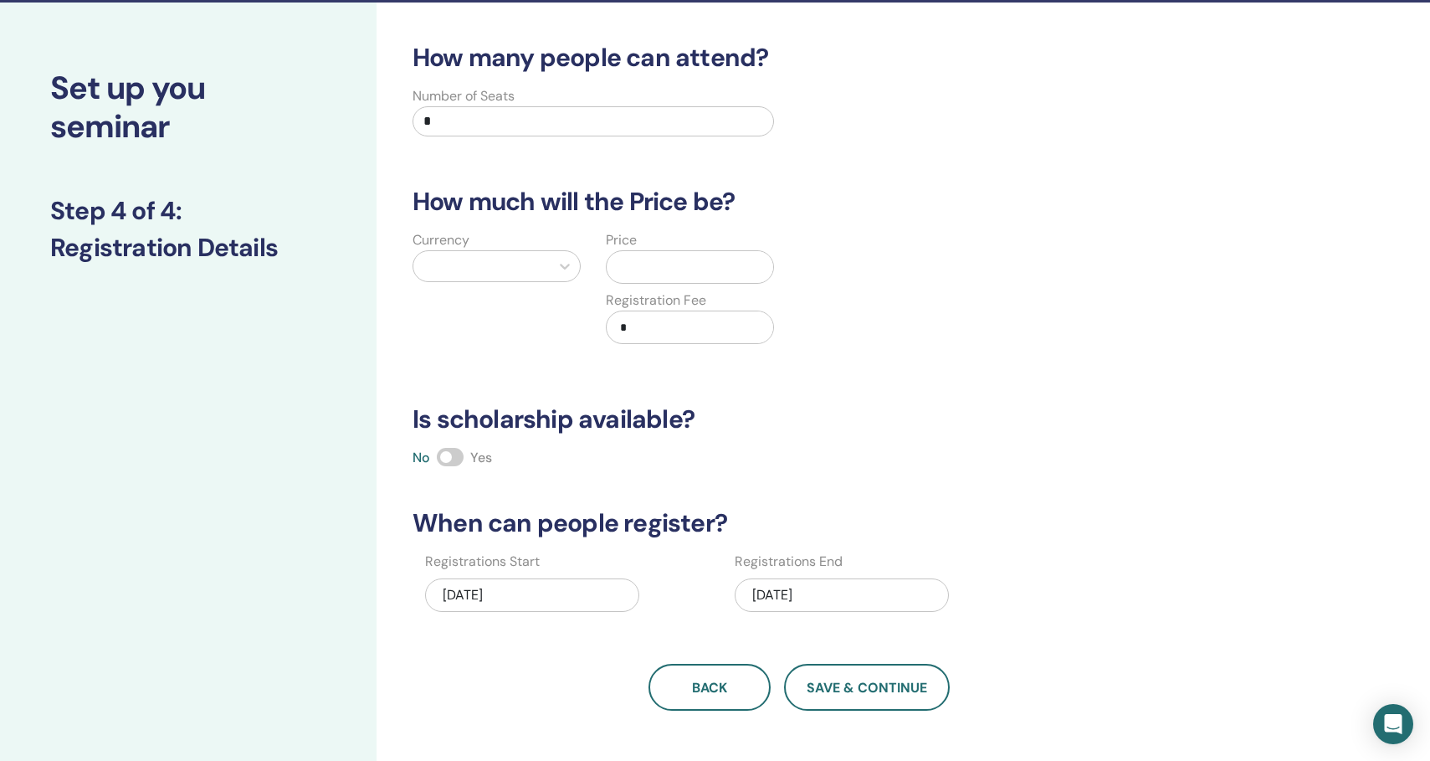
click at [464, 120] on input "*" at bounding box center [592, 121] width 361 height 30
type input "**"
click at [482, 269] on div at bounding box center [482, 265] width 120 height 23
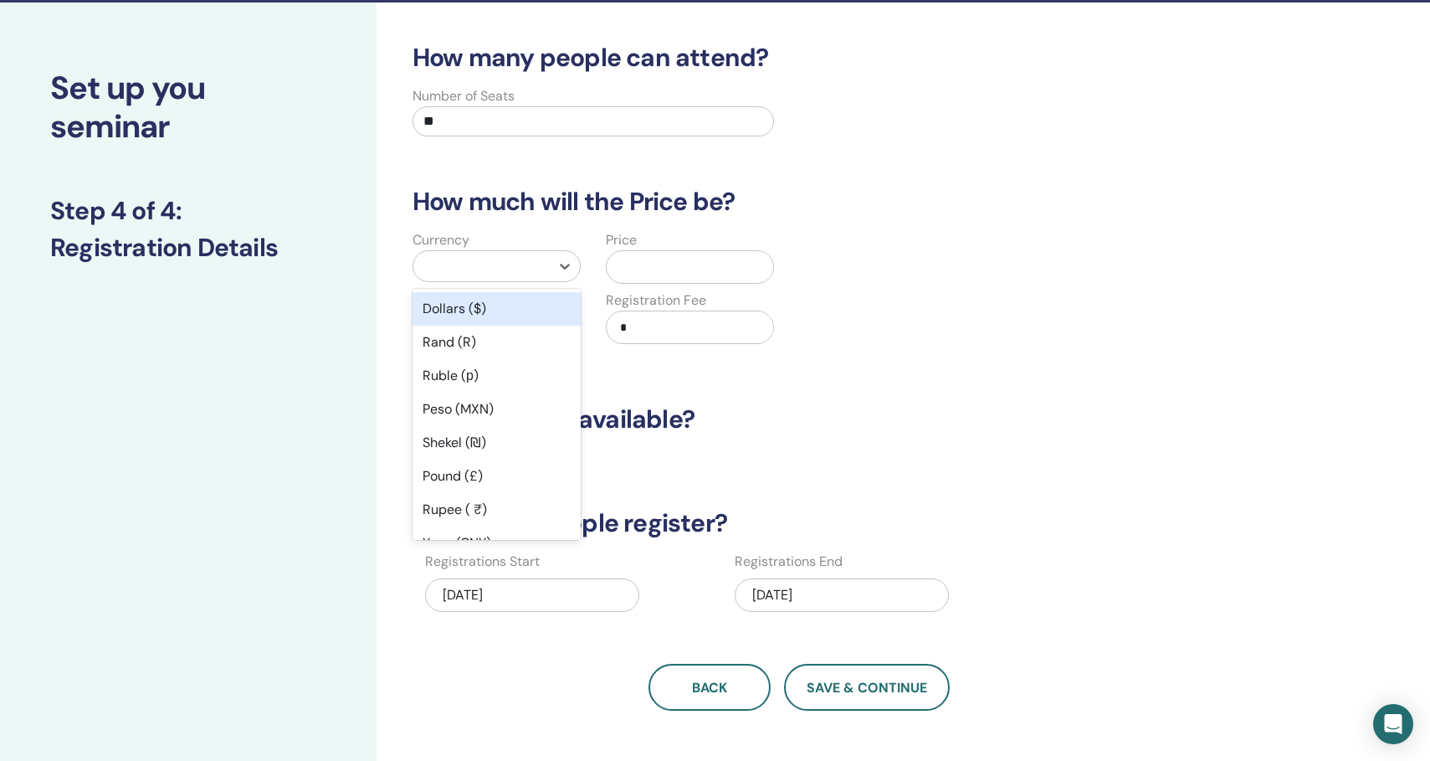
click at [479, 314] on div "Dollars ($)" at bounding box center [496, 308] width 168 height 33
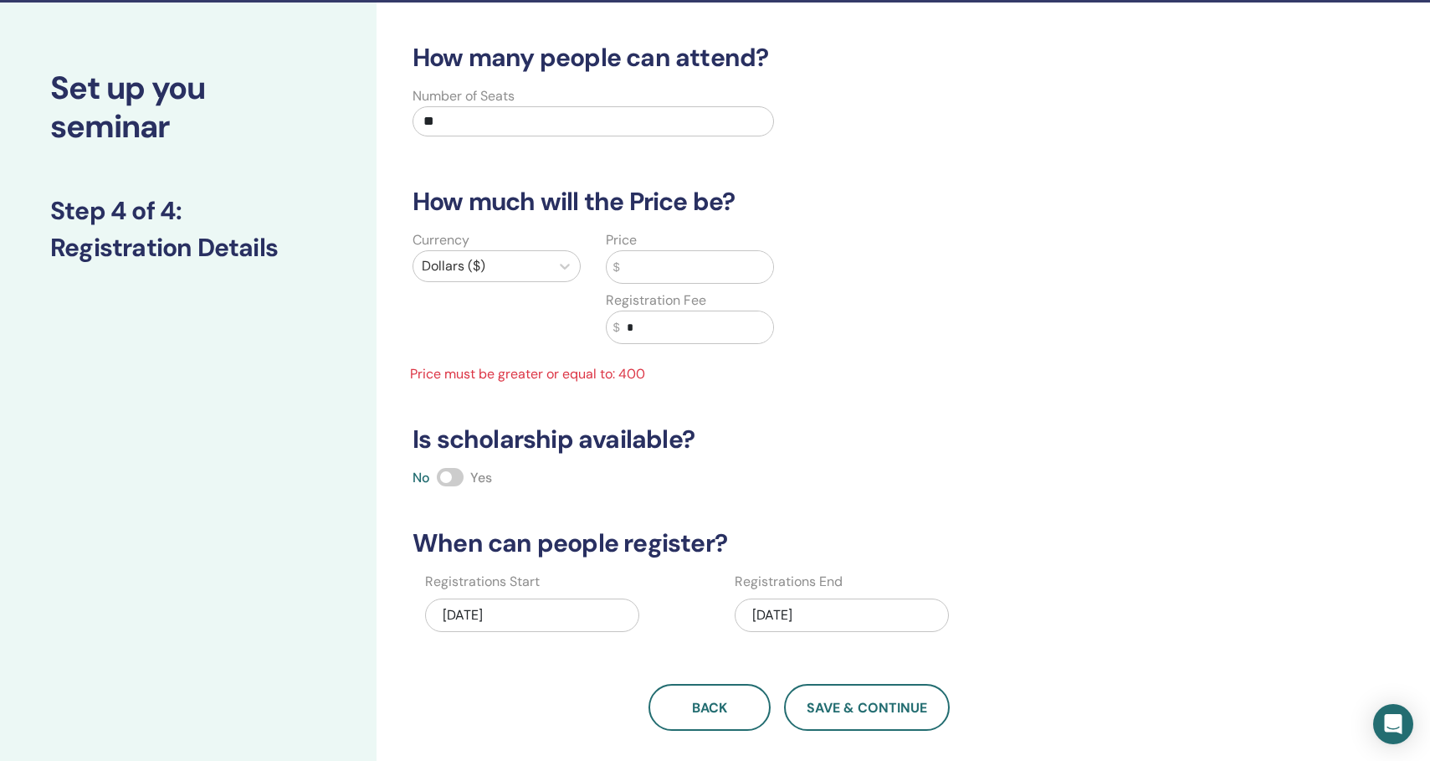
click at [637, 261] on input "text" at bounding box center [696, 267] width 153 height 32
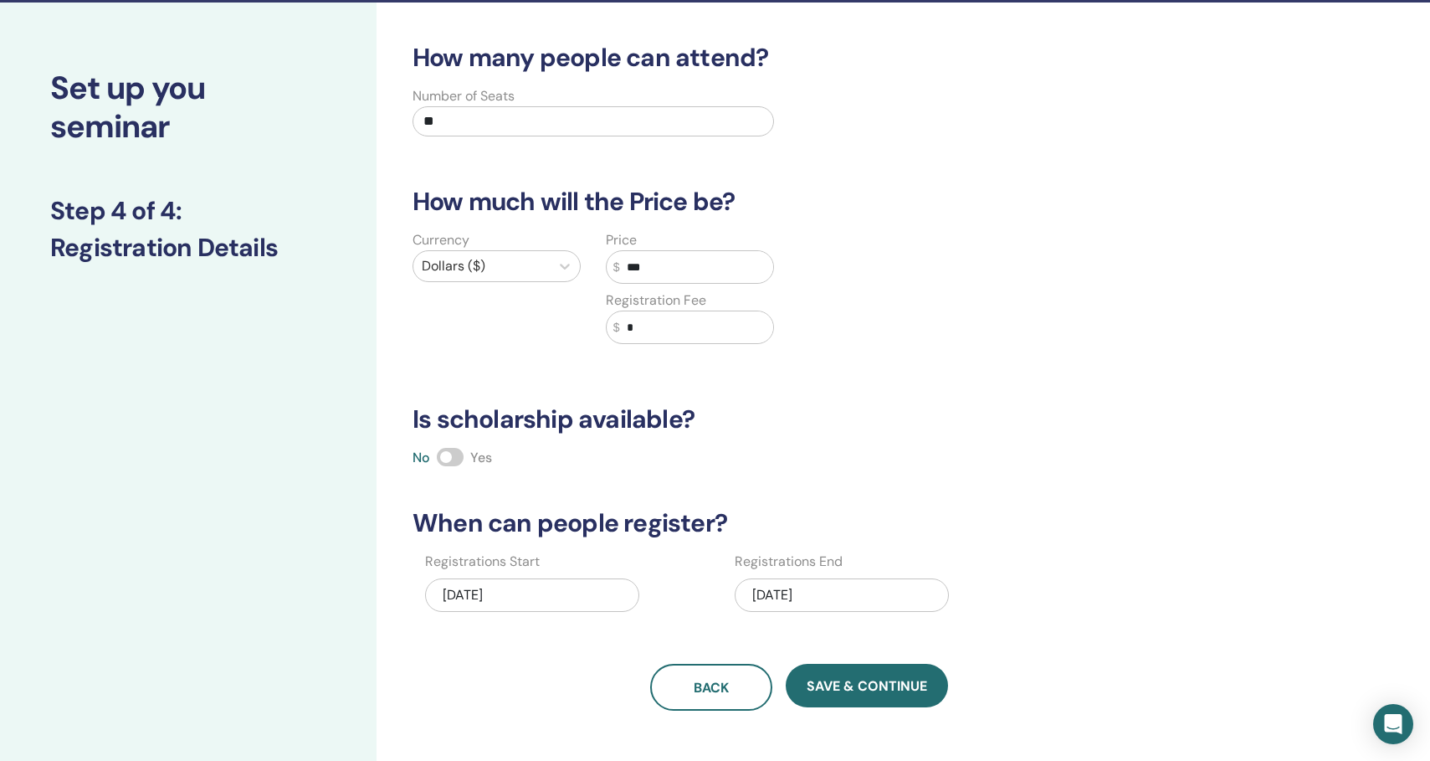
type input "***"
click at [638, 330] on input "*" at bounding box center [696, 327] width 153 height 32
type input "***"
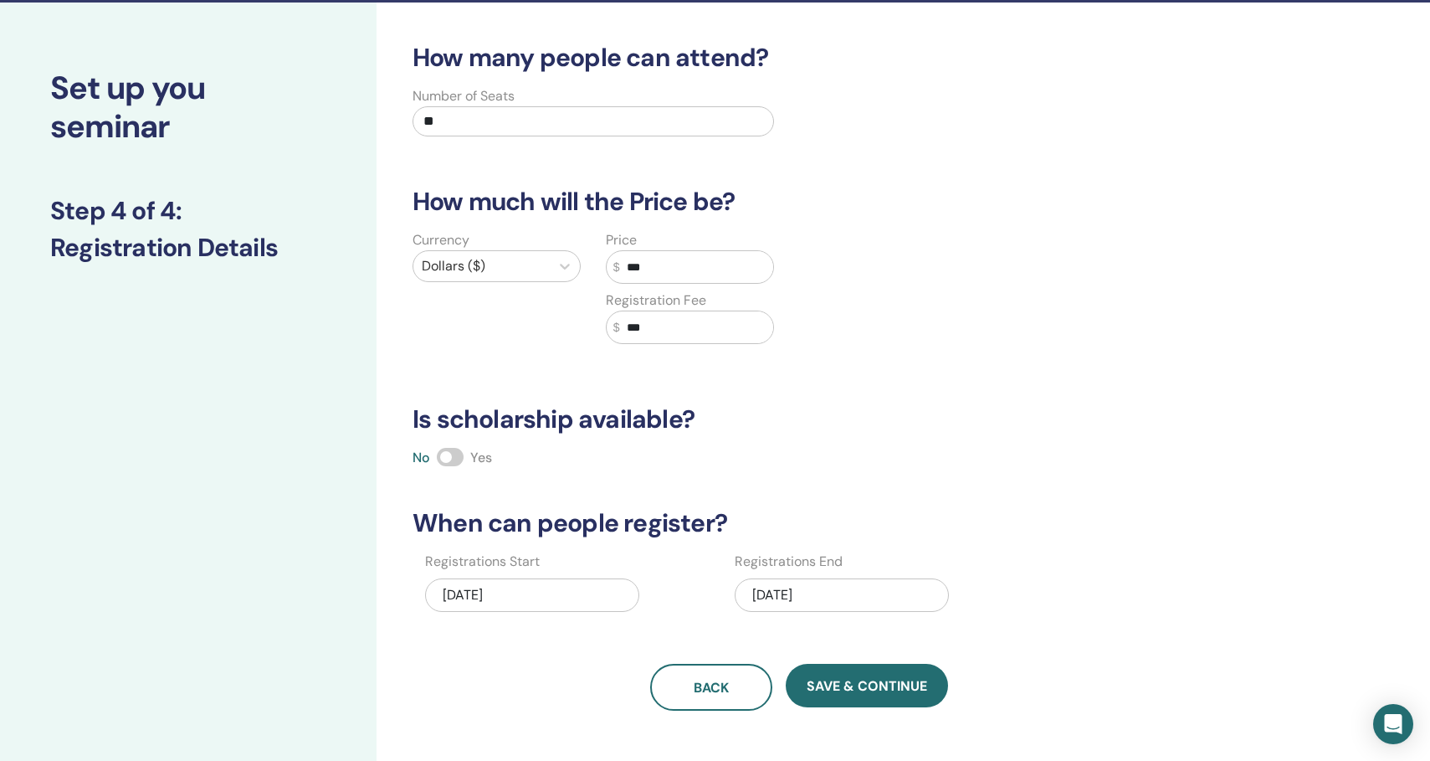
click at [449, 458] on span at bounding box center [450, 457] width 27 height 18
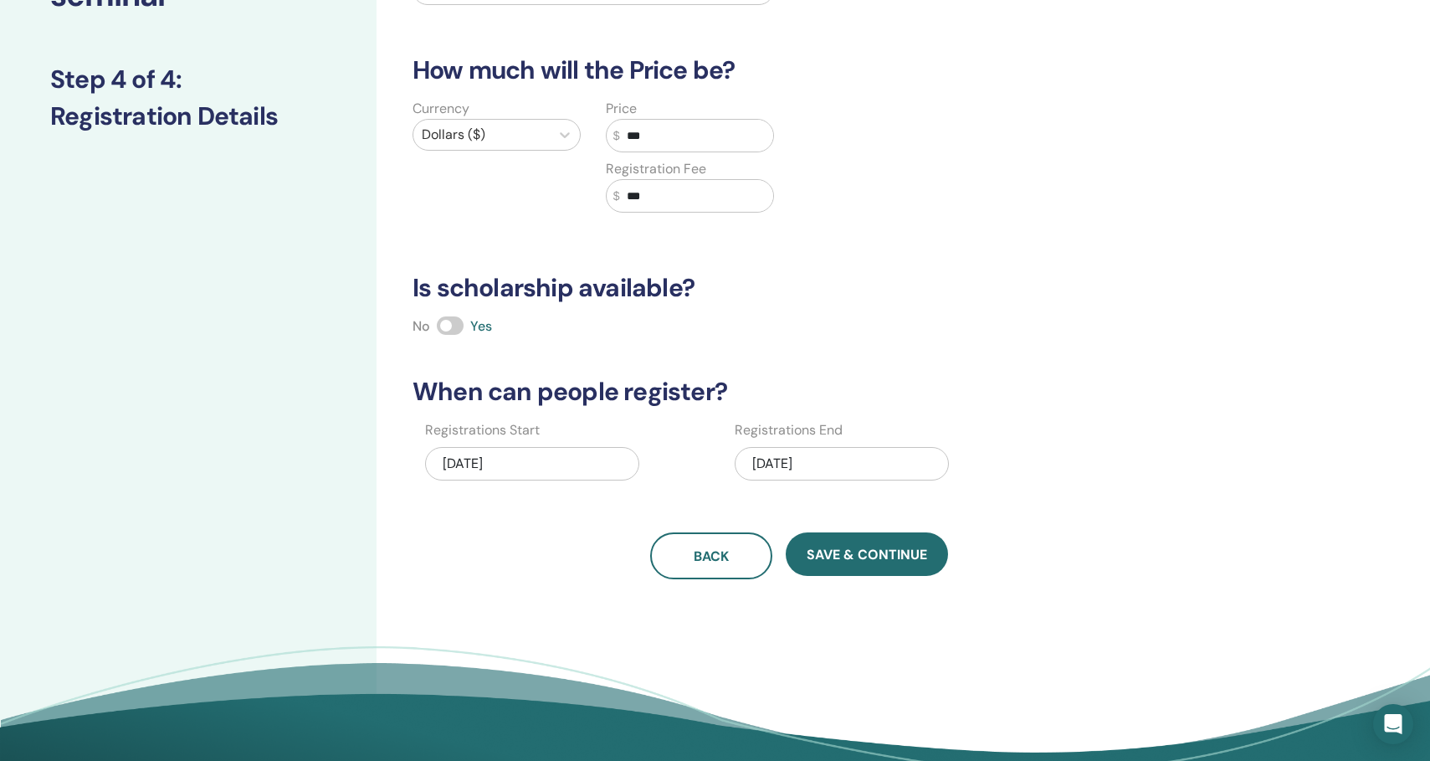
scroll to position [189, 0]
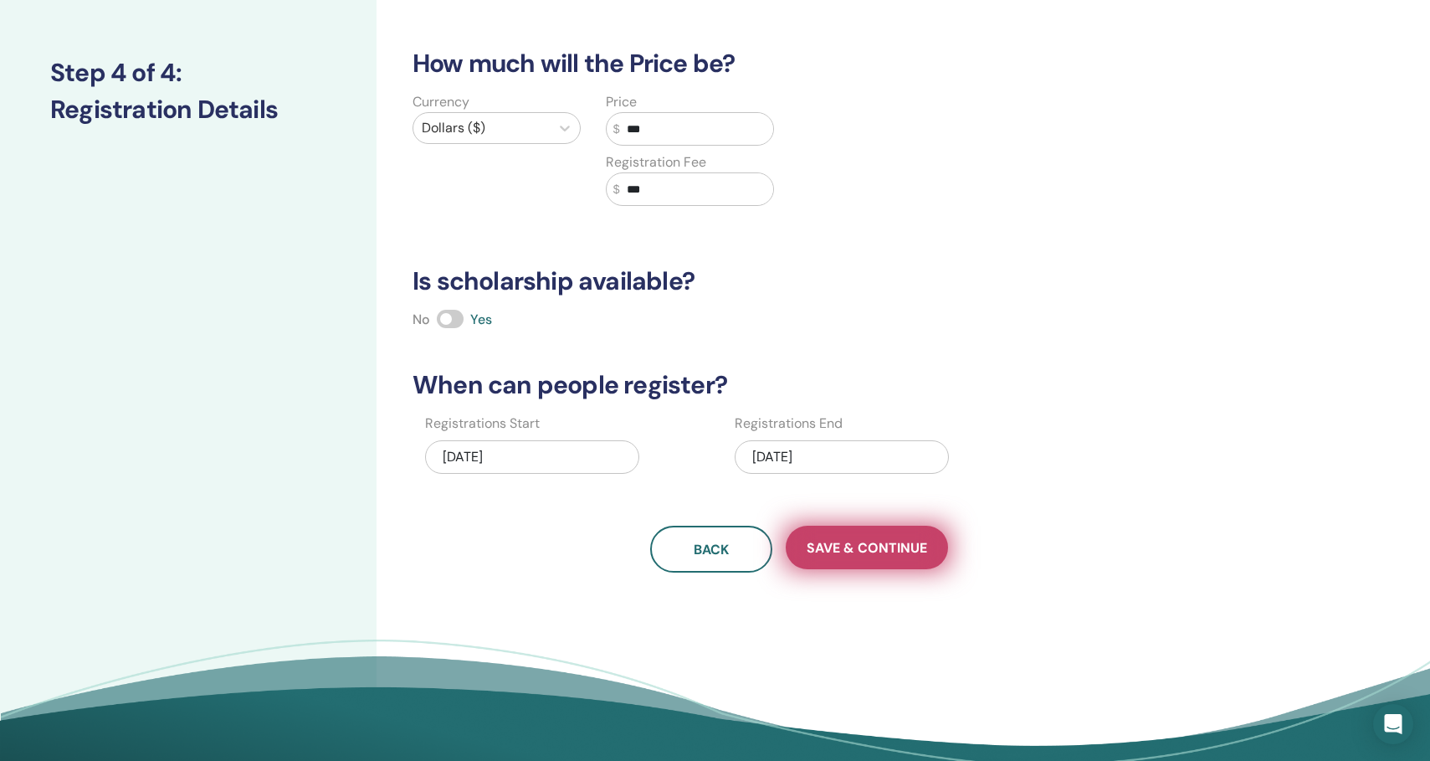
click at [814, 546] on span "Save & Continue" at bounding box center [867, 548] width 120 height 18
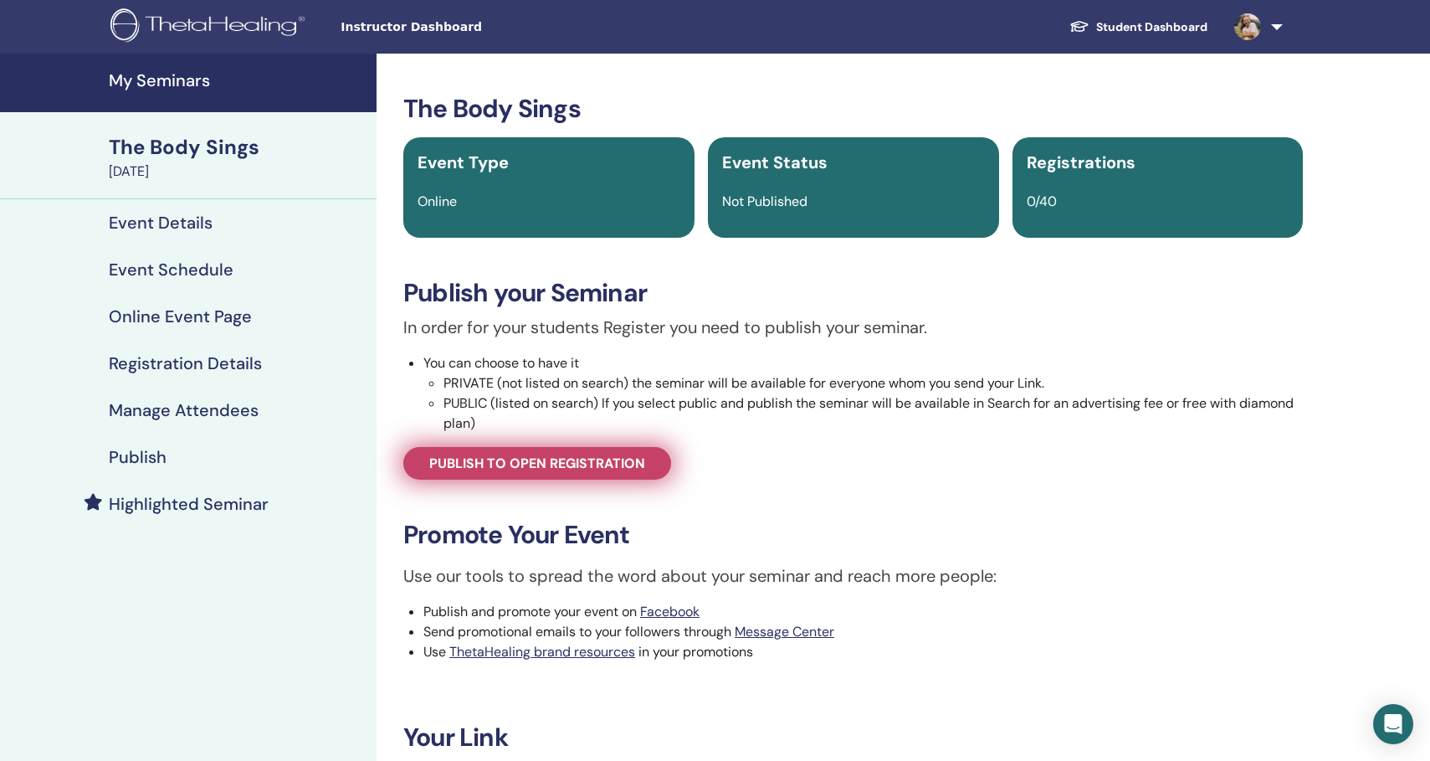
click at [623, 469] on span "Publish to open registration" at bounding box center [537, 463] width 216 height 18
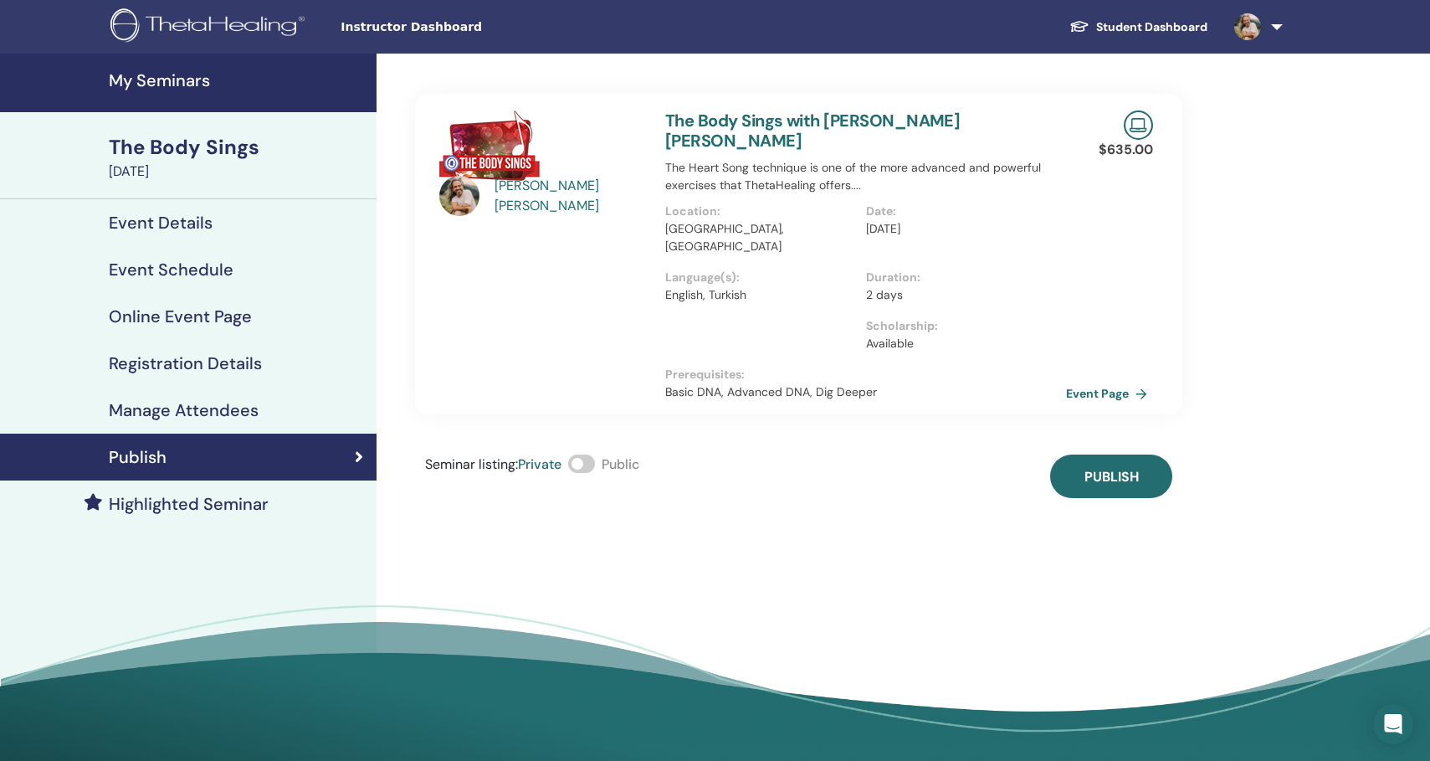
click at [590, 454] on span at bounding box center [581, 463] width 27 height 18
click at [1087, 468] on span "Publish" at bounding box center [1111, 477] width 54 height 18
click at [1084, 381] on link "Event Page" at bounding box center [1112, 393] width 88 height 25
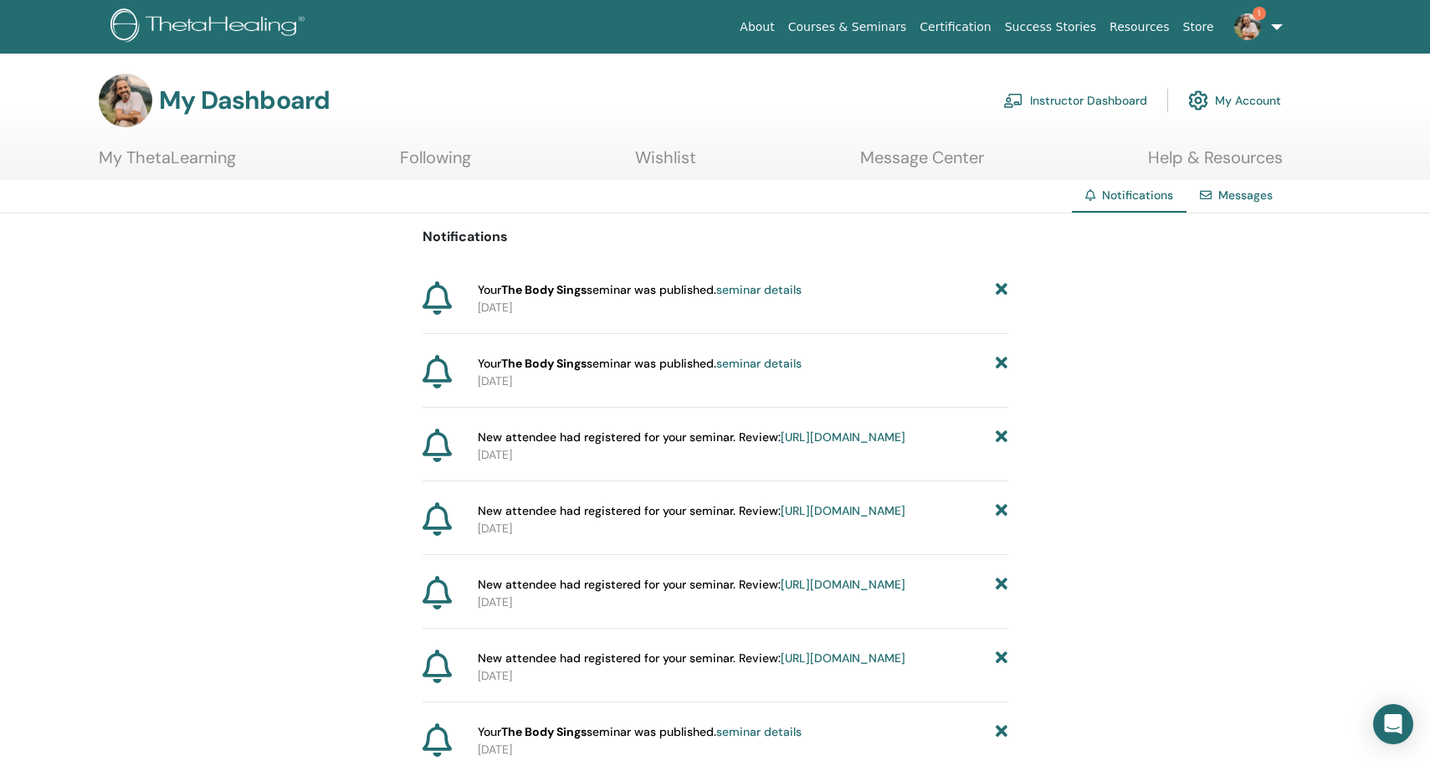
click at [276, 26] on img at bounding box center [210, 27] width 200 height 38
